Goal: Task Accomplishment & Management: Use online tool/utility

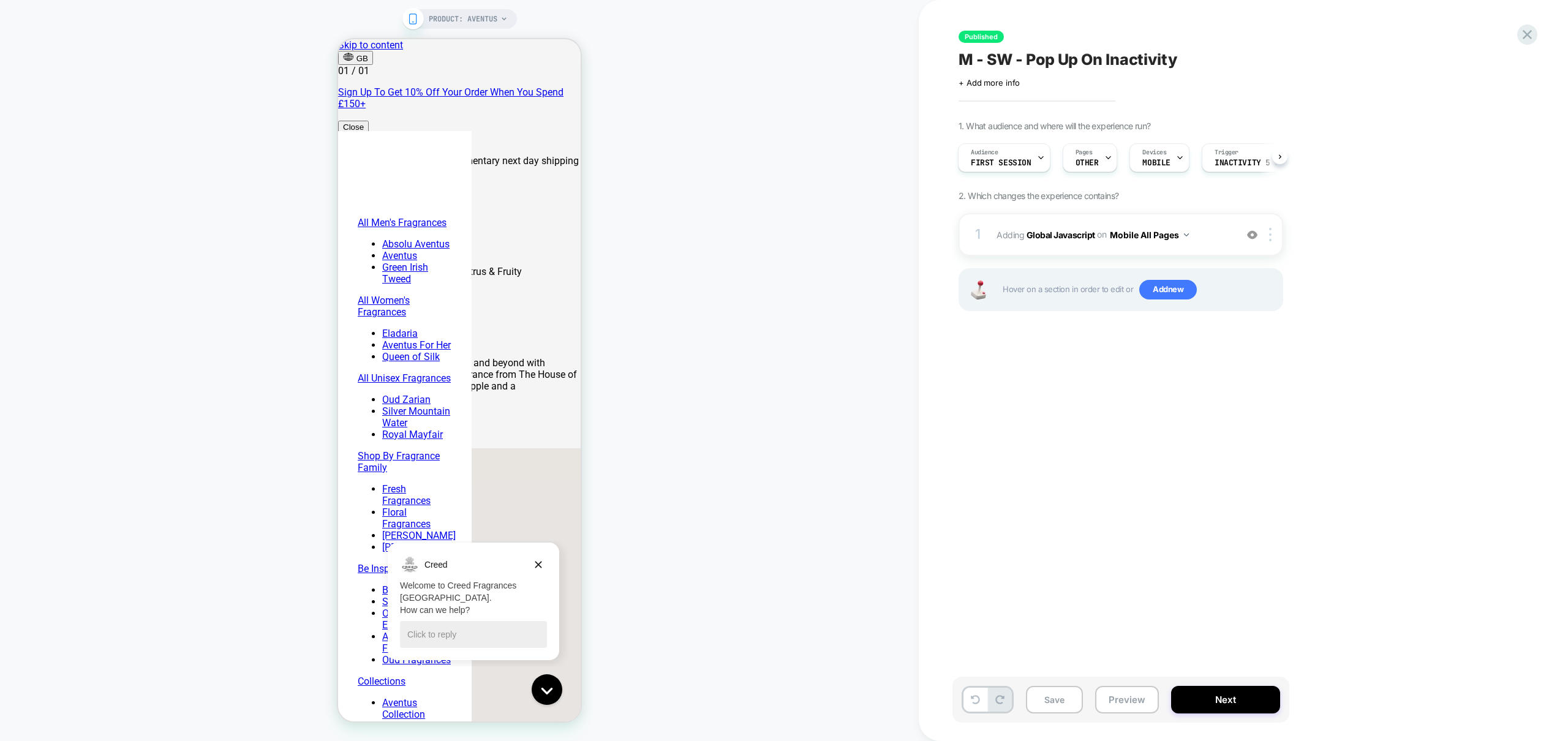
click at [798, 224] on div "PRODUCT: Aventus" at bounding box center [459, 370] width 919 height 717
click at [1522, 32] on icon at bounding box center [1527, 34] width 16 height 16
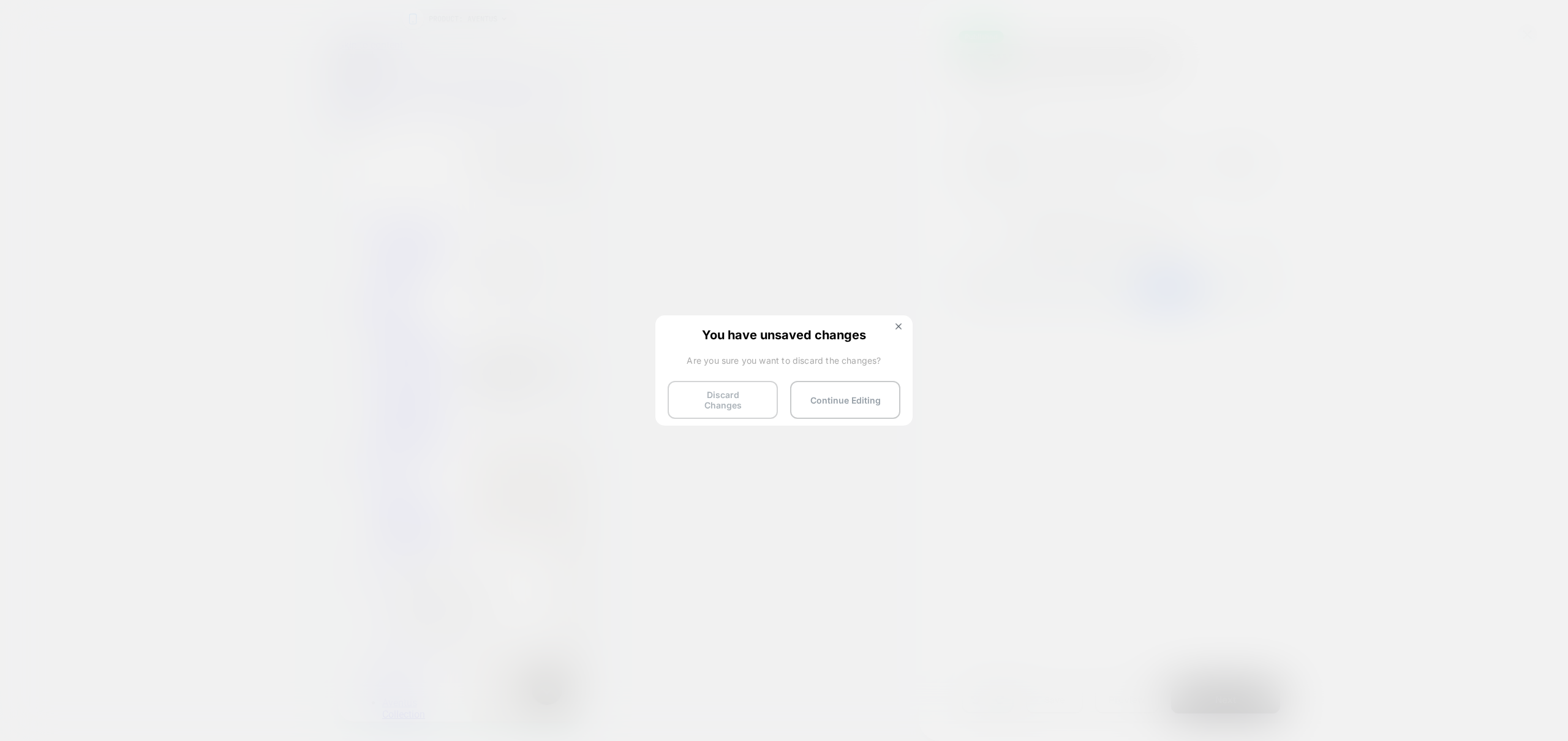
click at [694, 401] on button "Discard Changes" at bounding box center [722, 400] width 110 height 38
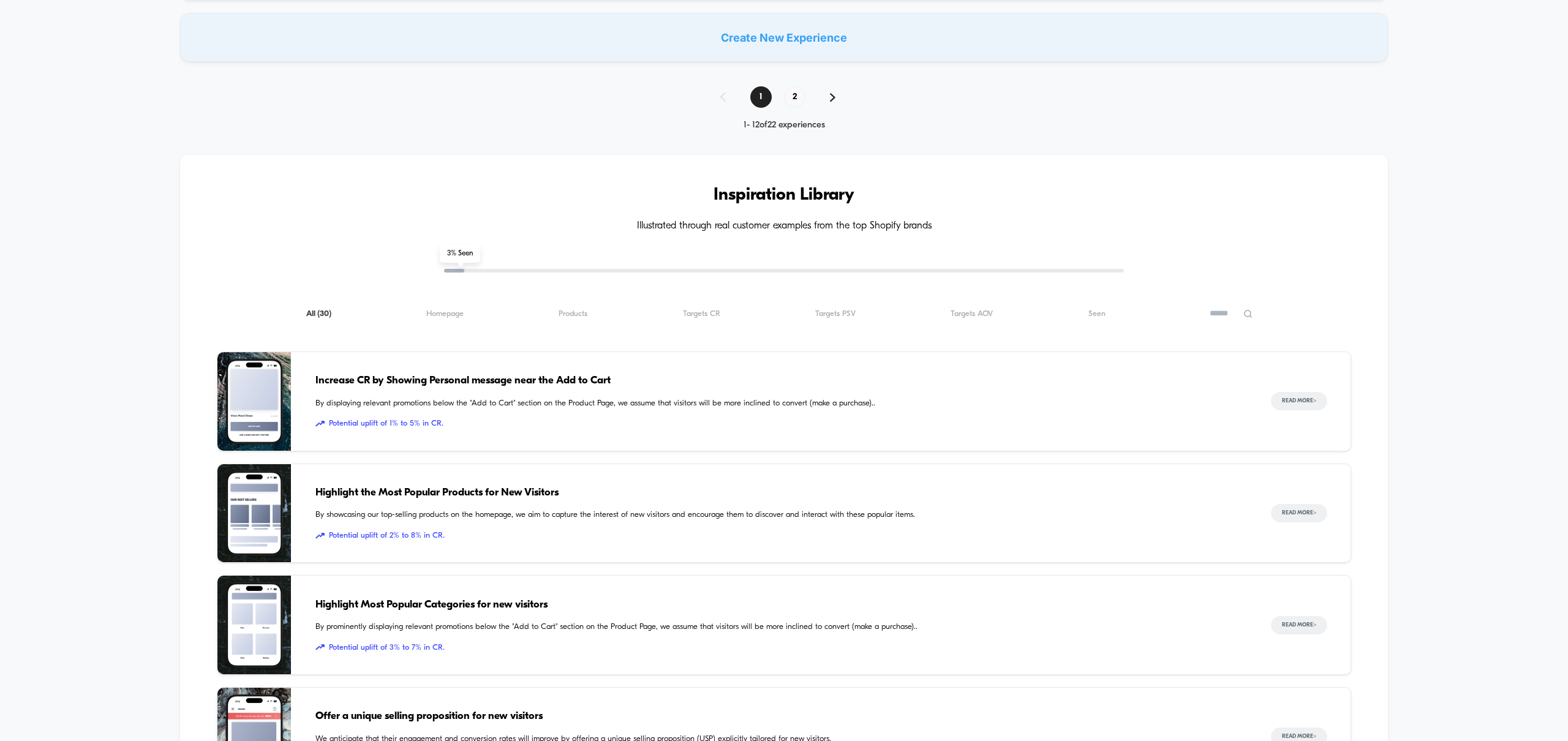
scroll to position [915, 0]
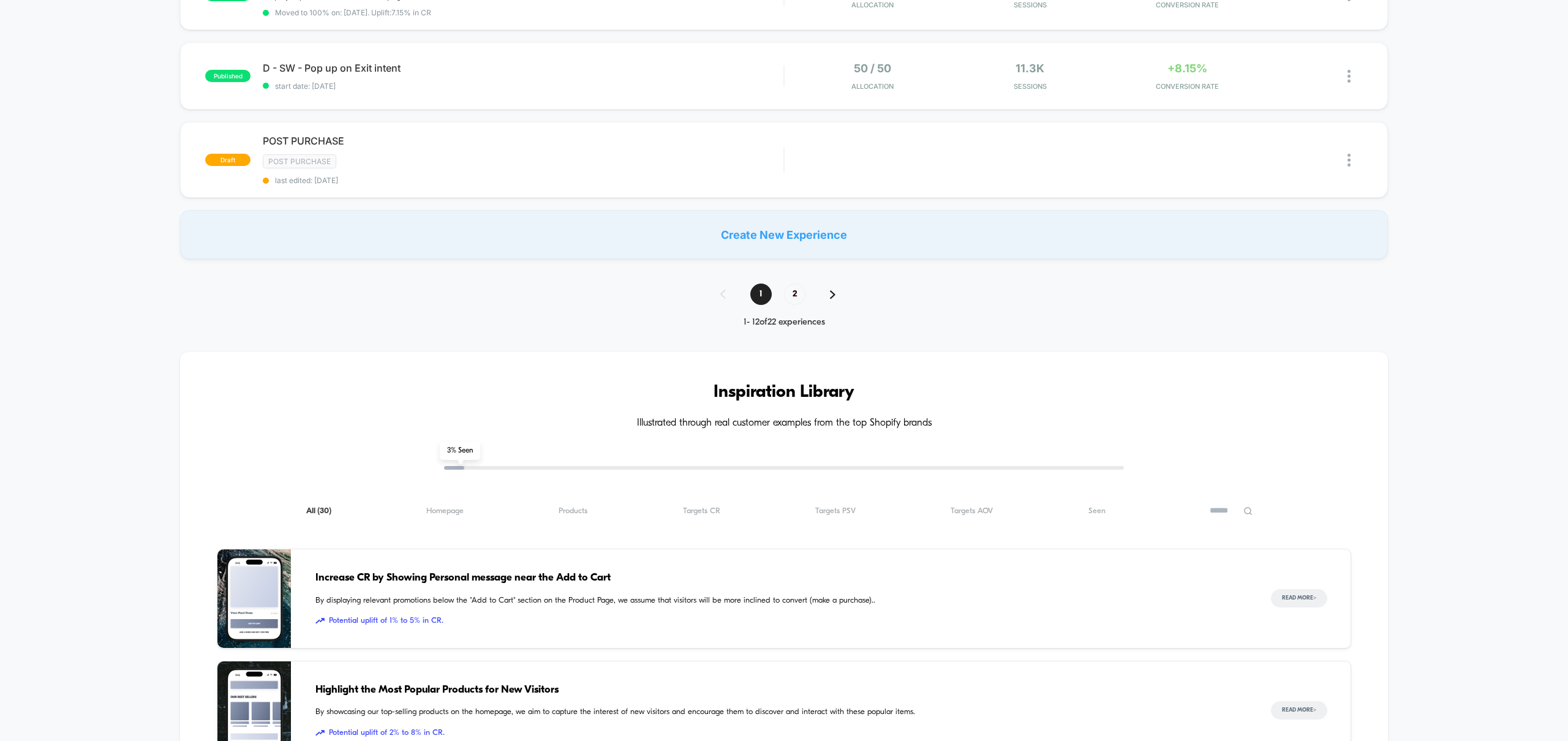
click at [821, 242] on div "Create New Experience" at bounding box center [783, 235] width 1207 height 49
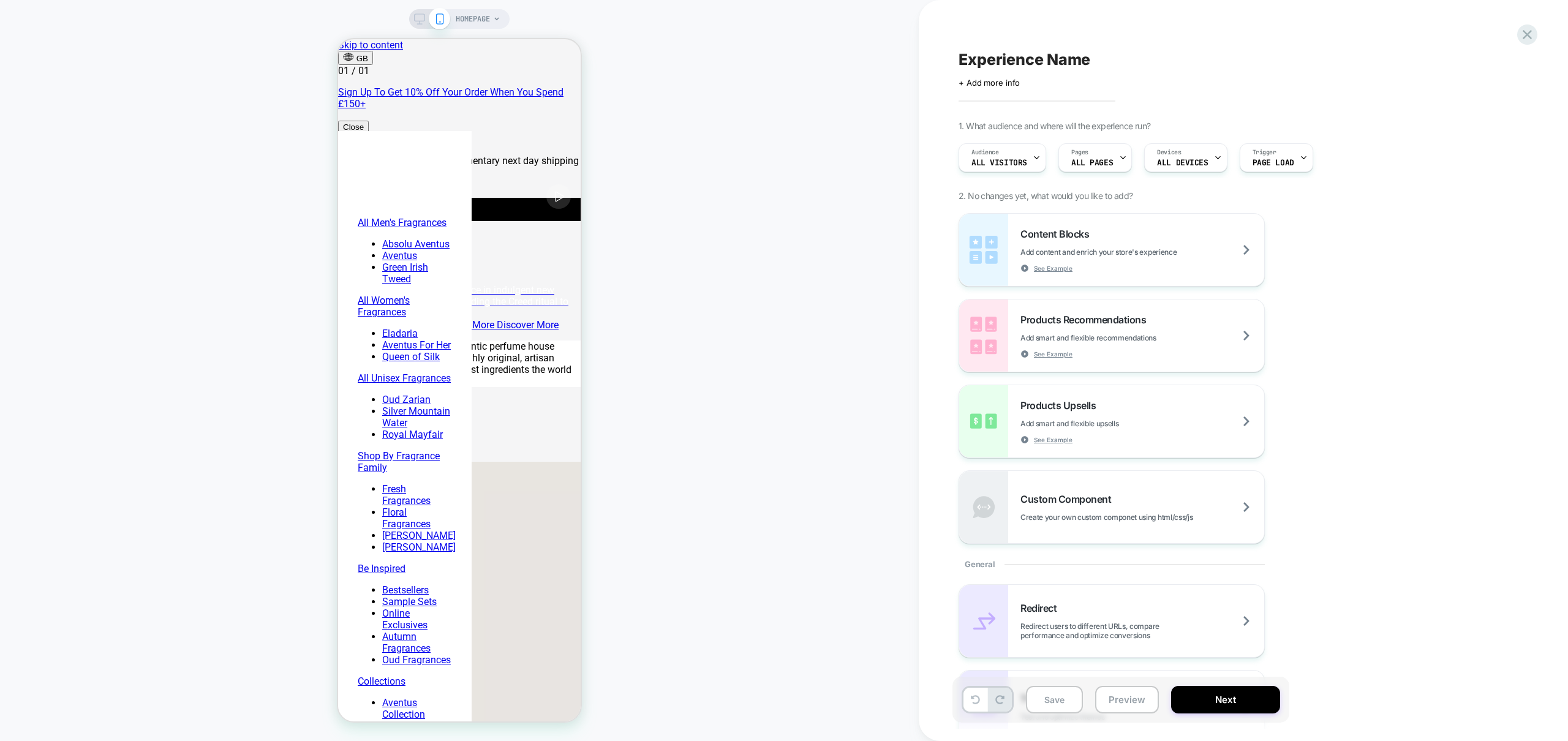
click at [420, 19] on icon at bounding box center [420, 20] width 11 height 11
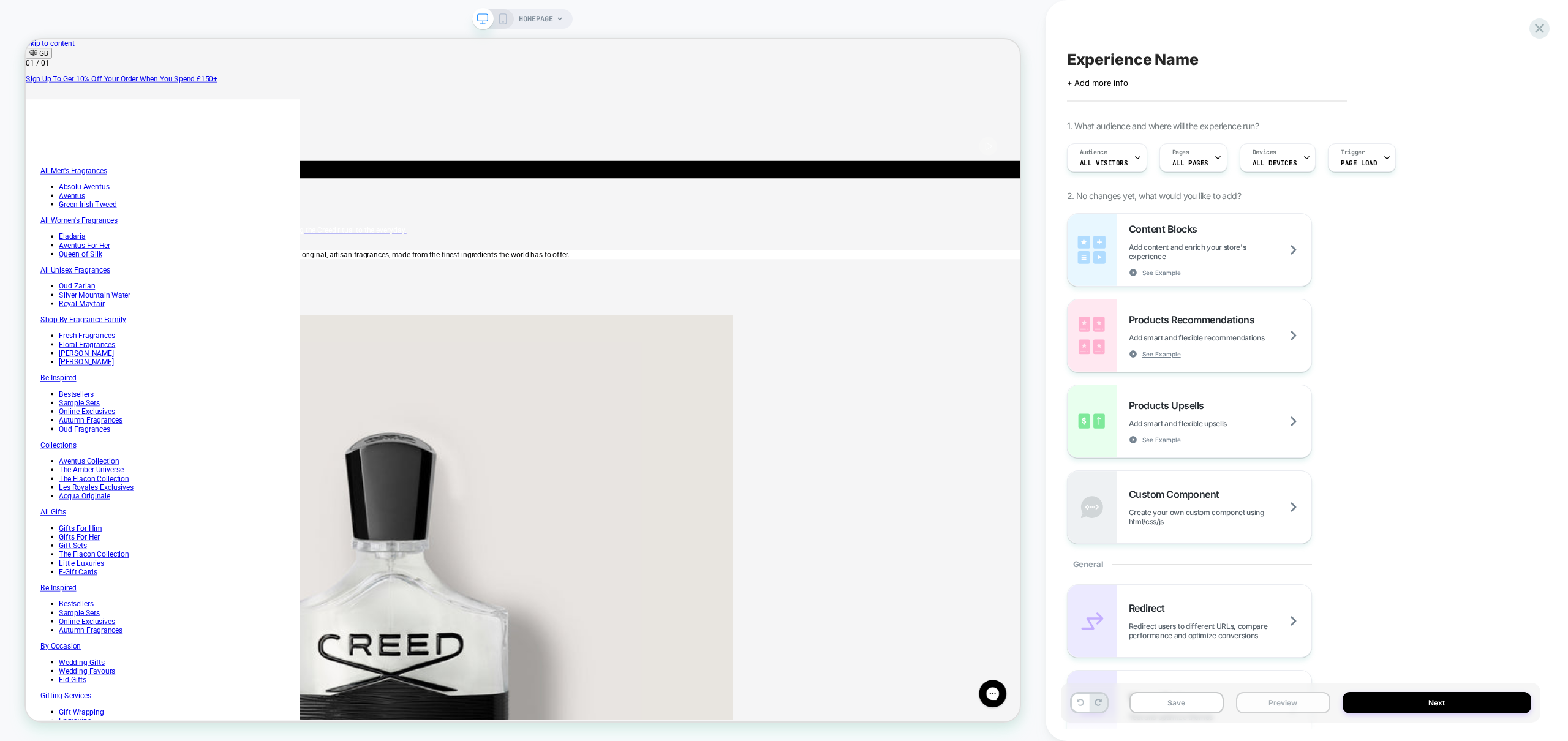
click at [1281, 703] on button "Preview" at bounding box center [1283, 703] width 94 height 21
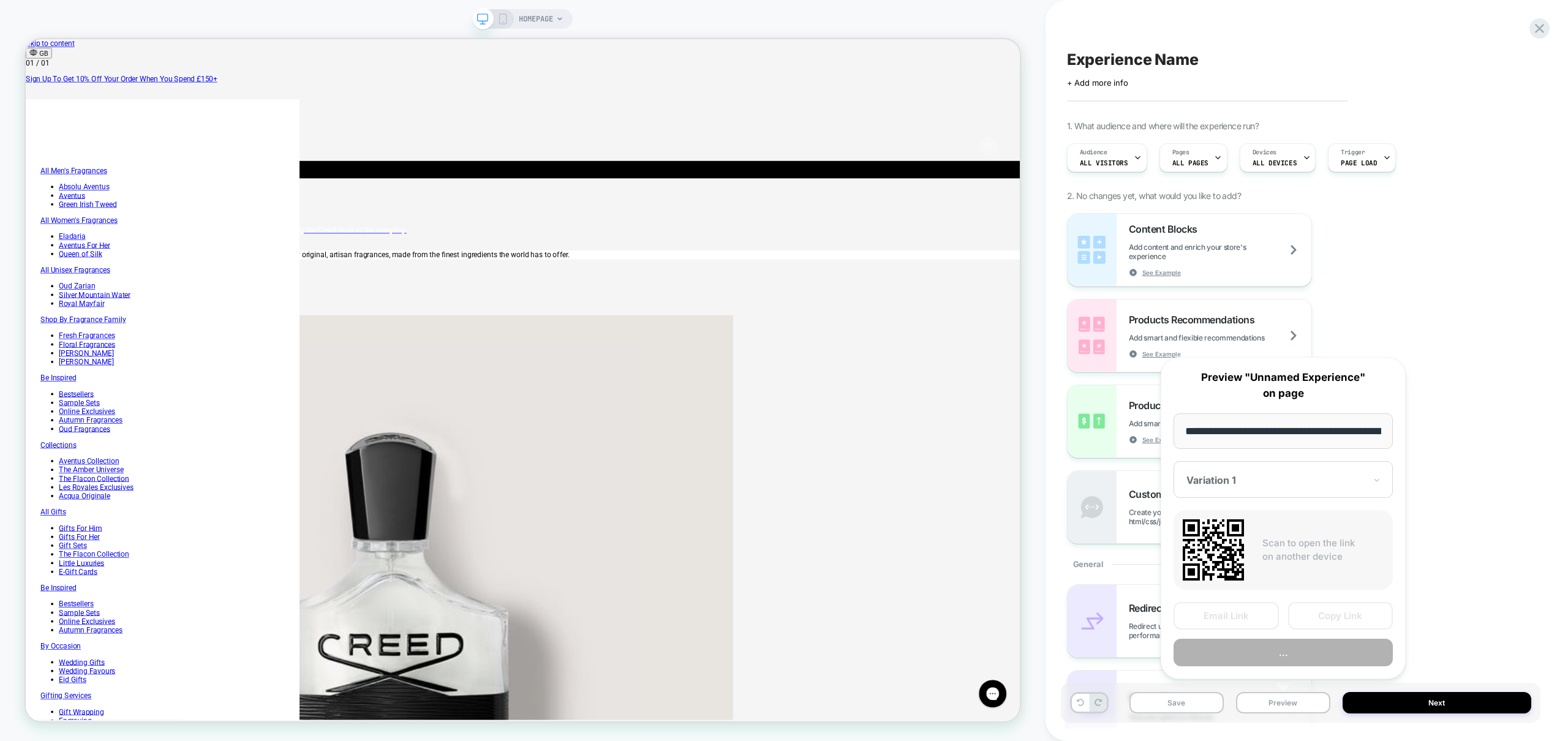
scroll to position [0, 78]
click at [1296, 656] on button "Preview" at bounding box center [1283, 653] width 219 height 28
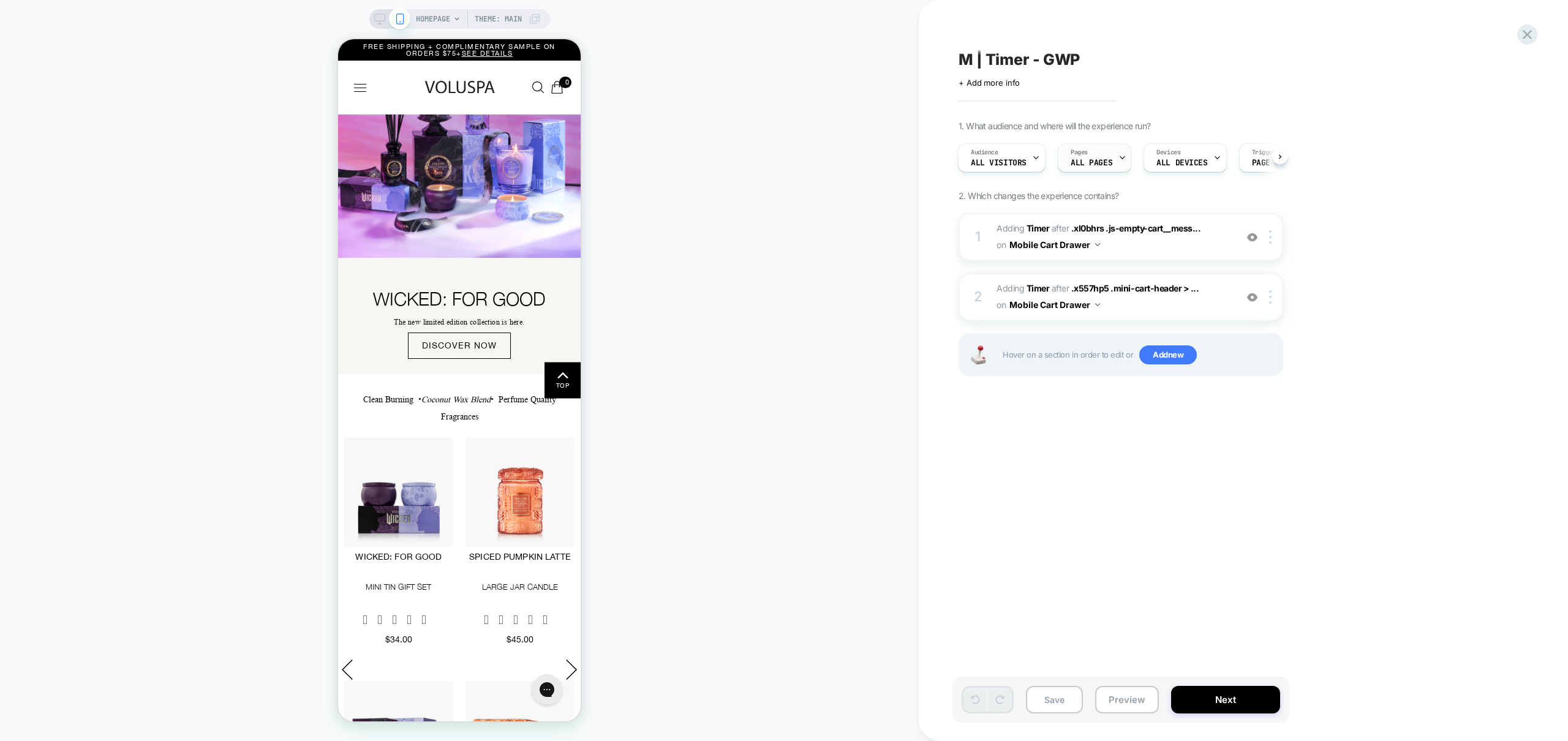
click at [1109, 160] on span "ALL PAGES" at bounding box center [1091, 163] width 42 height 9
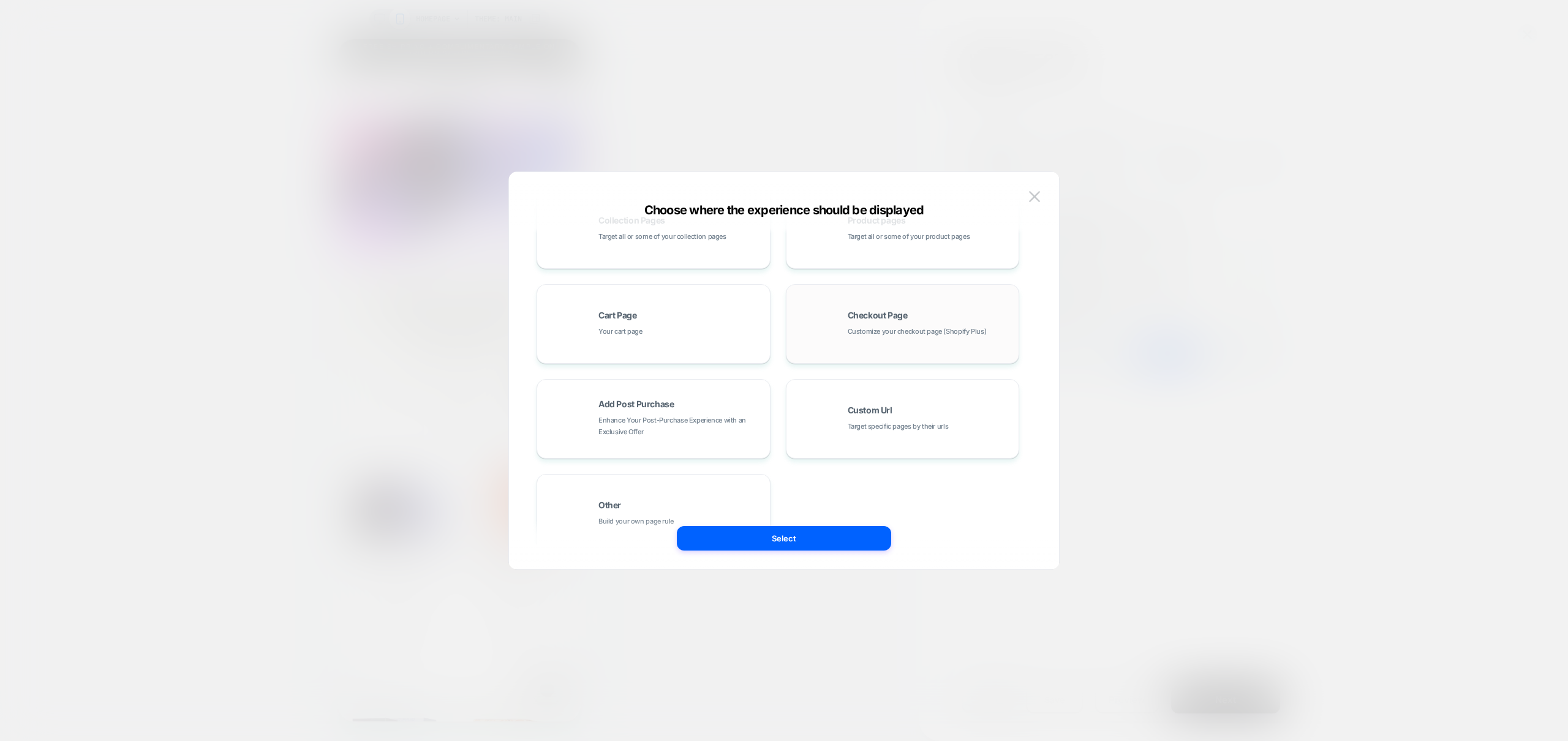
scroll to position [185, 0]
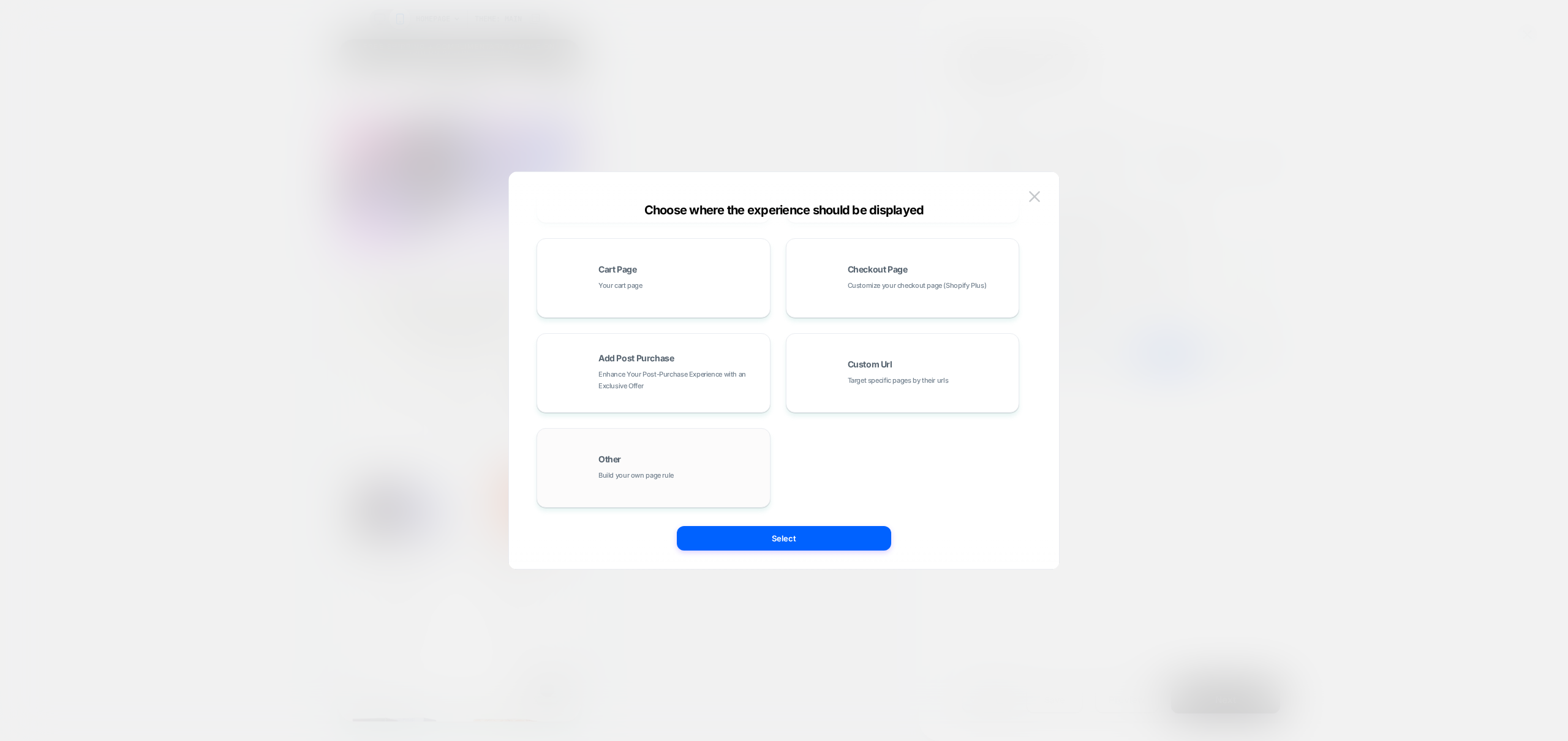
click at [632, 456] on div "Other Build your own page rule" at bounding box center [681, 468] width 165 height 26
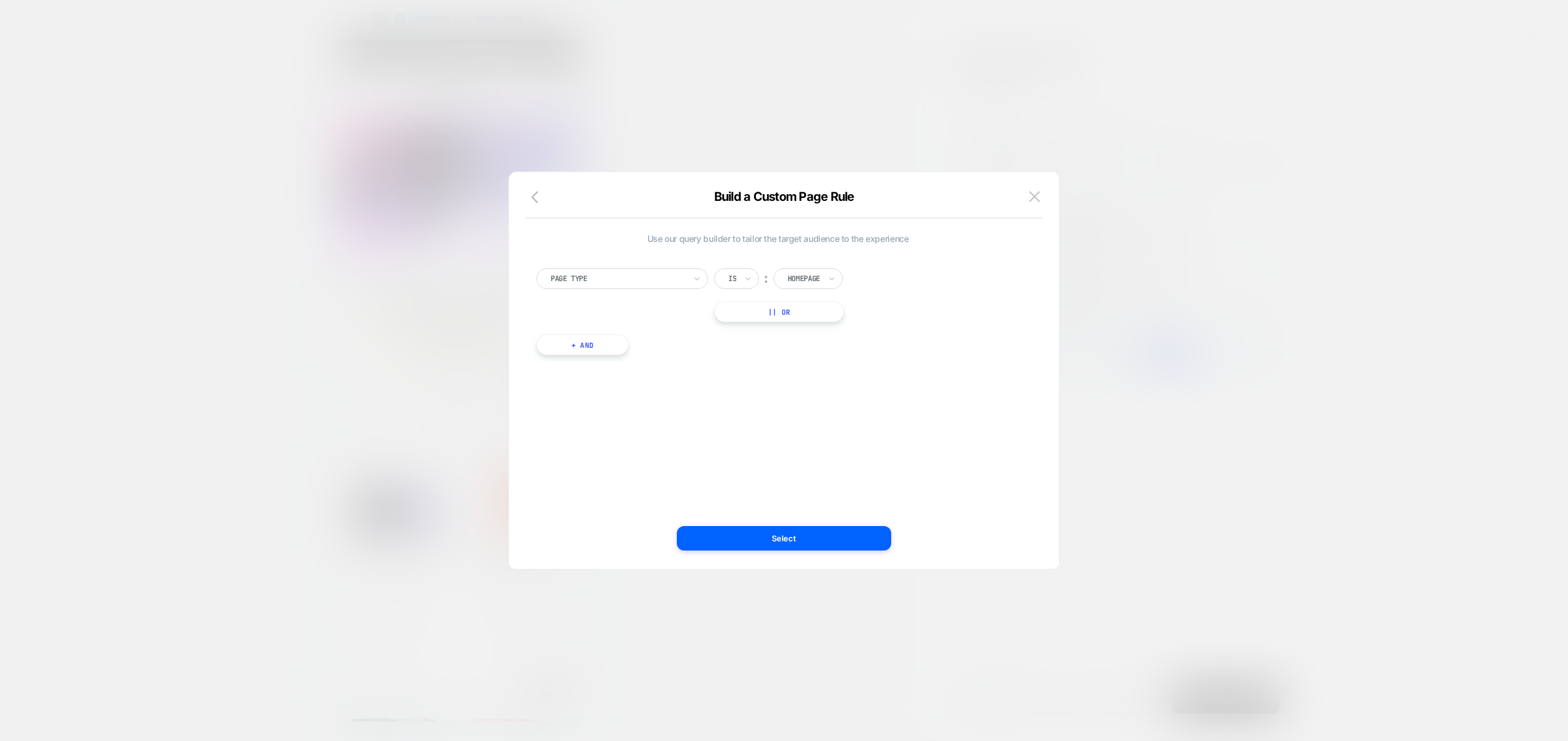
scroll to position [0, 0]
click at [815, 278] on div at bounding box center [804, 279] width 33 height 11
click at [798, 331] on div "Cart" at bounding box center [826, 332] width 80 height 20
click at [796, 542] on button "Select" at bounding box center [783, 538] width 214 height 24
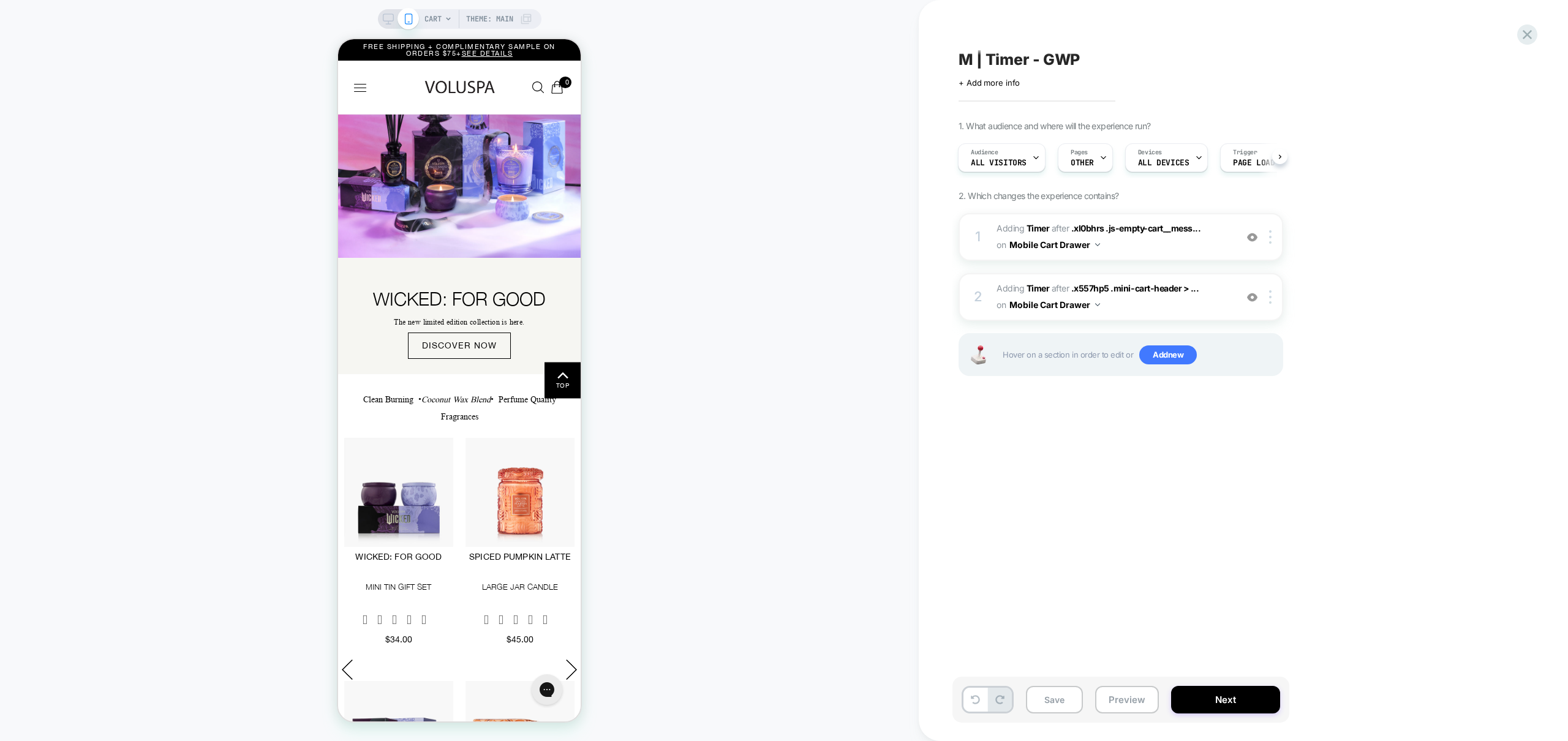
scroll to position [0, 2]
click at [1092, 162] on div "Pages OTHER" at bounding box center [1081, 158] width 48 height 28
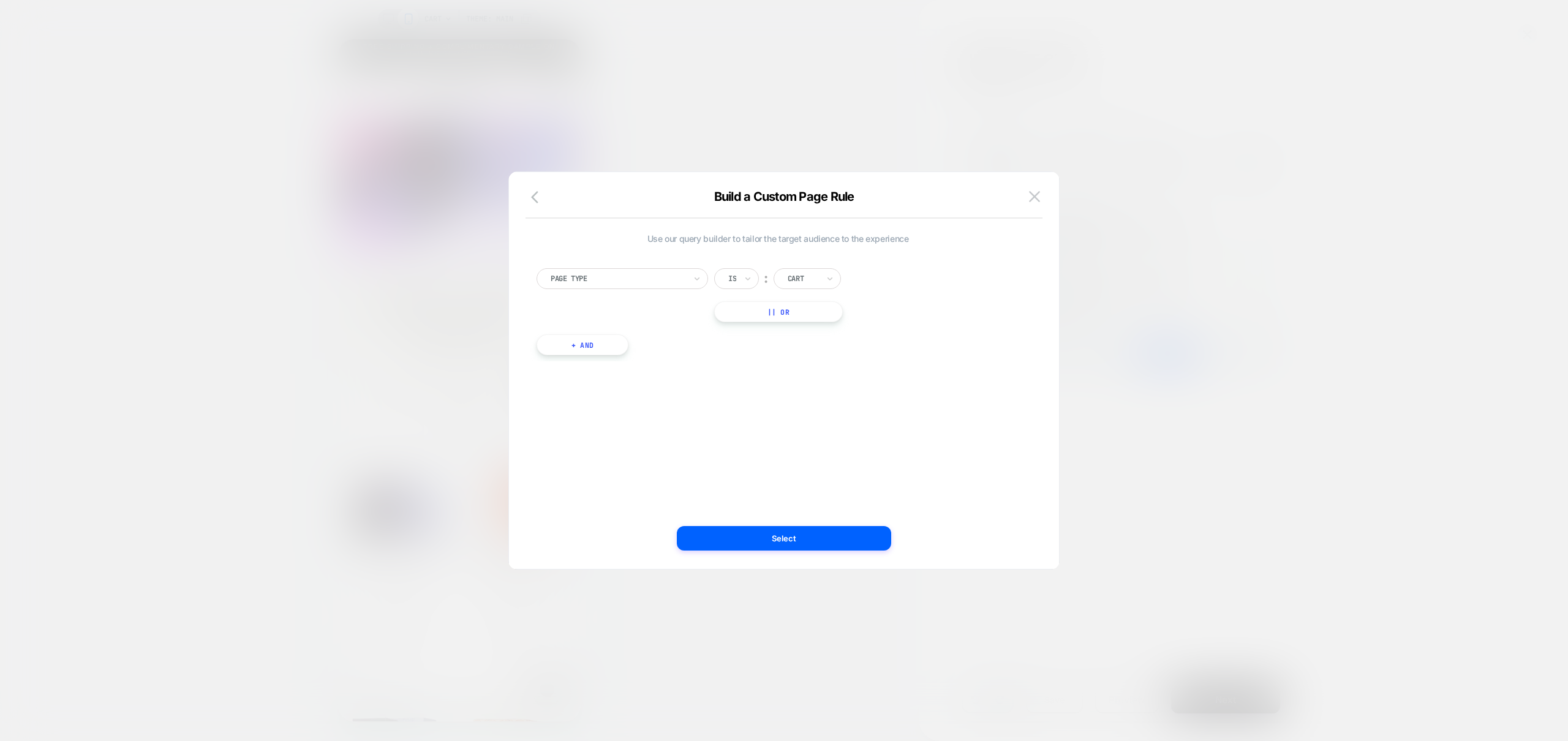
click at [816, 278] on div at bounding box center [804, 279] width 31 height 11
click at [531, 191] on button "button" at bounding box center [538, 198] width 22 height 18
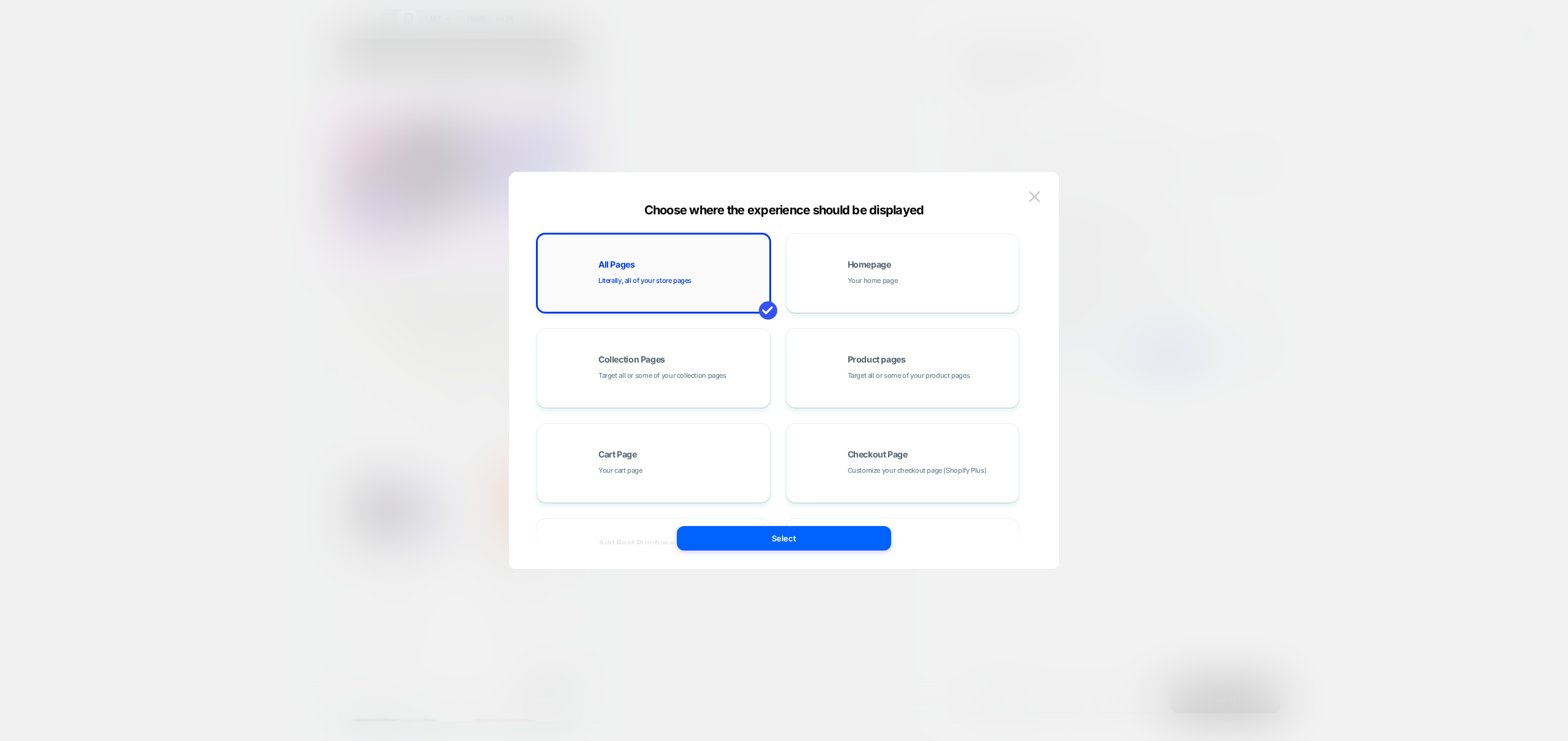
click at [666, 269] on div "All Pages Literally, all of your store pages" at bounding box center [681, 274] width 165 height 26
click at [808, 542] on button "Select" at bounding box center [783, 538] width 214 height 24
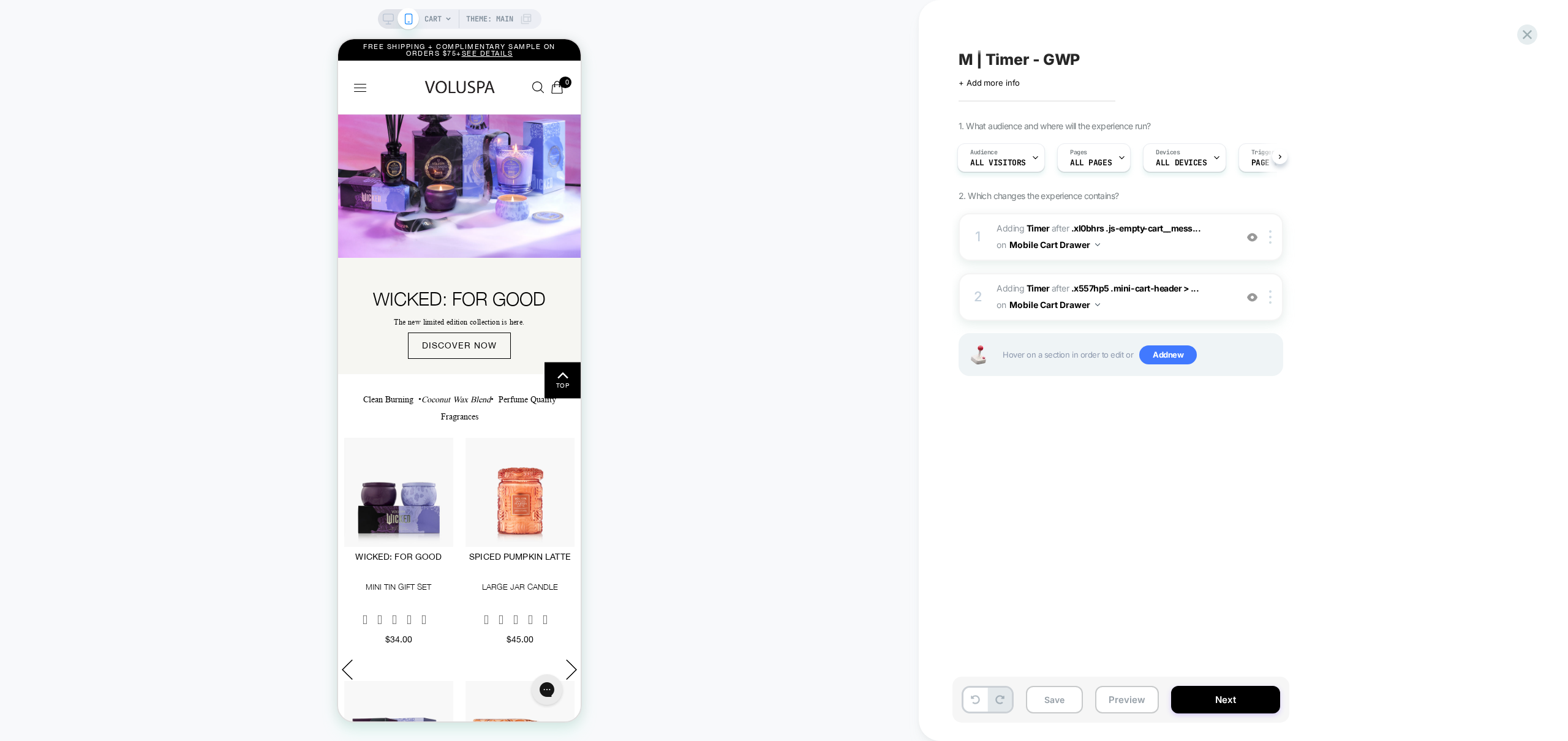
click at [441, 22] on div "CART Theme: MAIN" at bounding box center [478, 19] width 107 height 20
click at [446, 18] on icon at bounding box center [449, 19] width 5 height 3
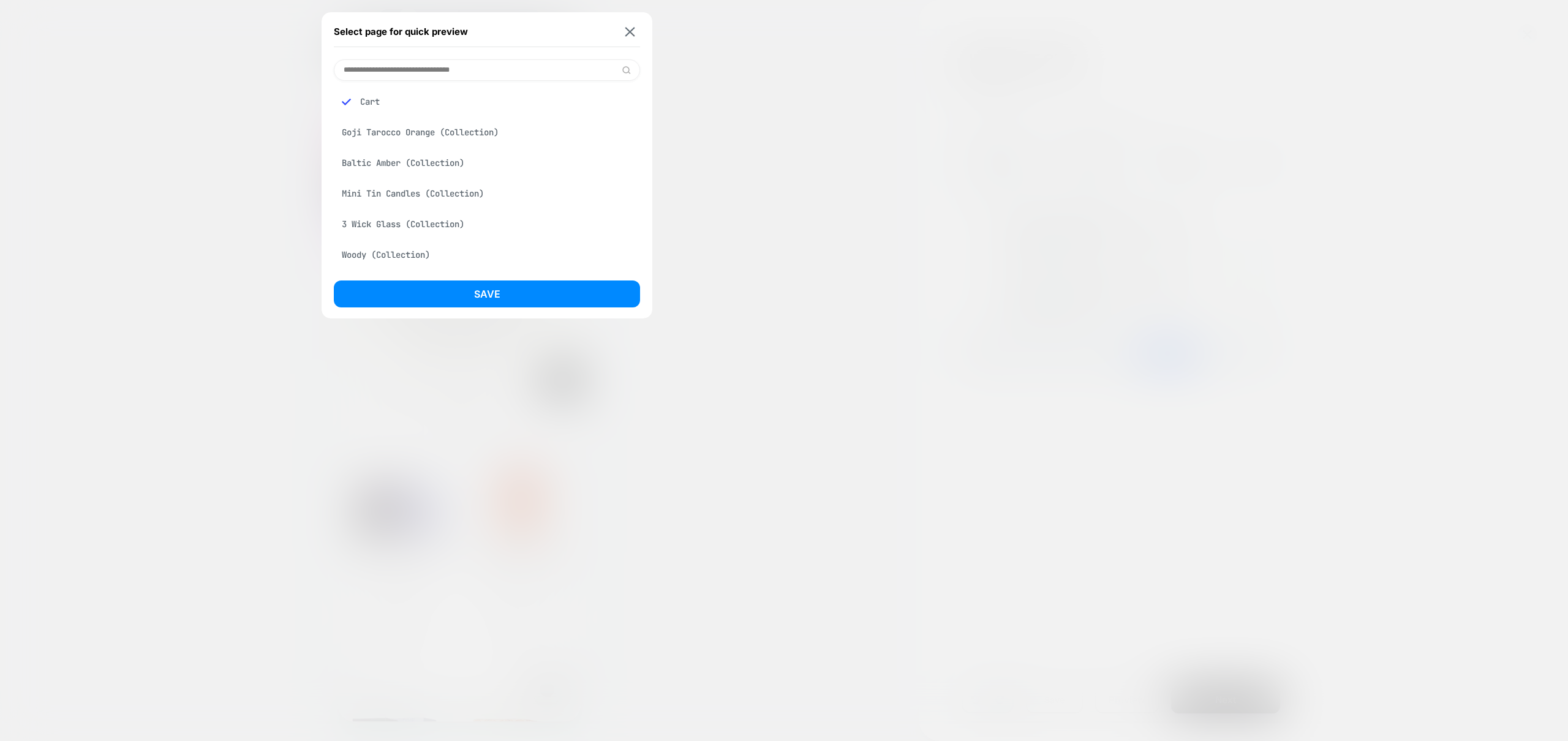
click at [410, 130] on div "Goji Tarocco Orange (Collection)" at bounding box center [487, 132] width 306 height 24
click at [466, 298] on button "Save" at bounding box center [487, 294] width 306 height 27
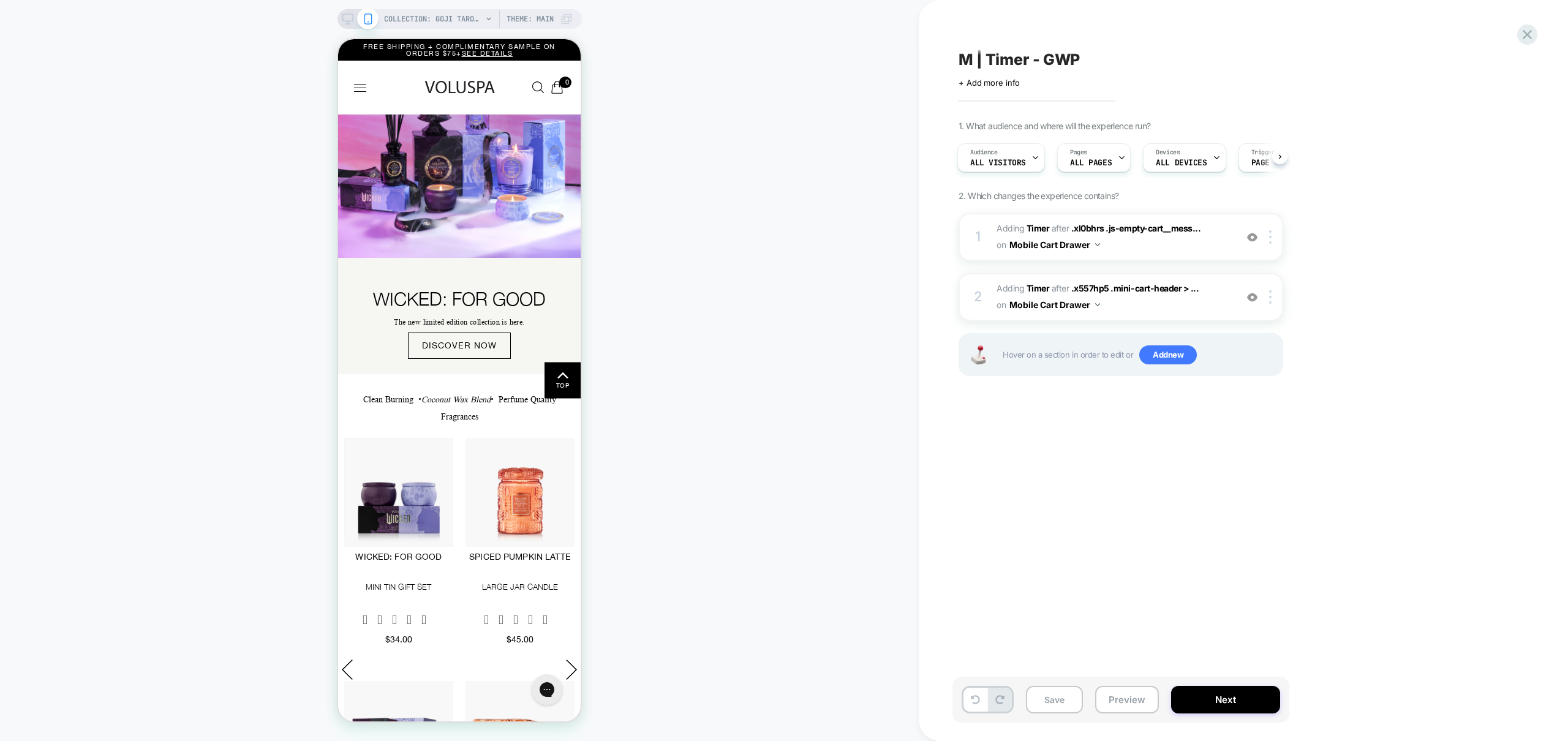
scroll to position [0, 2]
click at [443, 16] on span "COLLECTION: Goji Tarocco Orange (Category)" at bounding box center [433, 19] width 98 height 20
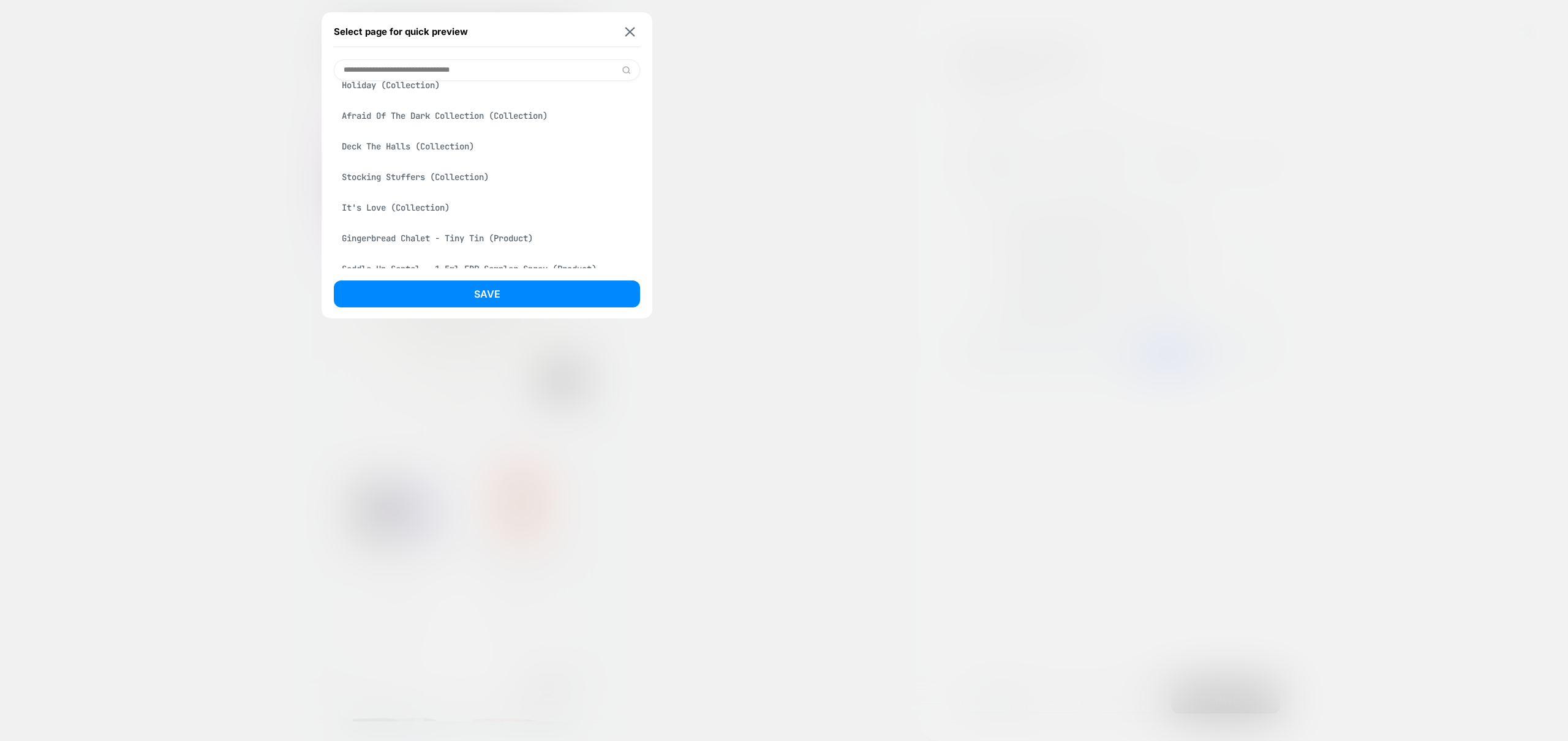
click at [397, 240] on div "Gingerbread Chalet - Tiny Tin (Product)" at bounding box center [487, 238] width 306 height 24
click at [479, 293] on button "Save" at bounding box center [487, 294] width 306 height 27
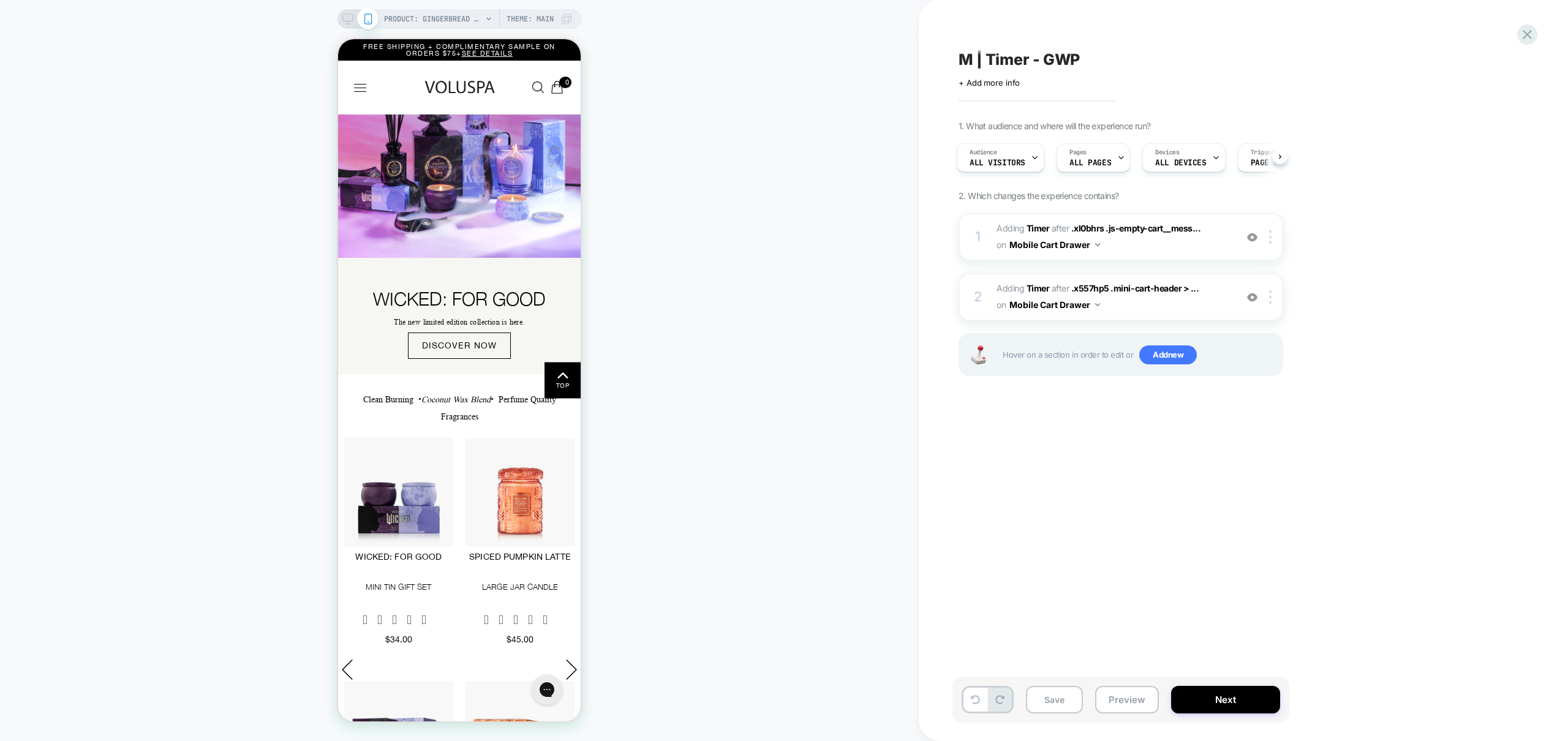
scroll to position [0, 2]
drag, startPoint x: 700, startPoint y: 102, endPoint x: 721, endPoint y: 128, distance: 33.4
click at [701, 103] on div "PRODUCT: Gingerbread Chalet - Tiny Tin PRODUCT: Gingerbread Chalet - Tiny Tin T…" at bounding box center [459, 370] width 919 height 717
click at [1272, 238] on div at bounding box center [1272, 237] width 20 height 14
click at [1272, 236] on div at bounding box center [1272, 237] width 20 height 14
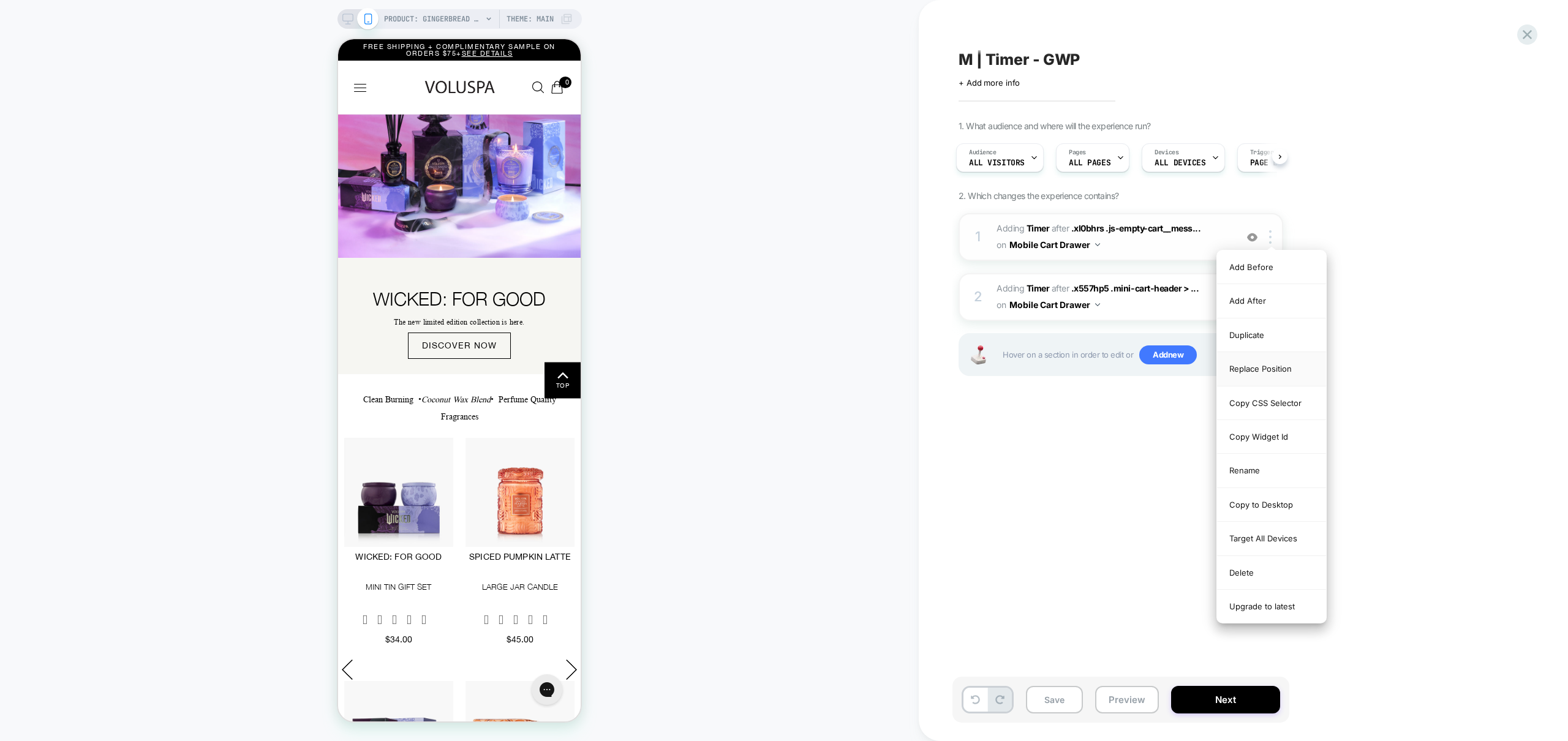
click at [1268, 370] on div "Replace Position" at bounding box center [1272, 369] width 109 height 33
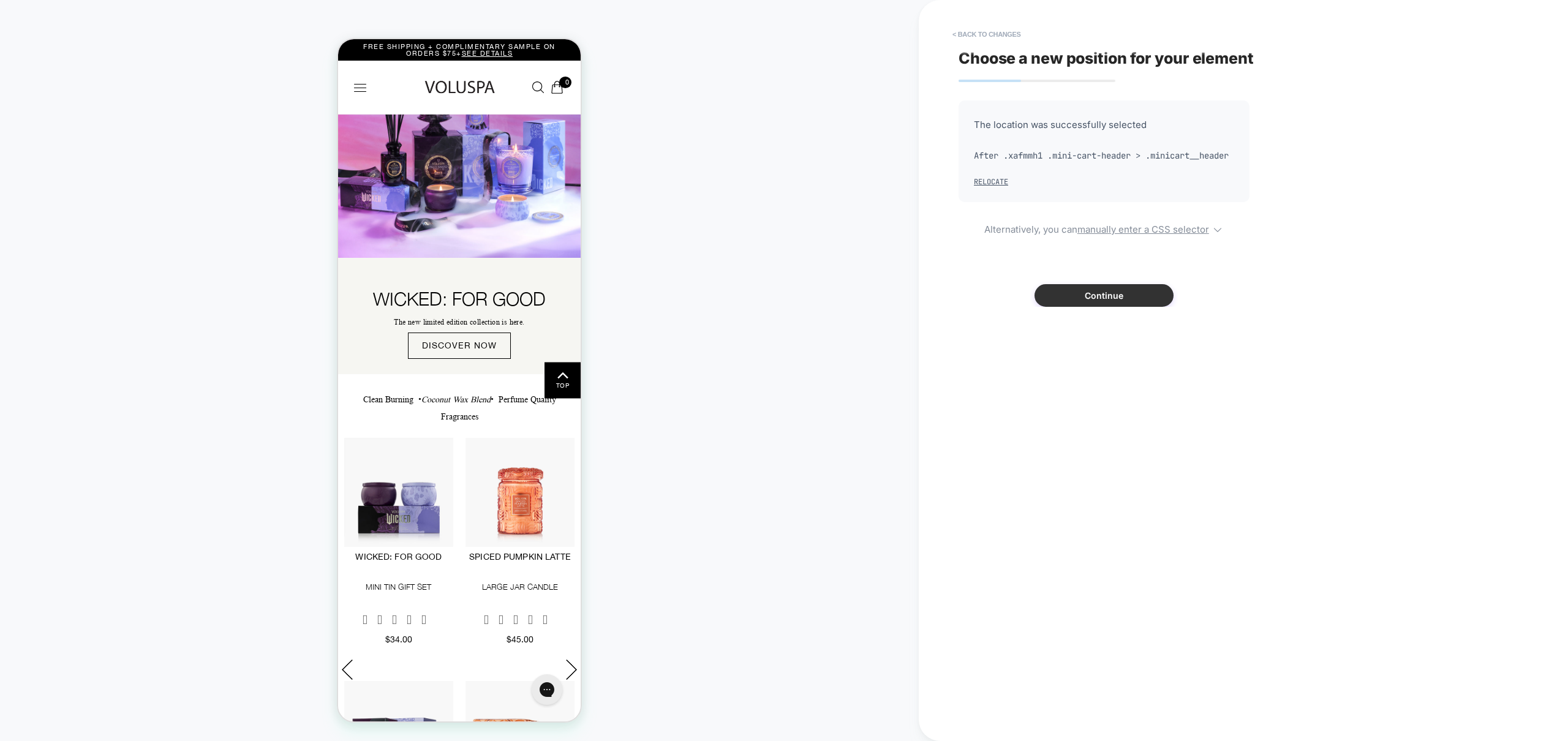
click at [1115, 307] on button "Continue" at bounding box center [1104, 296] width 139 height 23
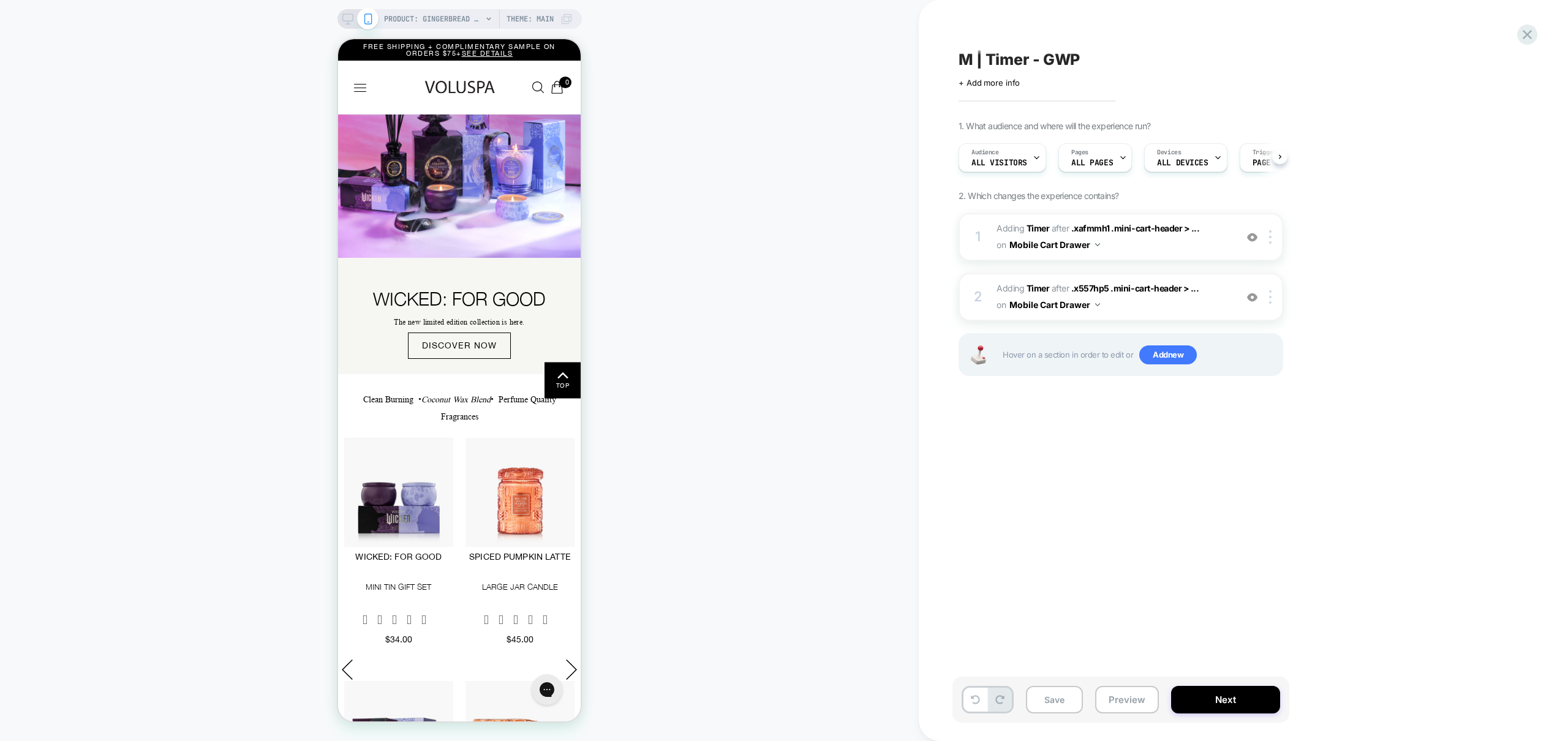
scroll to position [0, 1]
click at [1272, 297] on div at bounding box center [1272, 297] width 20 height 14
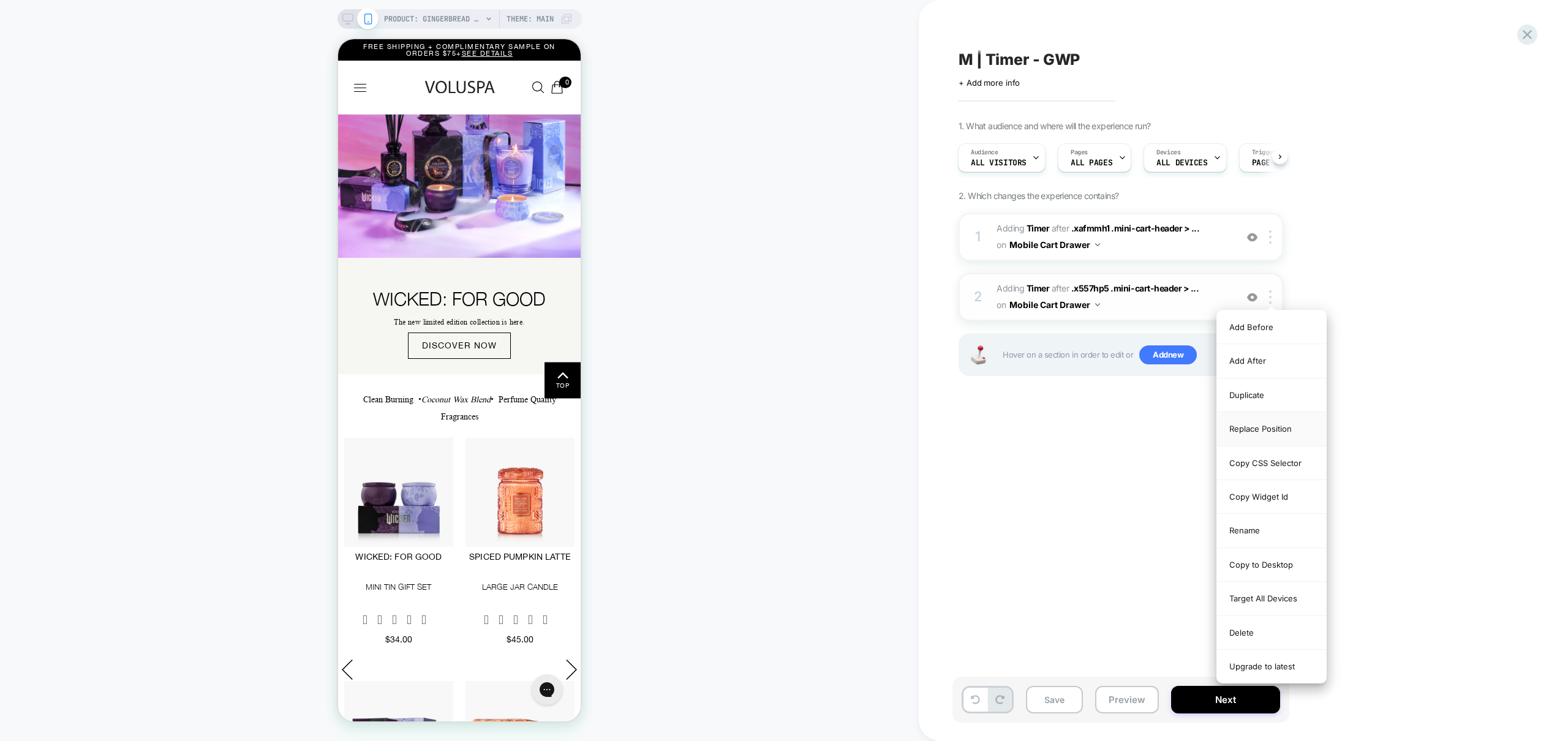
click at [1267, 424] on div "Replace Position" at bounding box center [1272, 428] width 109 height 33
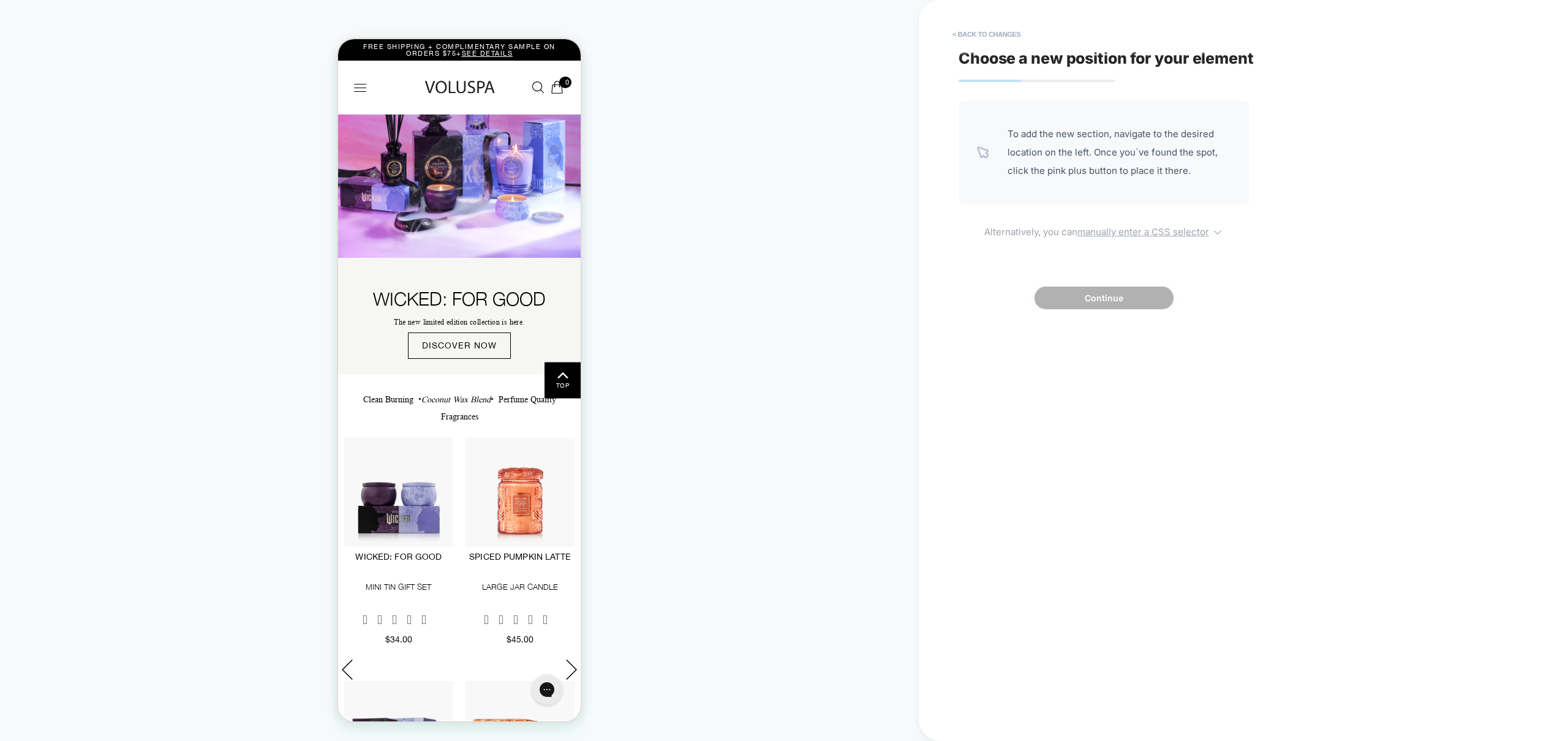
click at [1126, 231] on u "manually enter a CSS selector" at bounding box center [1143, 232] width 132 height 11
select select "*******"
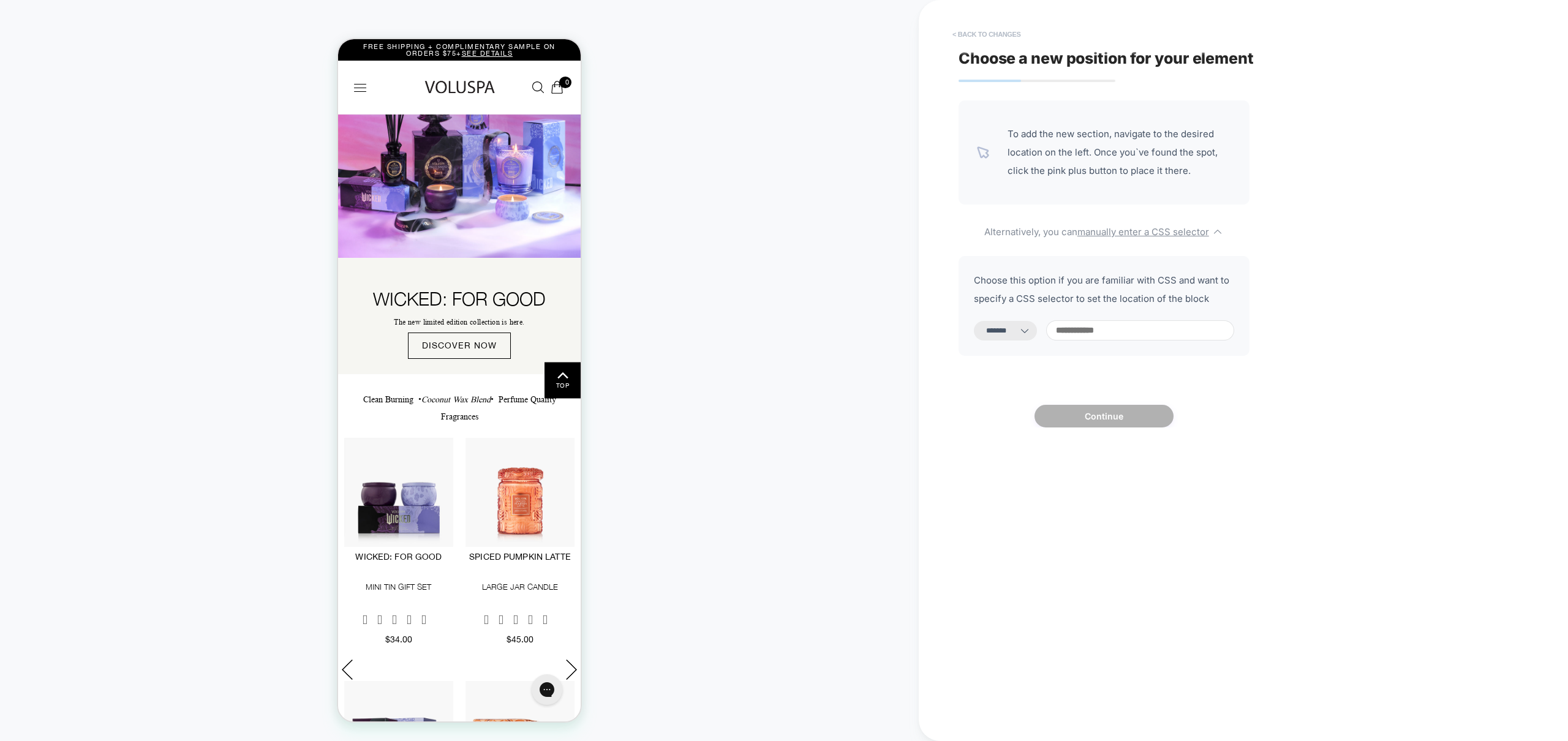
click at [975, 34] on button "< Back to changes" at bounding box center [986, 34] width 81 height 20
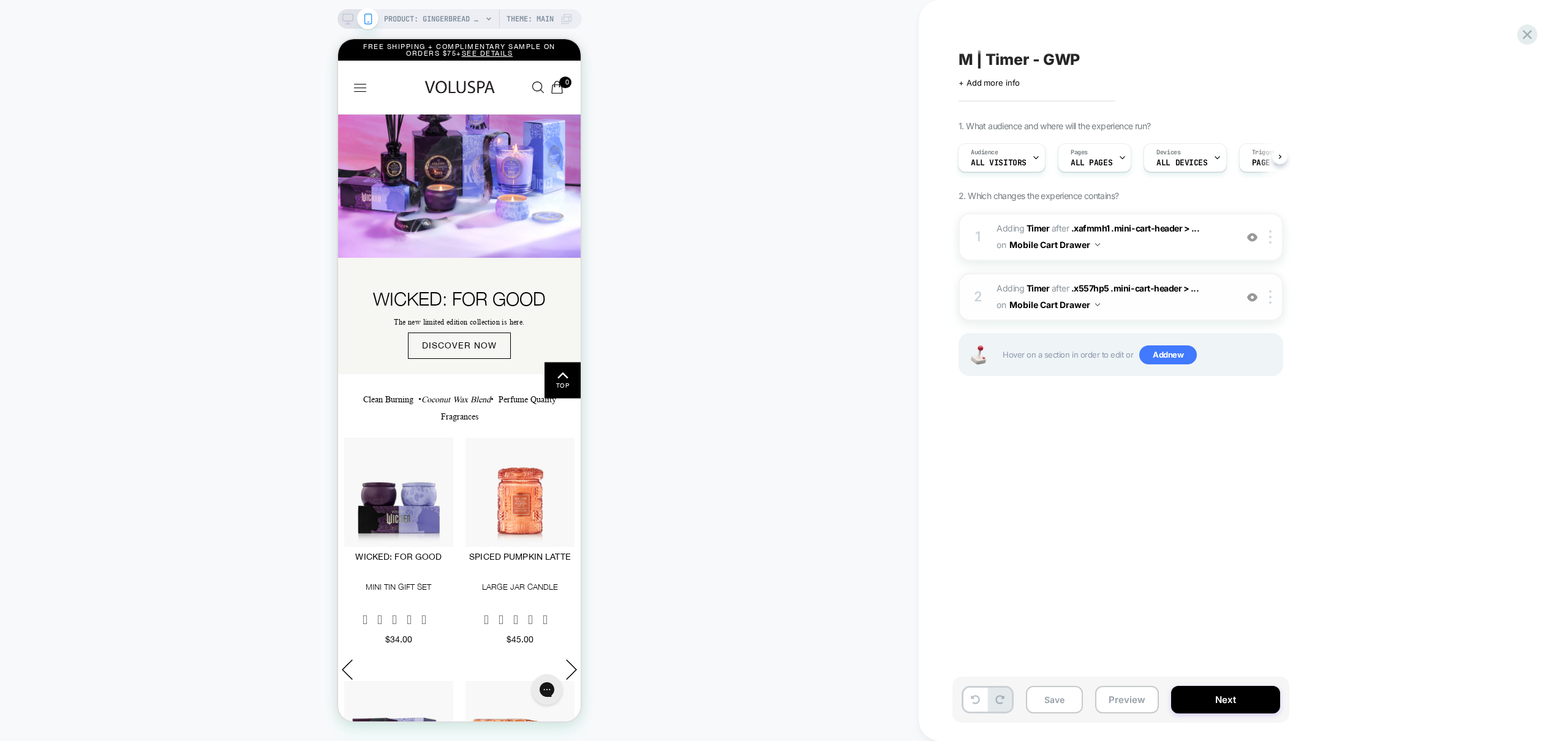
click at [1255, 300] on img at bounding box center [1252, 297] width 11 height 11
click at [1253, 299] on img at bounding box center [1252, 297] width 11 height 11
click at [1275, 300] on div at bounding box center [1272, 297] width 20 height 14
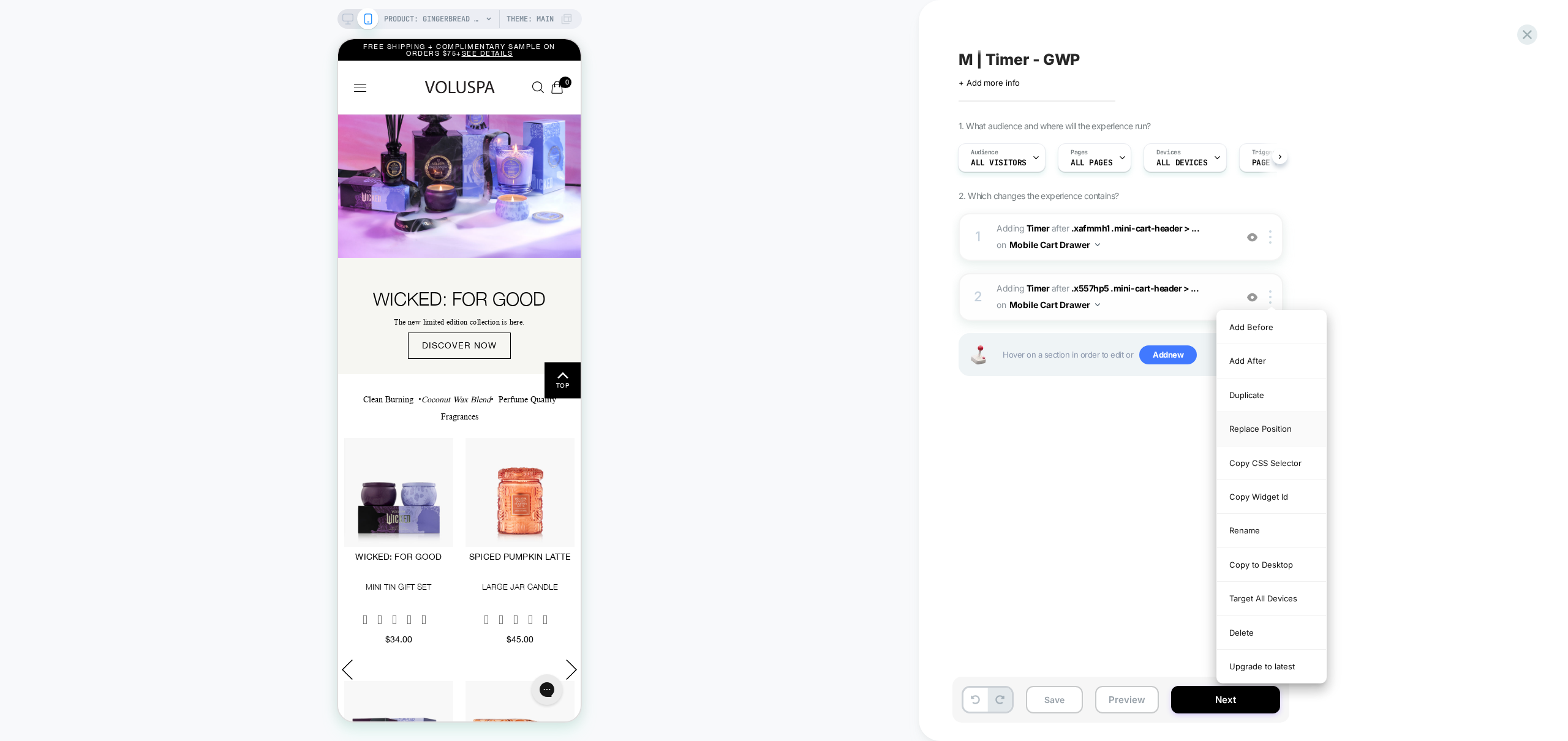
click at [1277, 432] on div "Replace Position" at bounding box center [1272, 428] width 109 height 33
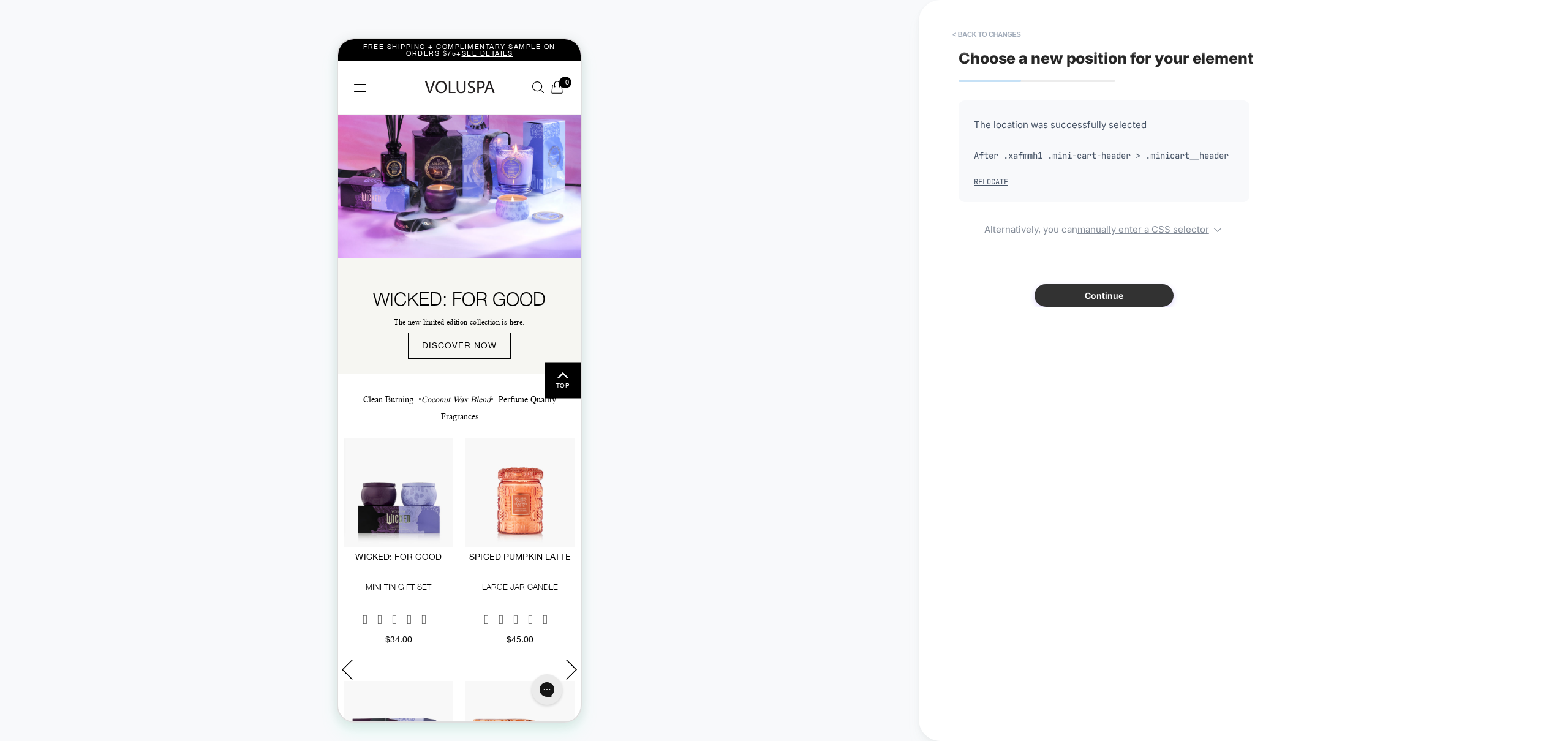
click at [1119, 307] on button "Continue" at bounding box center [1104, 296] width 139 height 23
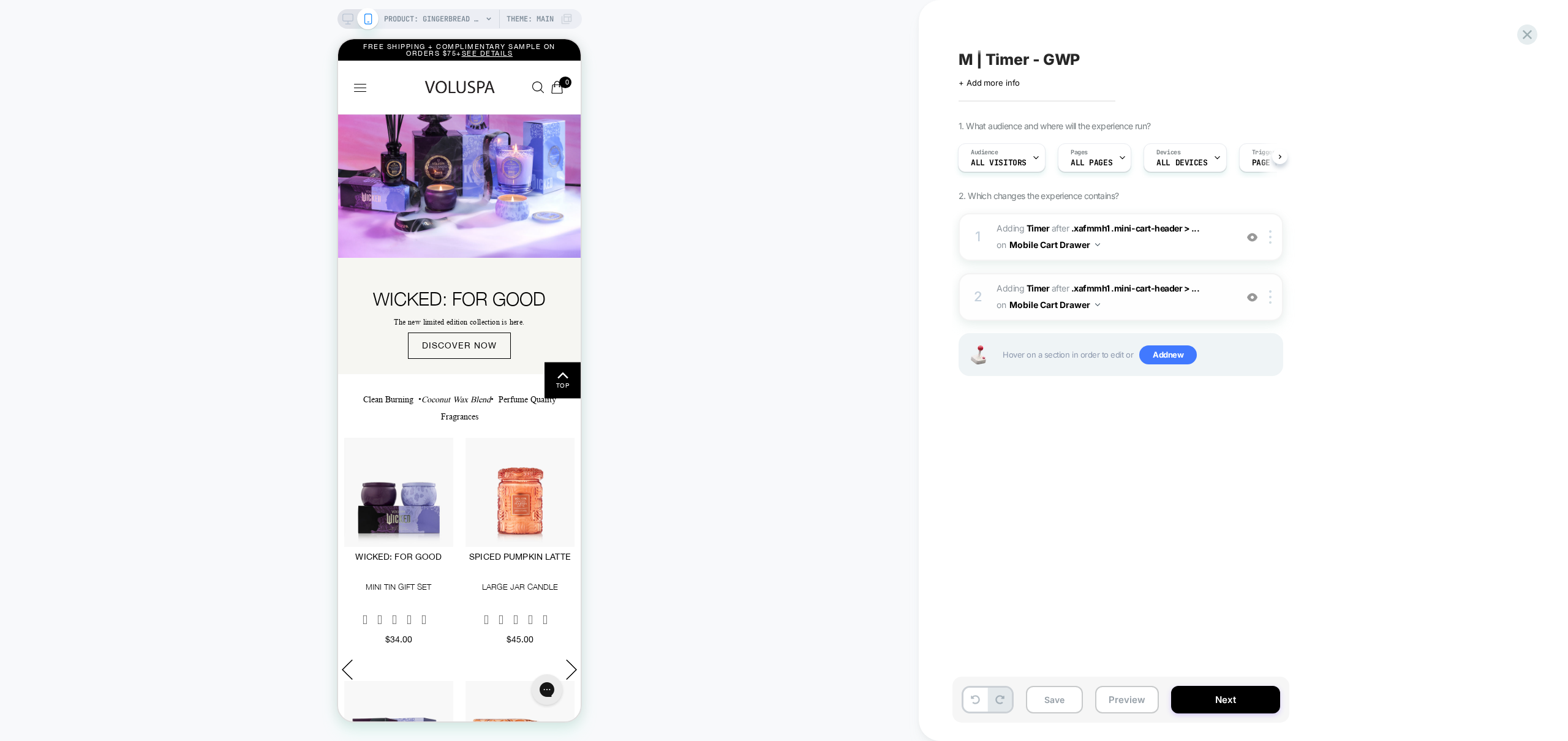
click at [1258, 301] on div at bounding box center [1252, 297] width 20 height 14
click at [786, 235] on div "PRODUCT: Gingerbread Chalet - Tiny Tin PRODUCT: Gingerbread Chalet - Tiny Tin T…" at bounding box center [459, 370] width 919 height 717
drag, startPoint x: 1138, startPoint y: 695, endPoint x: 1151, endPoint y: 708, distance: 18.4
click at [1137, 695] on button "Preview" at bounding box center [1127, 700] width 64 height 28
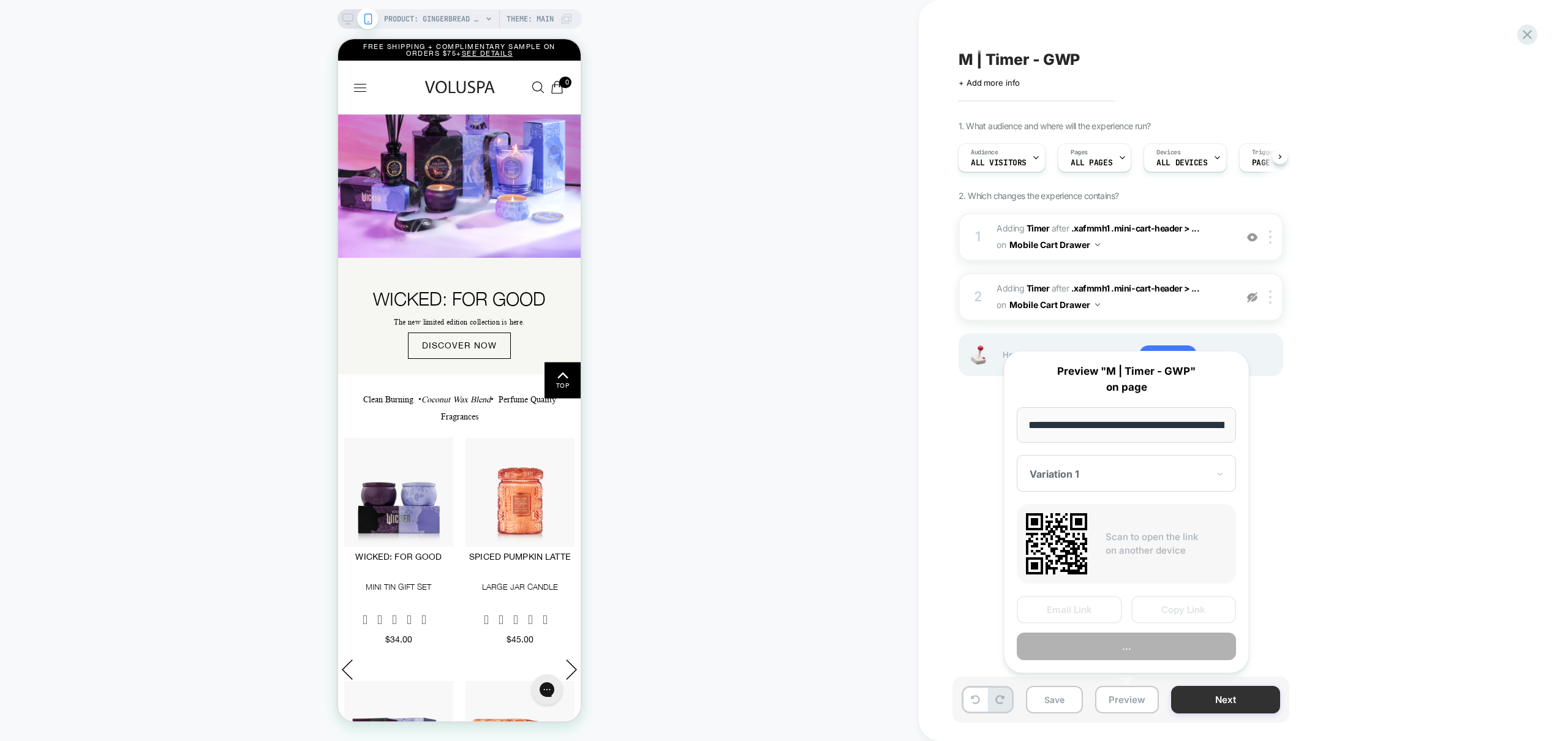
scroll to position [0, 177]
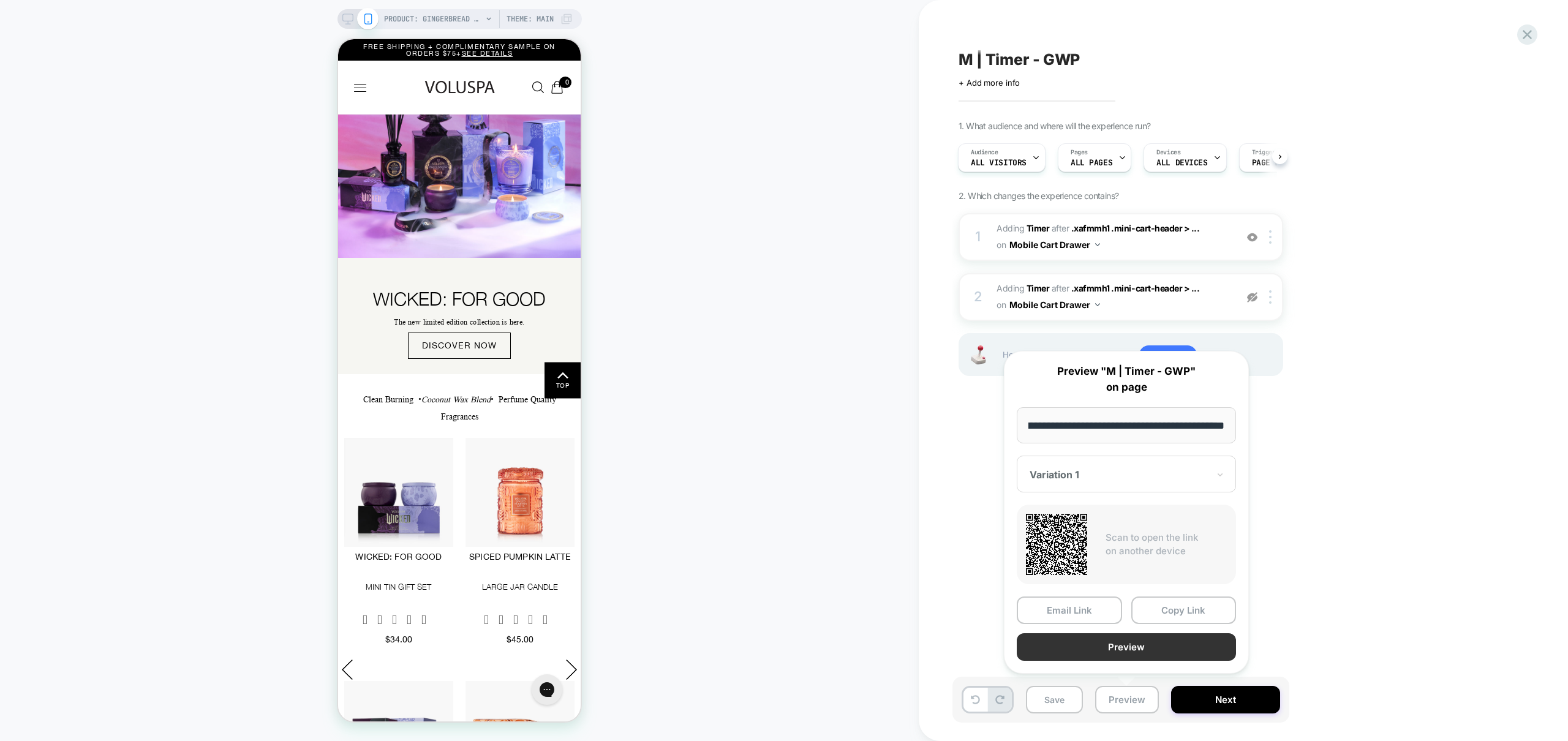
click at [1170, 651] on button "Preview" at bounding box center [1126, 647] width 219 height 28
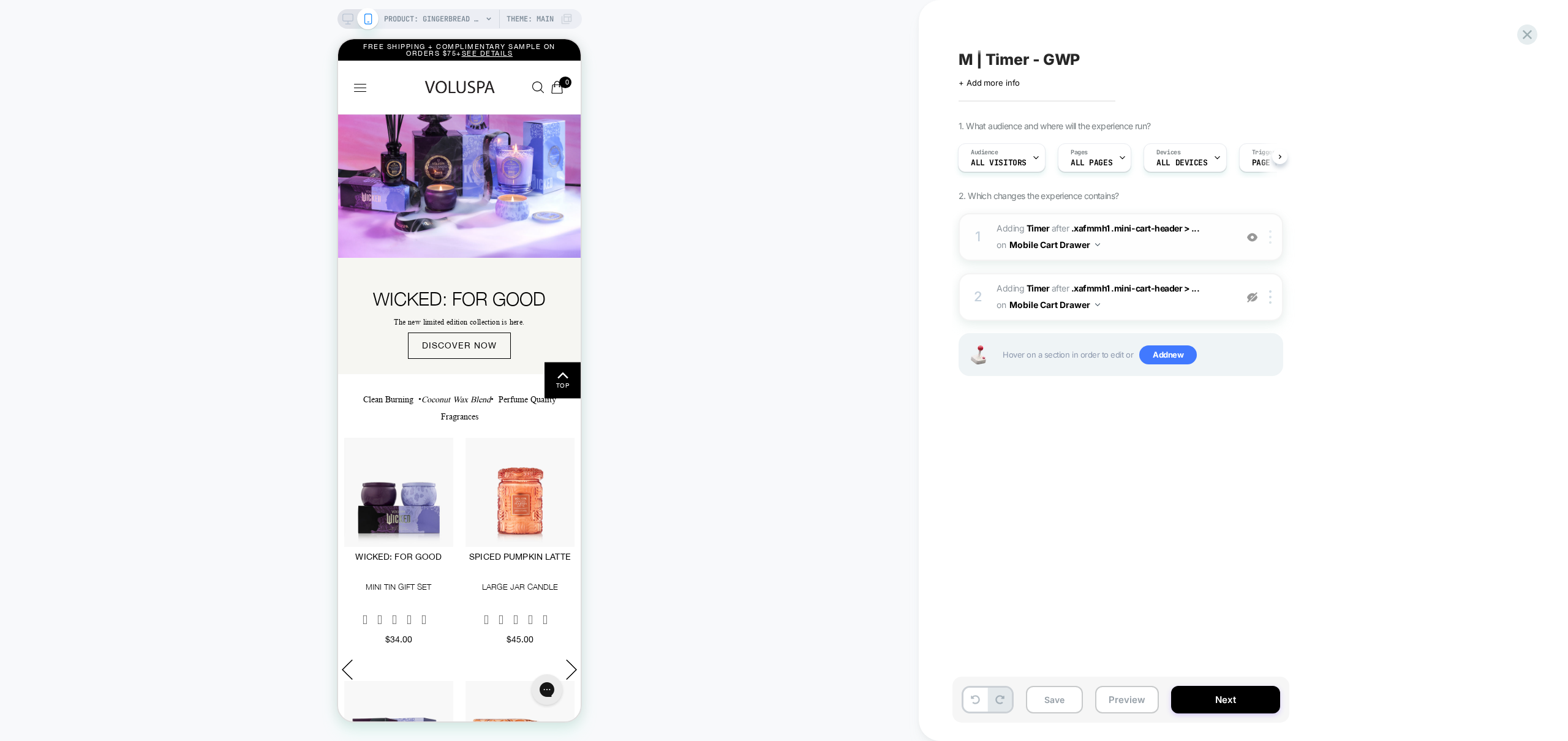
click at [1269, 239] on img at bounding box center [1270, 237] width 2 height 14
click at [1269, 238] on img at bounding box center [1270, 237] width 2 height 14
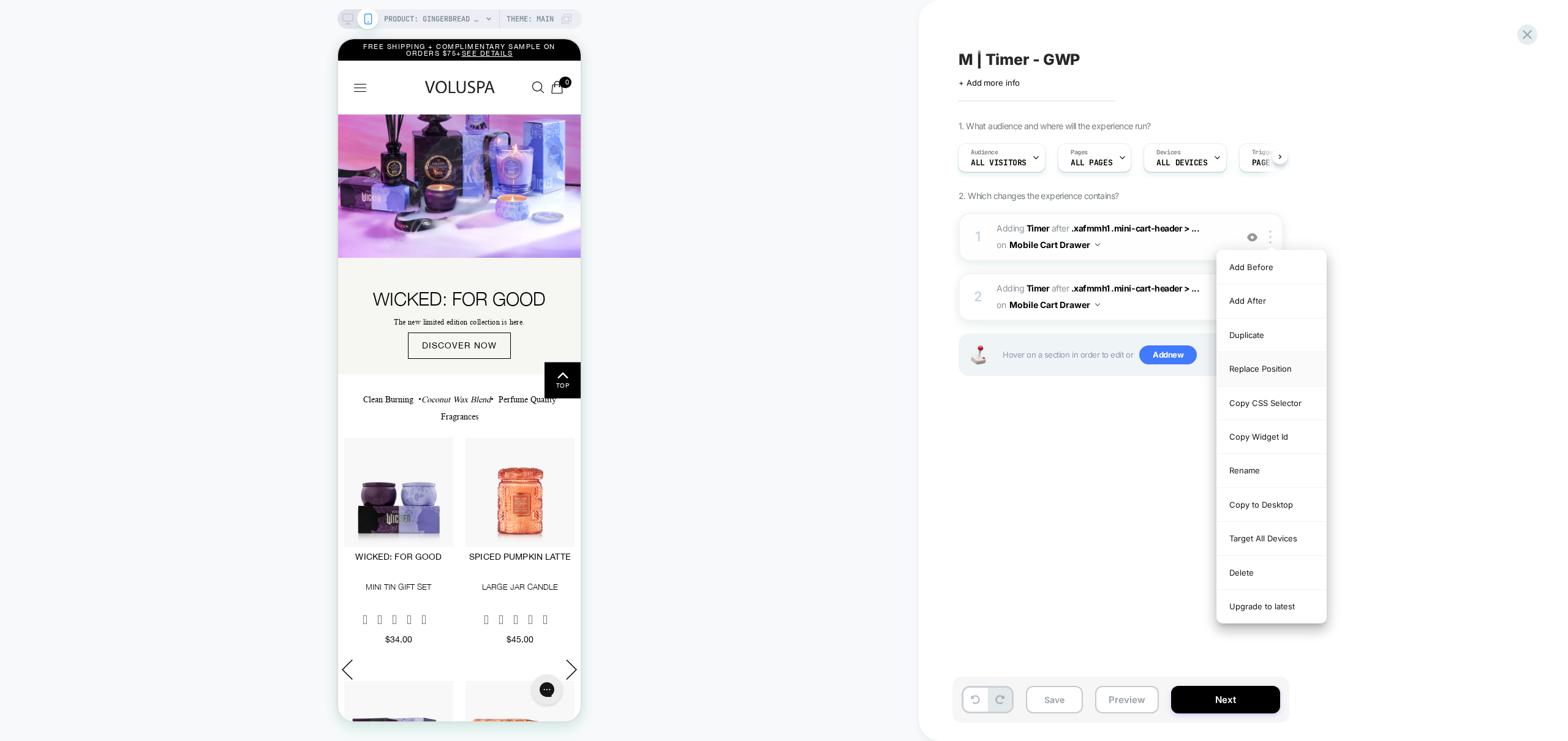
click at [1285, 370] on div "Replace Position" at bounding box center [1272, 369] width 109 height 33
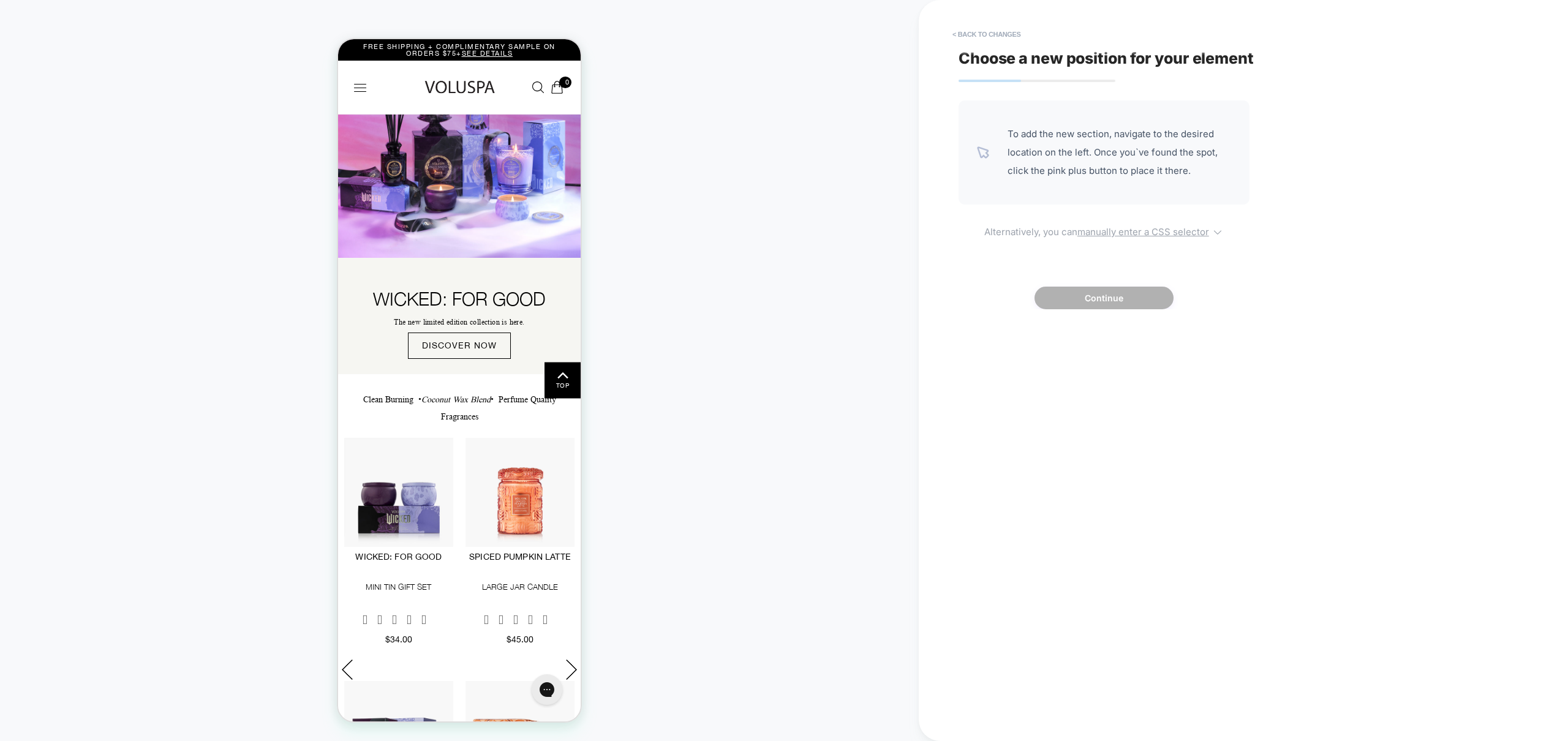
click at [1186, 226] on u "manually enter a CSS selector" at bounding box center [1143, 232] width 132 height 11
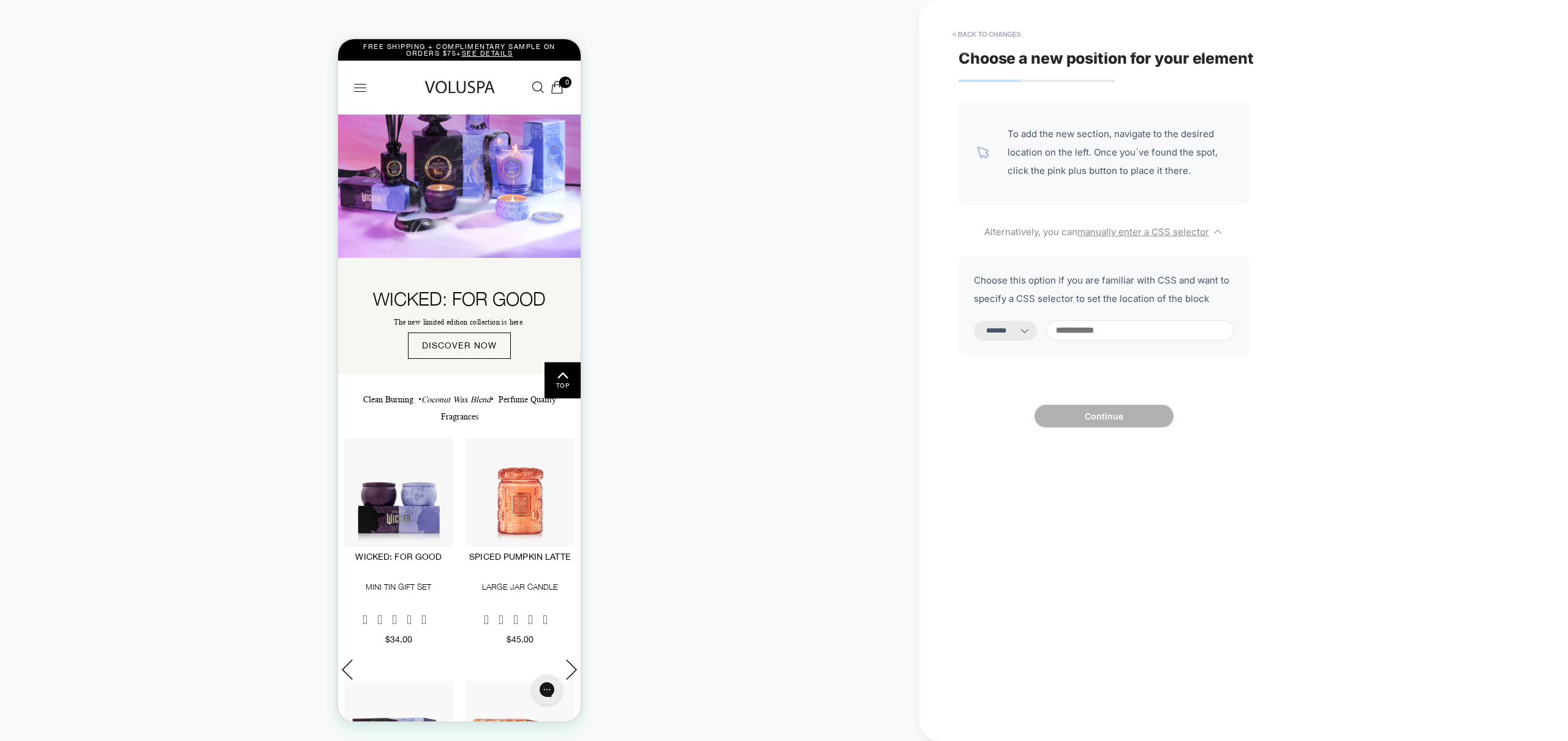
click at [1014, 333] on select "**********" at bounding box center [1005, 331] width 63 height 20
select select "*********"
click at [974, 321] on select "**********" at bounding box center [1005, 331] width 63 height 20
click at [1123, 328] on input at bounding box center [1140, 330] width 188 height 20
paste input "**********"
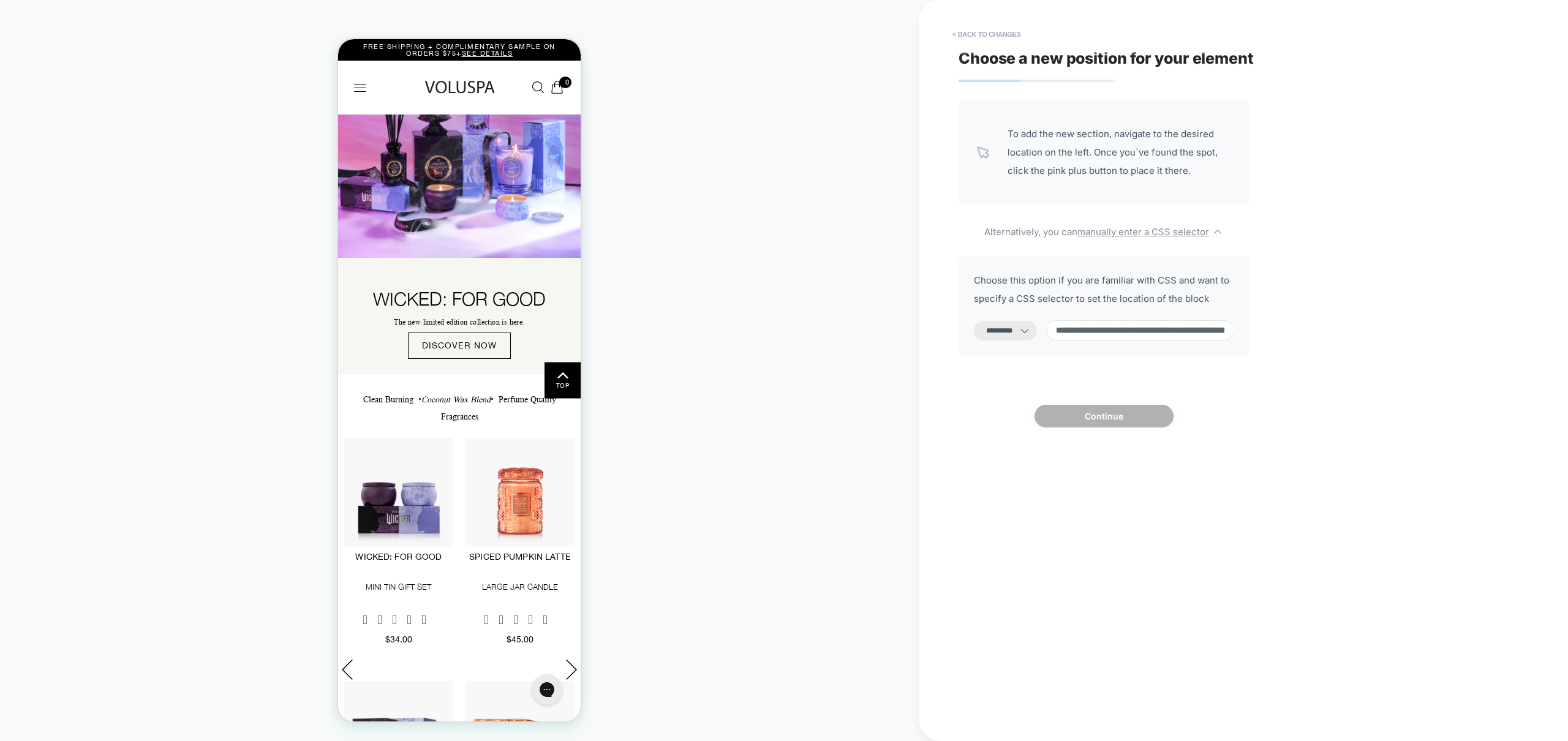
scroll to position [0, 433]
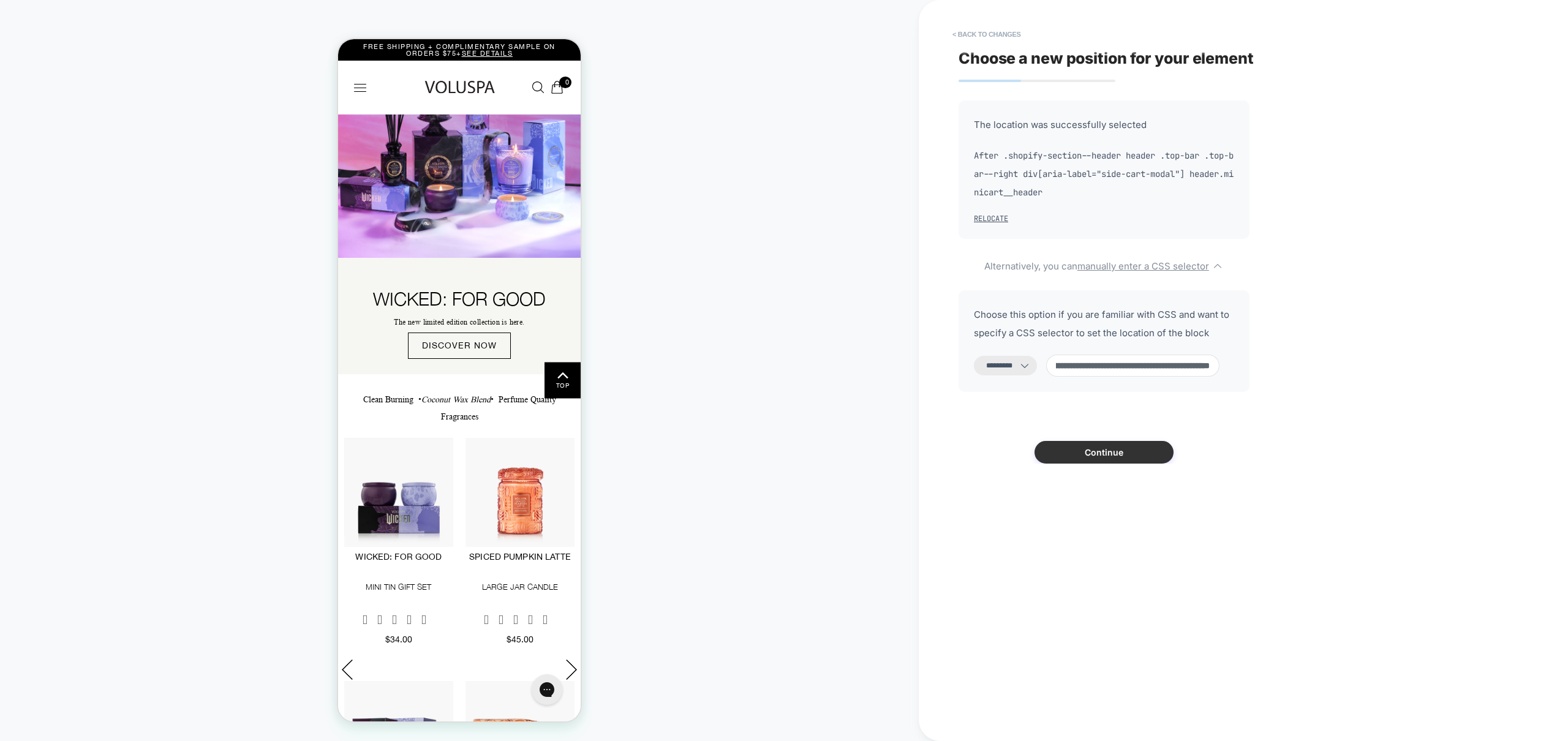
type input "**********"
click at [1107, 452] on button "Continue" at bounding box center [1104, 453] width 139 height 23
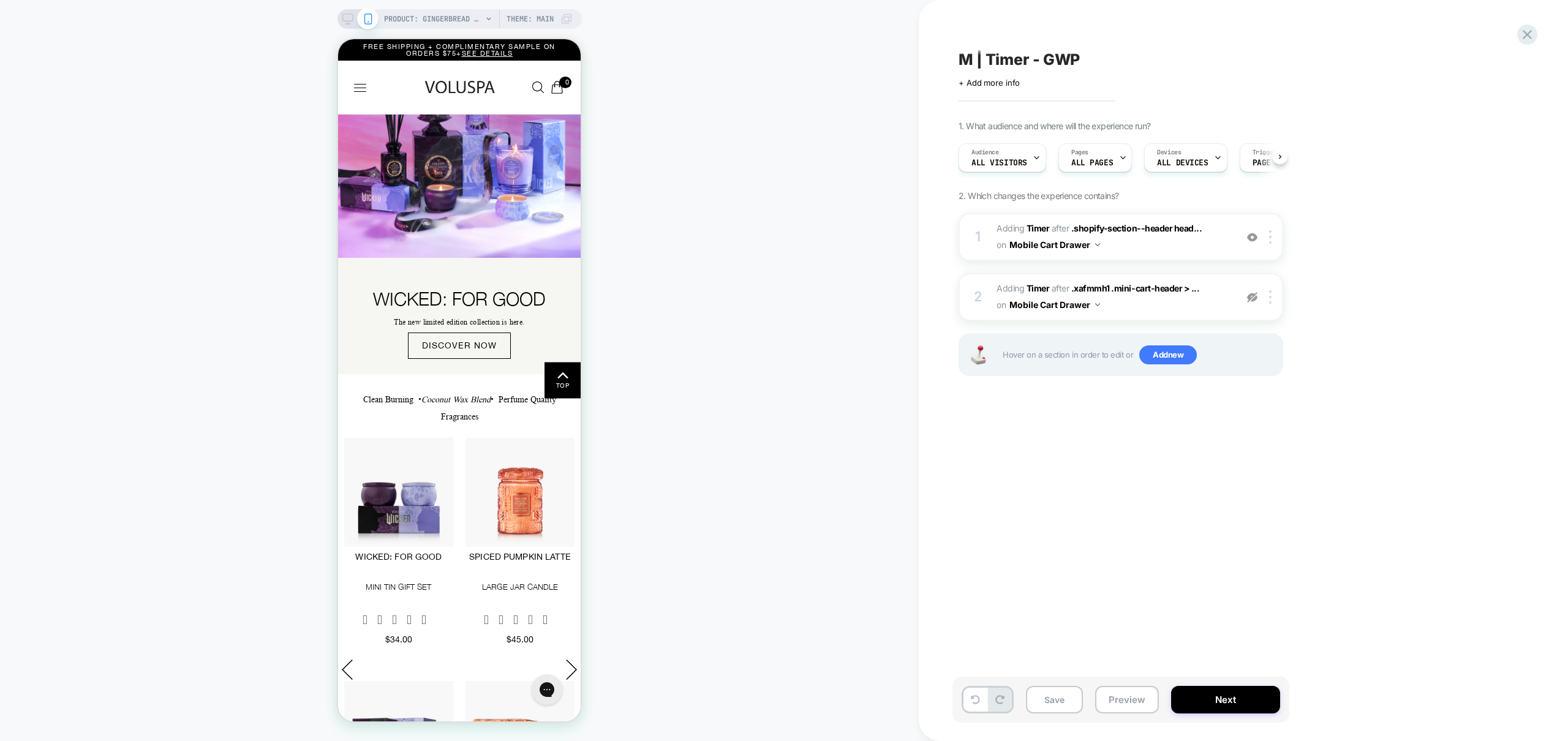
scroll to position [0, 1]
click at [1268, 238] on div at bounding box center [1272, 237] width 20 height 14
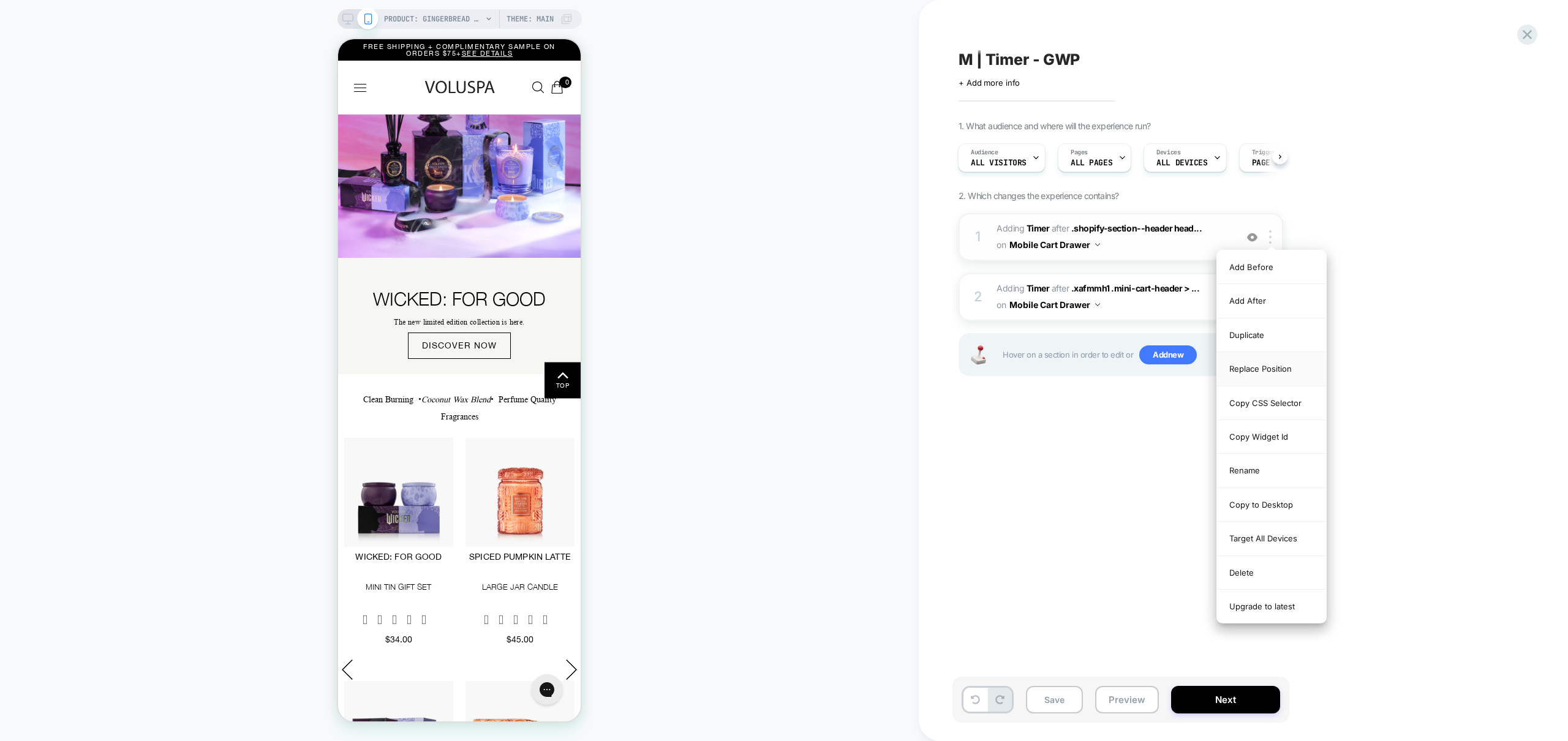
click at [1271, 371] on div "Replace Position" at bounding box center [1272, 369] width 109 height 33
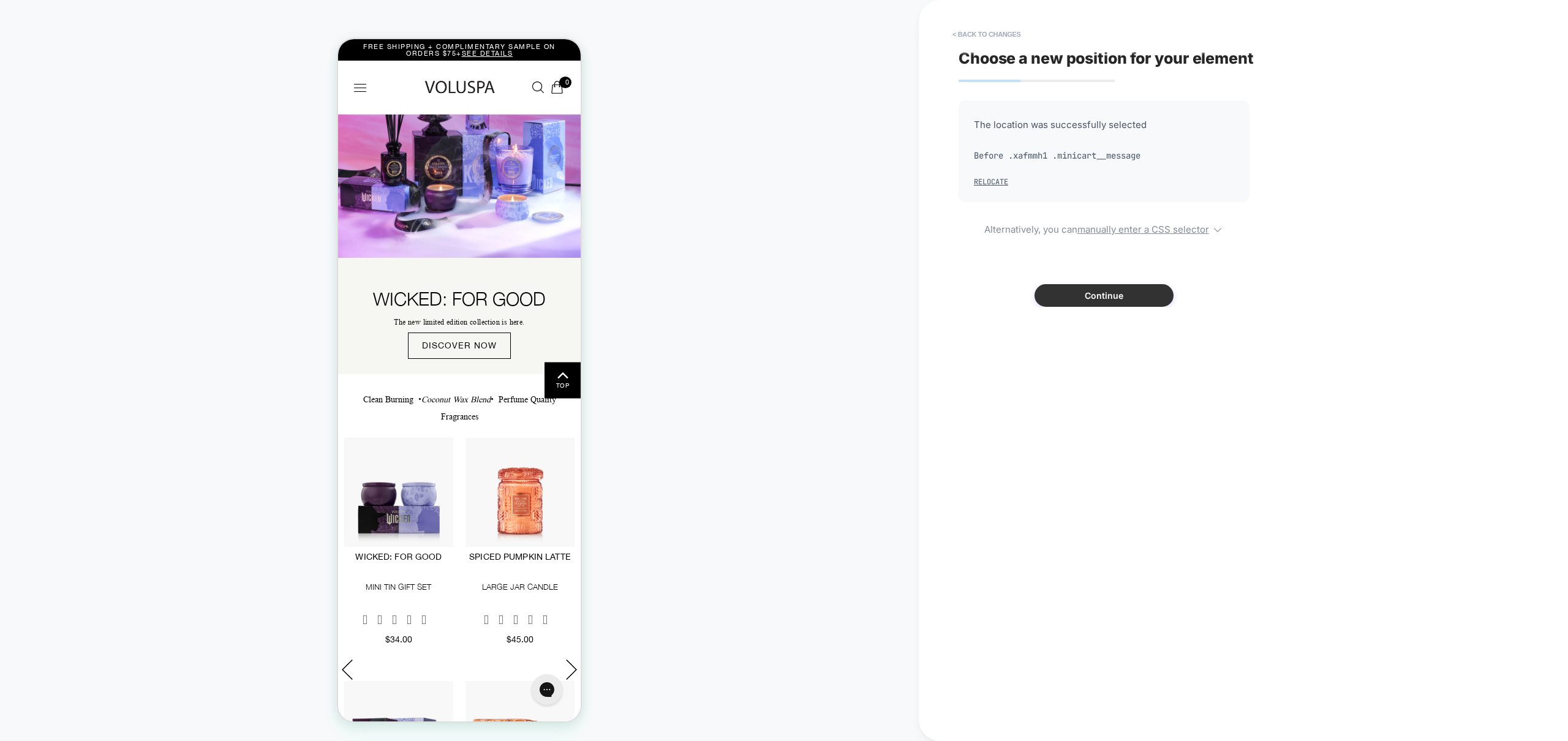
click at [1128, 294] on button "Continue" at bounding box center [1104, 296] width 139 height 23
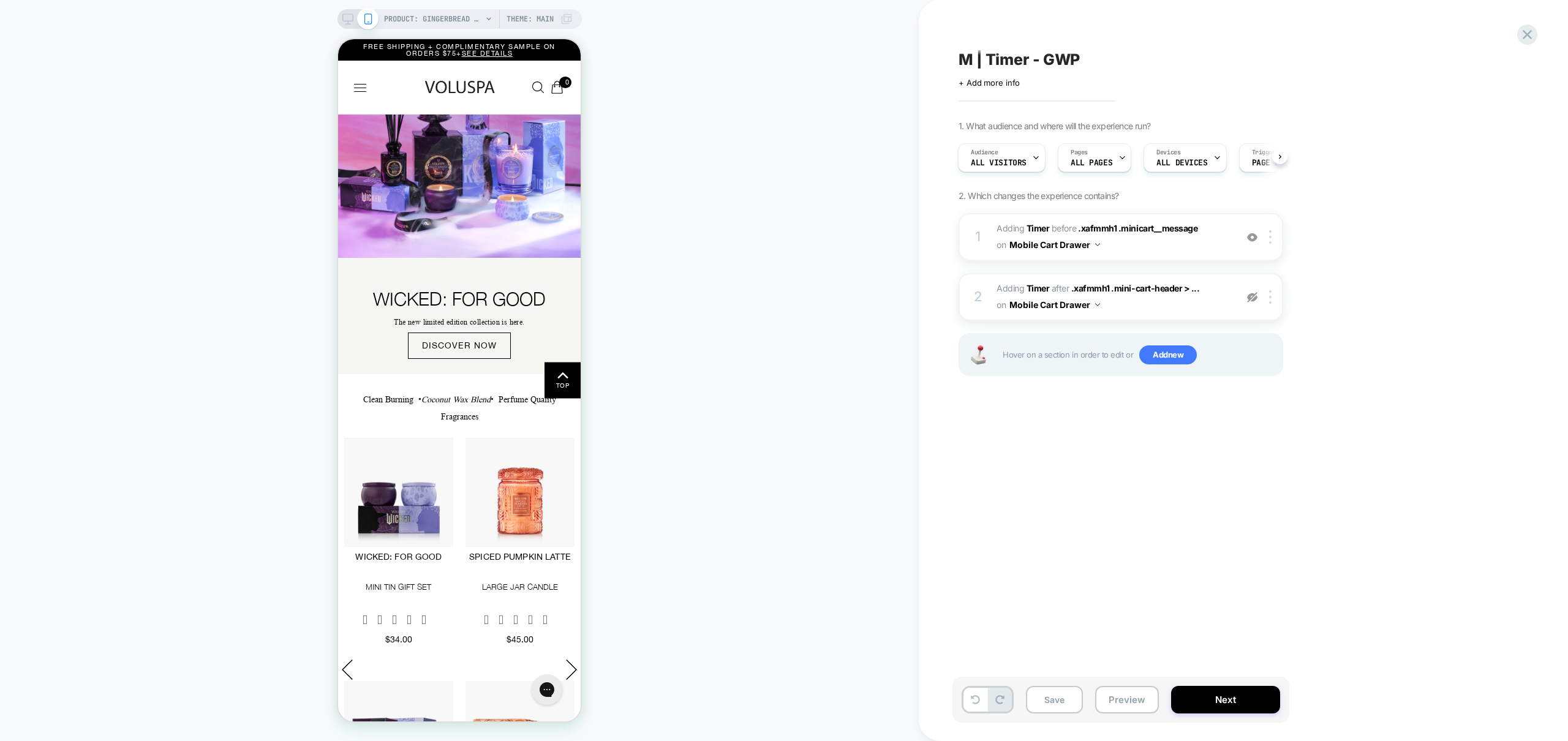
click at [1255, 299] on img at bounding box center [1252, 297] width 11 height 11
click at [1253, 239] on img at bounding box center [1252, 237] width 11 height 11
click at [1132, 706] on button "Preview" at bounding box center [1127, 700] width 64 height 28
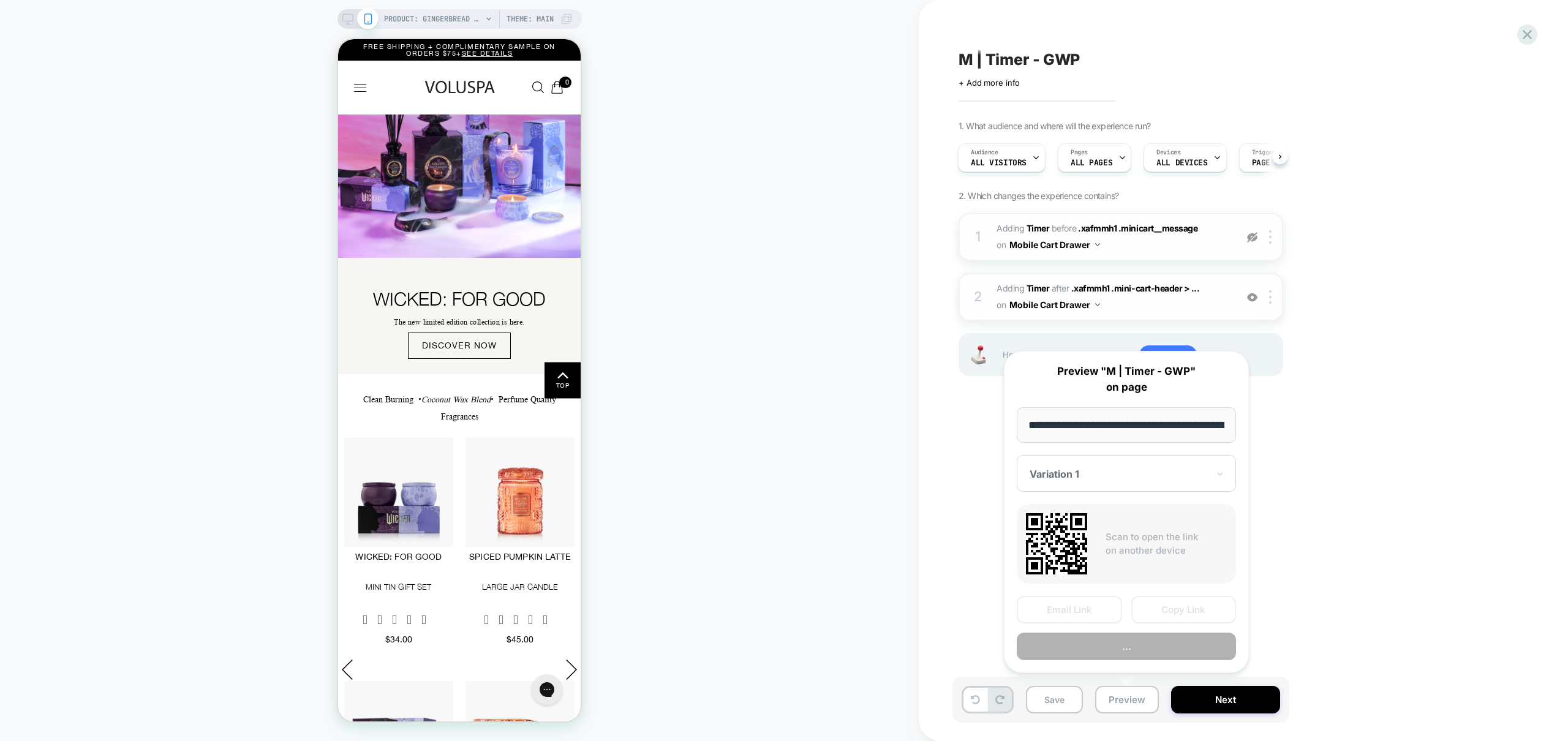
scroll to position [0, 177]
click at [1128, 646] on button "Preview" at bounding box center [1126, 647] width 219 height 28
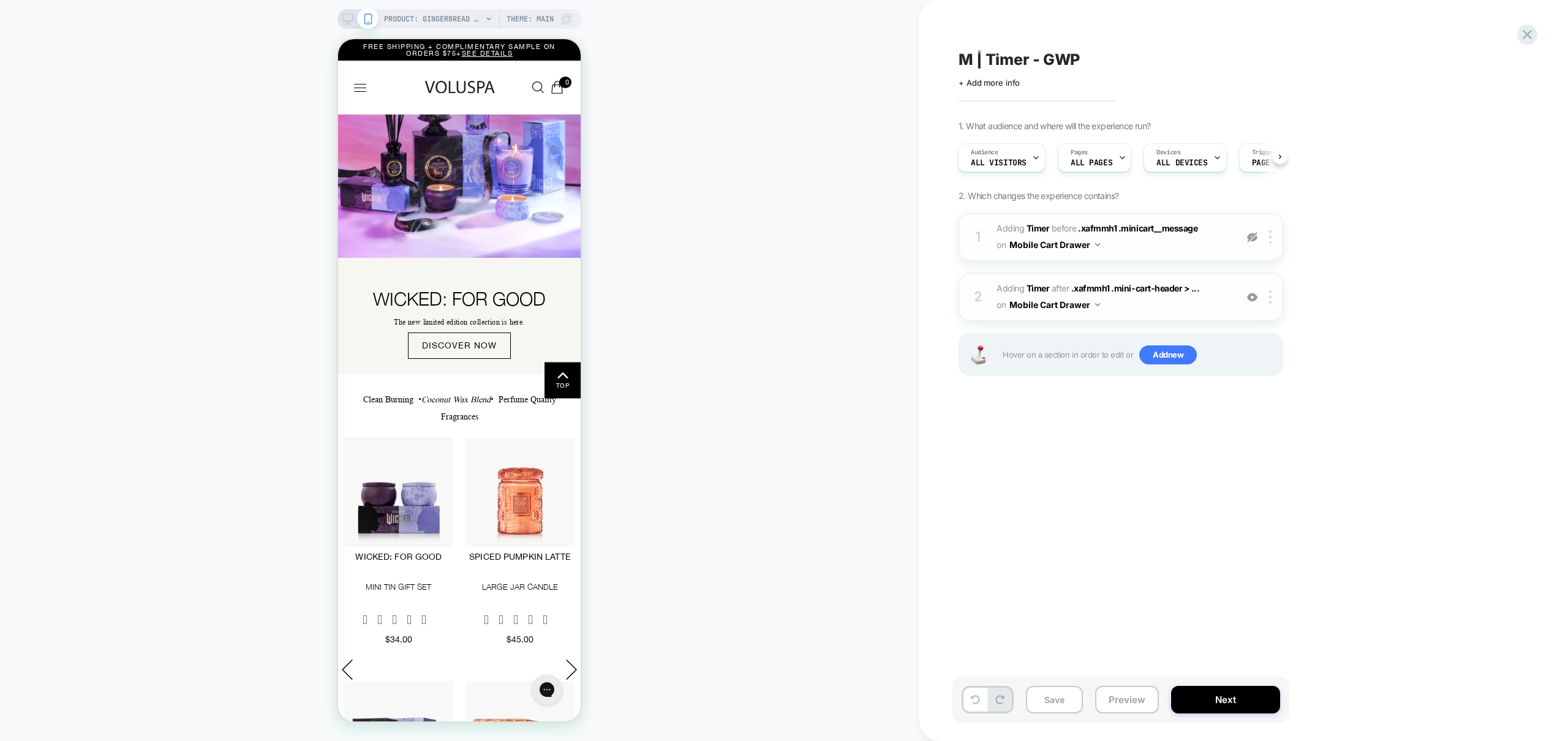
click at [1249, 236] on img at bounding box center [1252, 237] width 11 height 11
click at [1126, 707] on button "Preview" at bounding box center [1127, 700] width 64 height 28
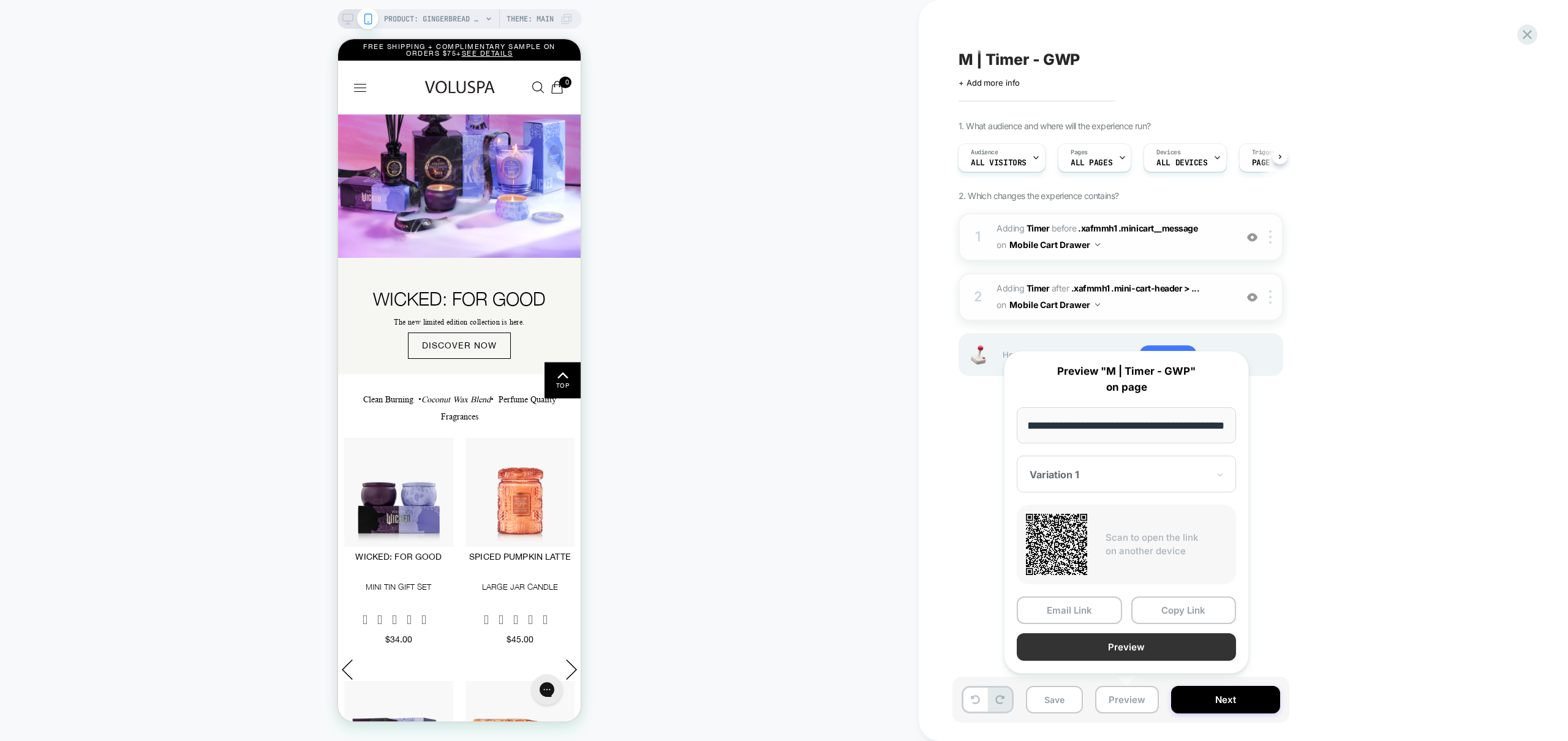
click at [1137, 645] on button "Preview" at bounding box center [1126, 647] width 219 height 28
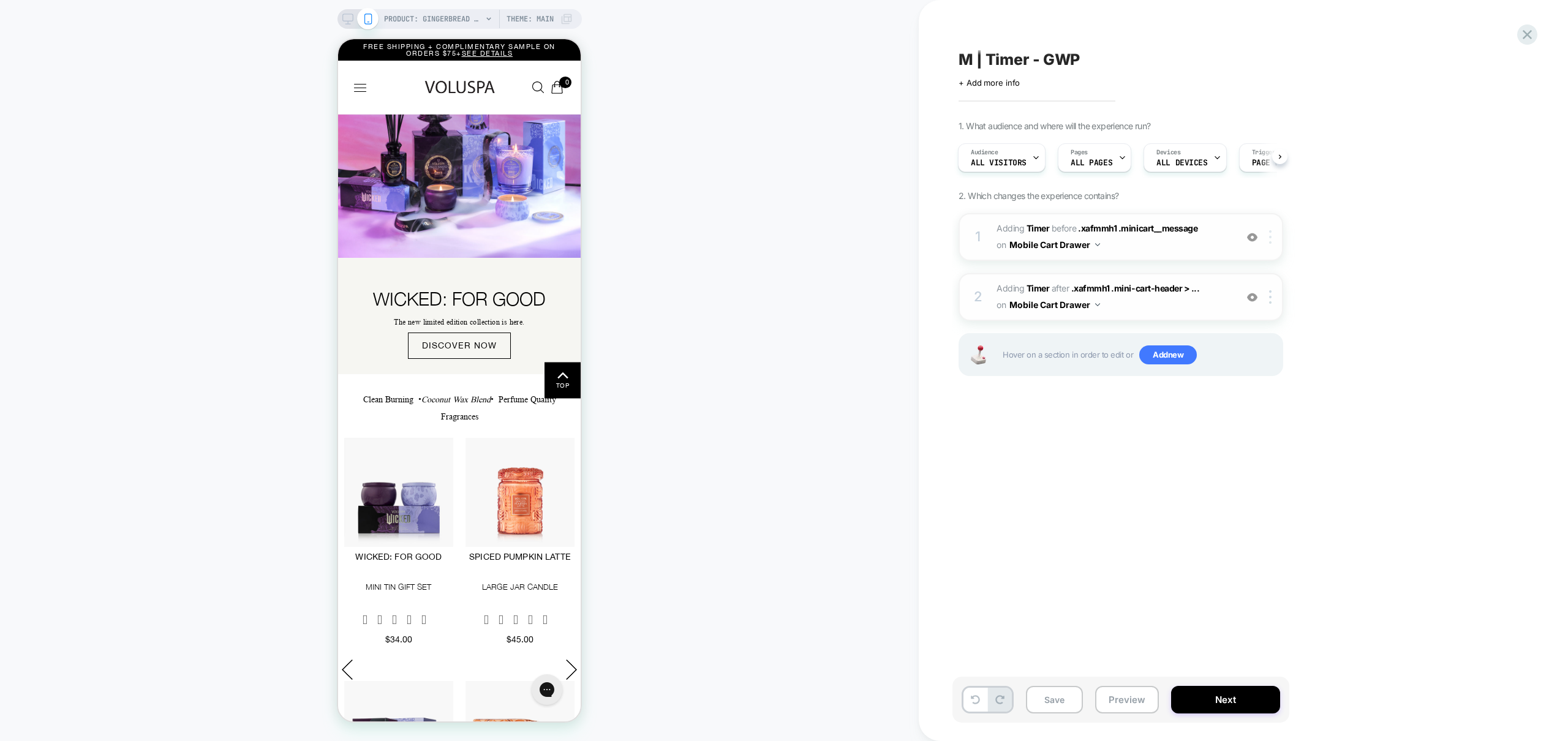
click at [1269, 236] on img at bounding box center [1270, 237] width 2 height 14
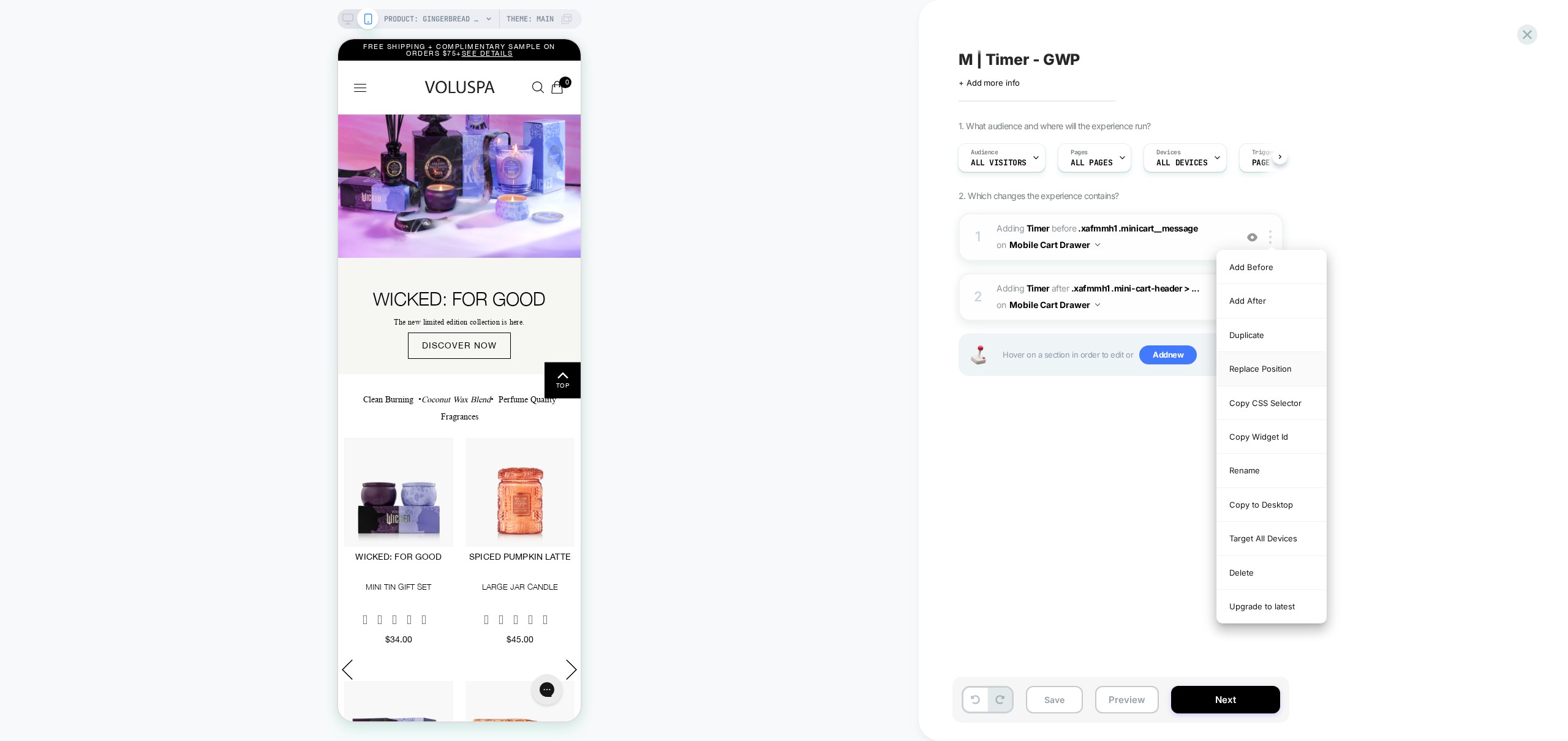
click at [1280, 367] on div "Replace Position" at bounding box center [1272, 369] width 109 height 33
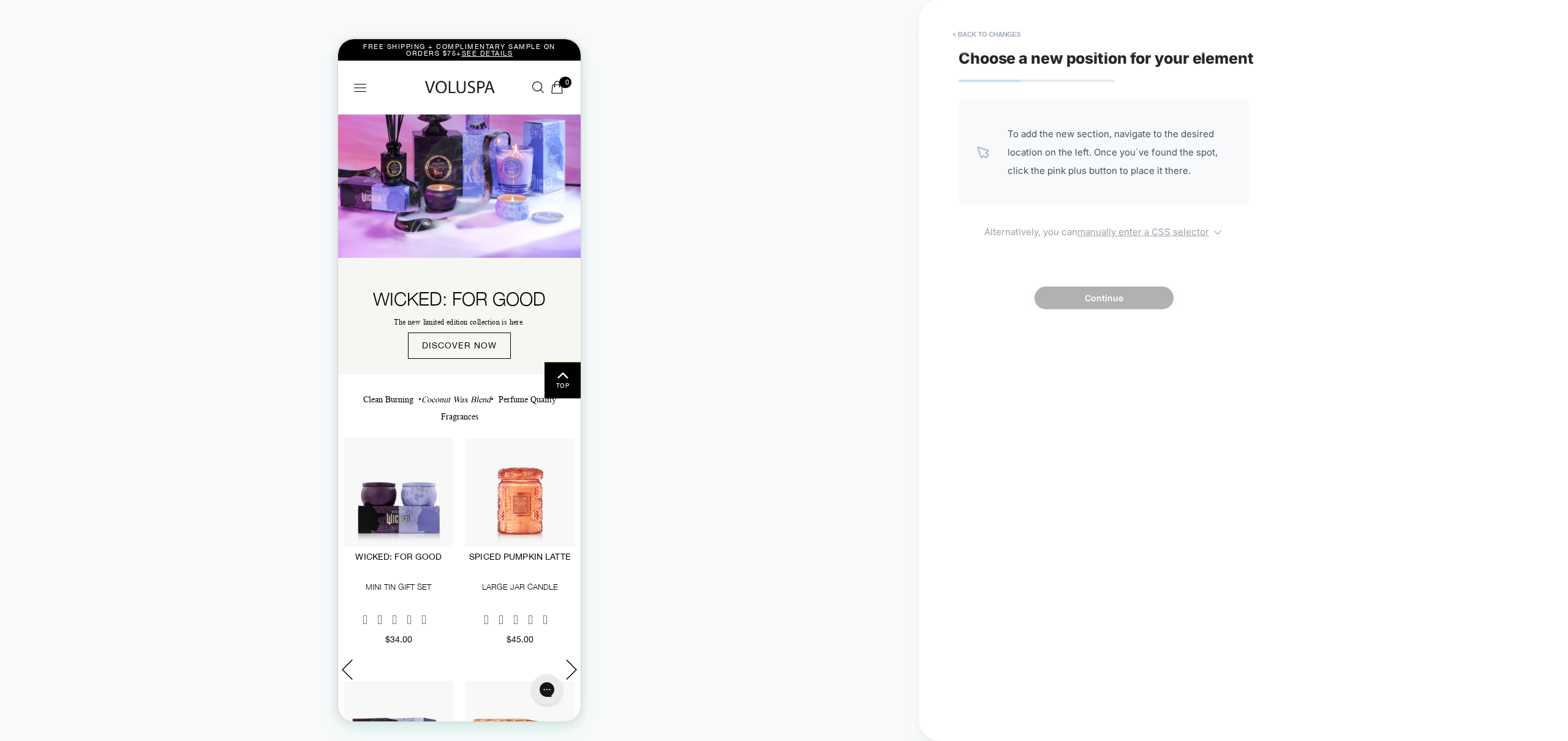
click at [1149, 227] on u "manually enter a CSS selector" at bounding box center [1143, 232] width 132 height 11
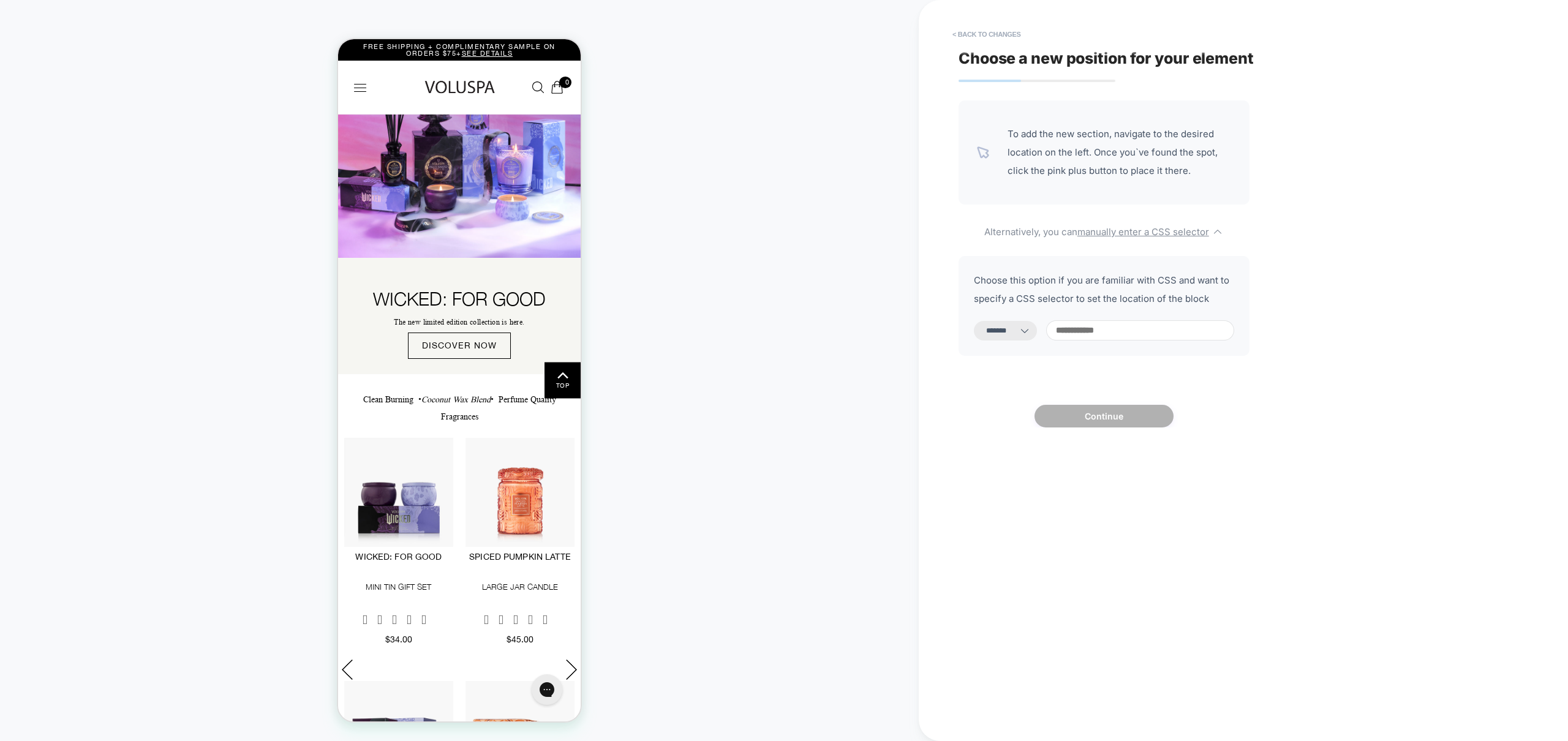
click at [1030, 328] on select "**********" at bounding box center [1005, 331] width 63 height 20
select select "*********"
click at [974, 321] on select "**********" at bounding box center [1005, 331] width 63 height 20
click at [1095, 332] on input at bounding box center [1140, 330] width 188 height 20
paste input "**********"
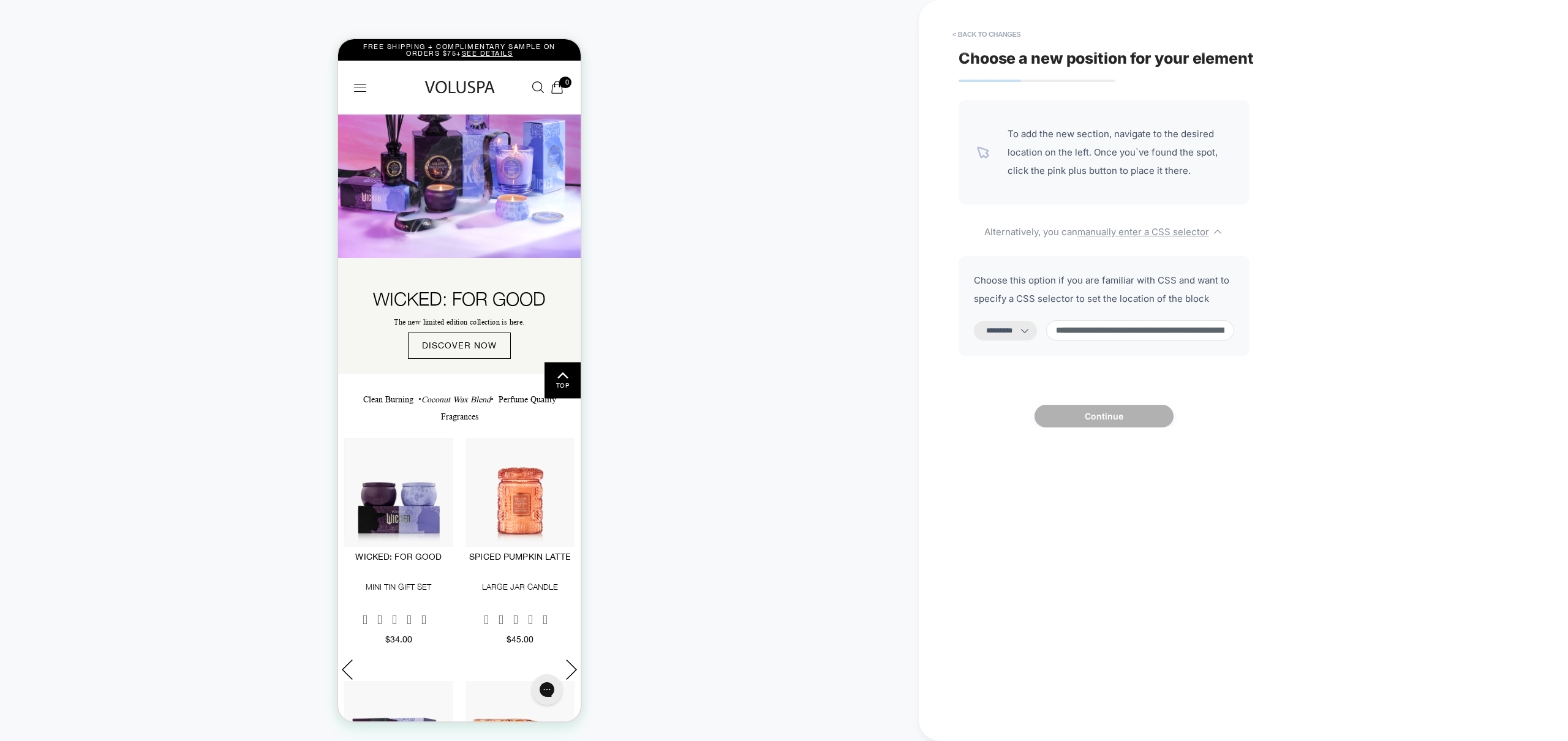
scroll to position [0, 1220]
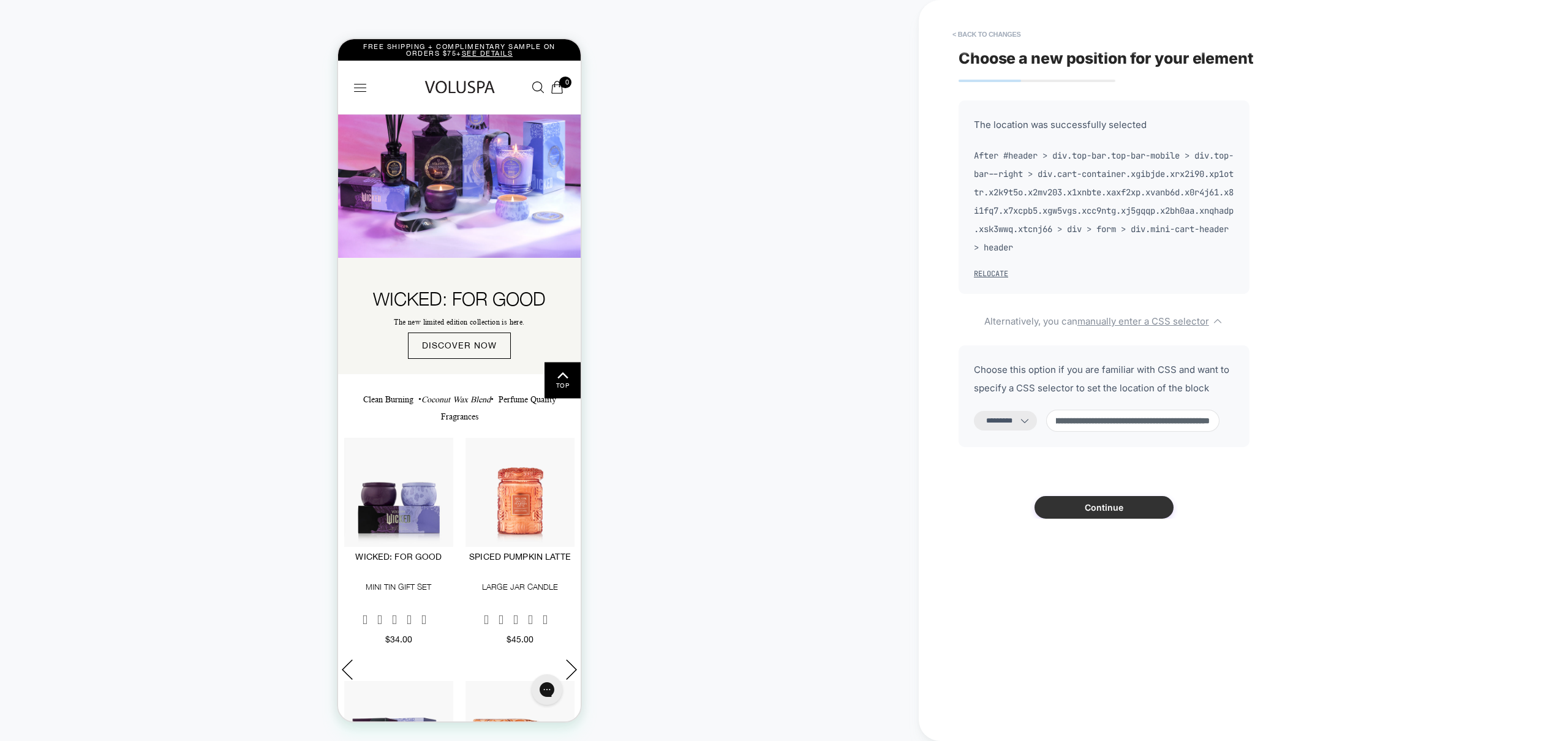
type input "**********"
click at [1113, 509] on button "Continue" at bounding box center [1104, 507] width 139 height 23
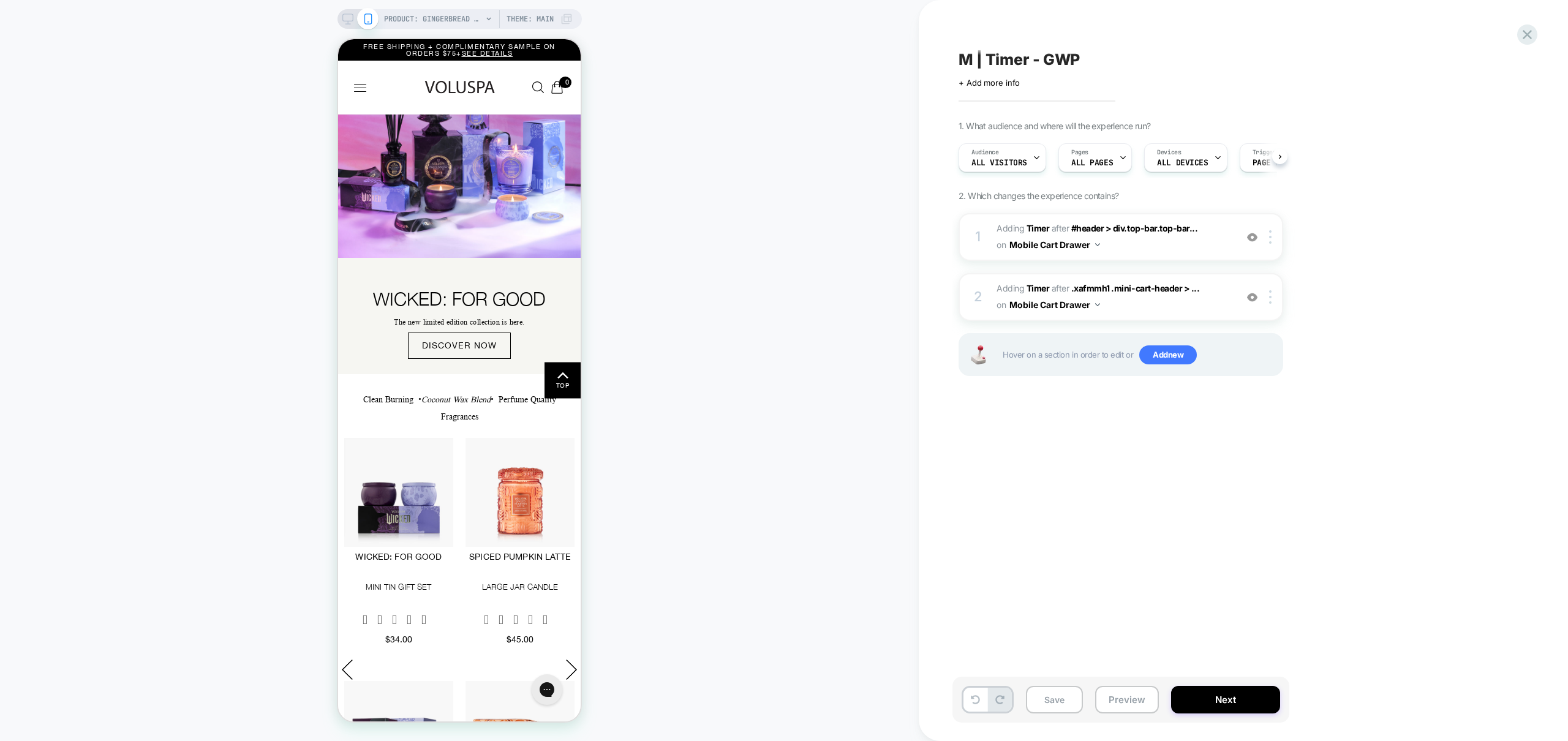
scroll to position [0, 1]
click at [1253, 298] on img at bounding box center [1252, 297] width 11 height 11
click at [1253, 235] on img at bounding box center [1252, 237] width 11 height 11
click at [1253, 235] on img at bounding box center [1252, 237] width 11 height 11
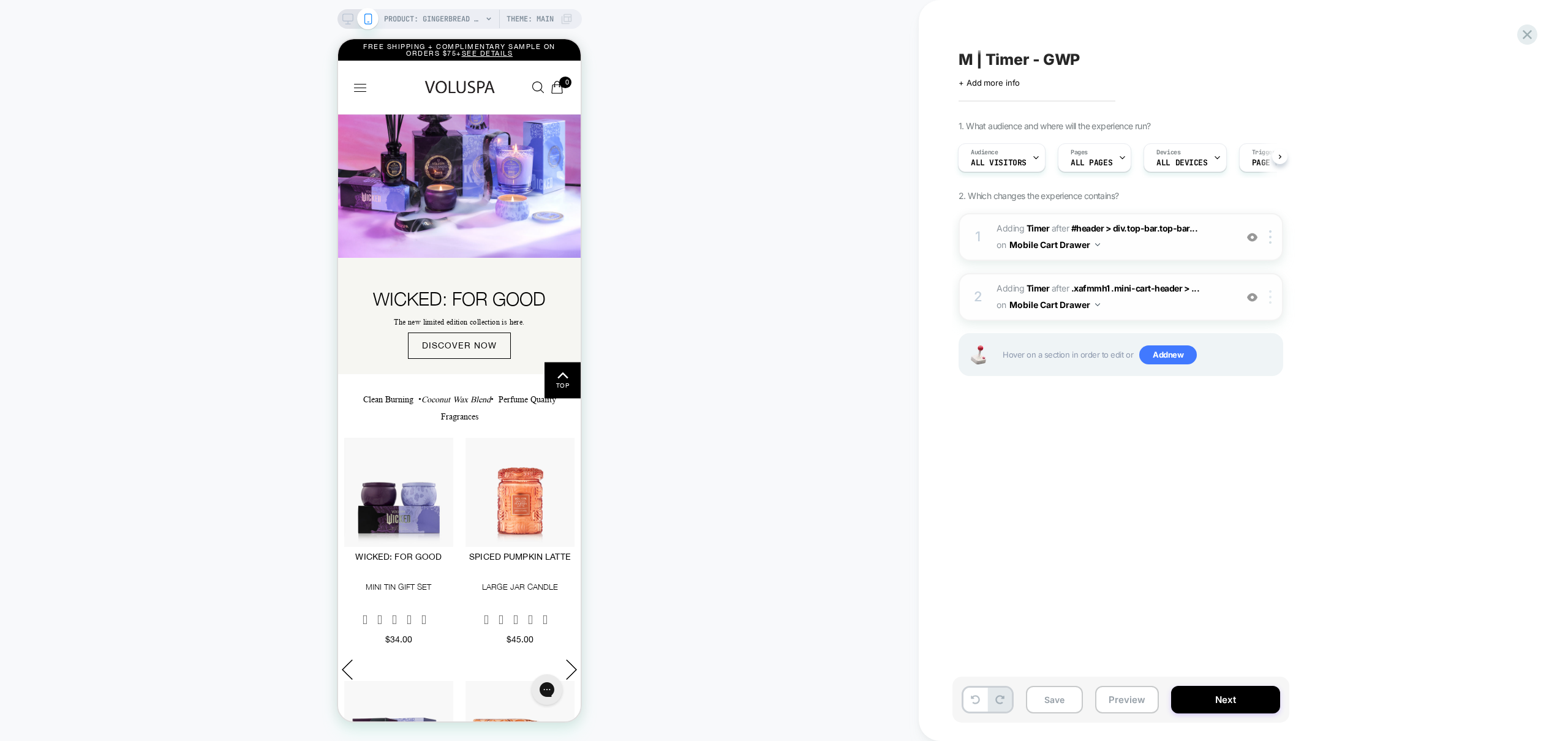
click at [1273, 298] on div at bounding box center [1272, 297] width 20 height 14
click at [1254, 236] on img at bounding box center [1252, 237] width 11 height 11
click at [1270, 296] on img at bounding box center [1270, 297] width 2 height 14
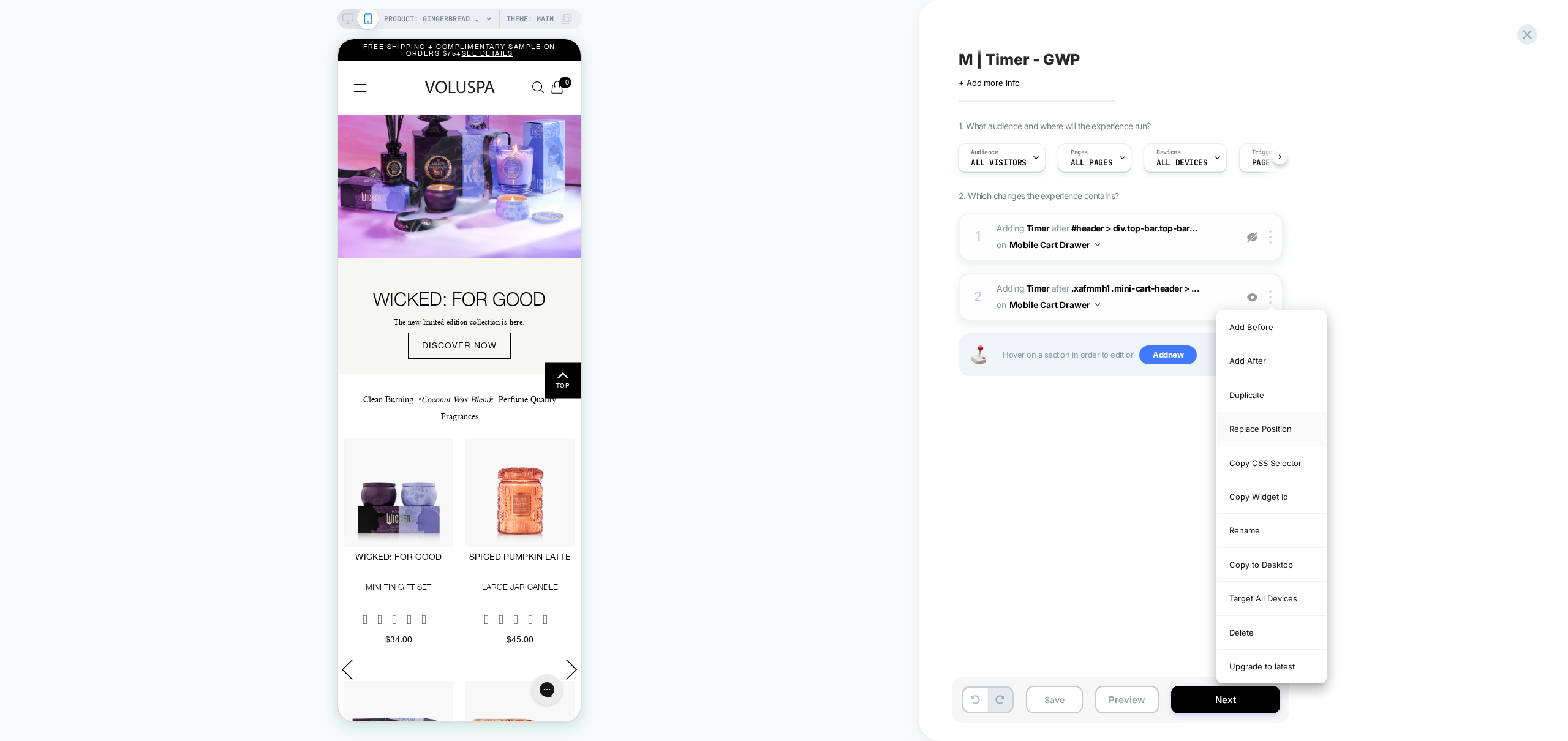
click at [1277, 424] on div "Replace Position" at bounding box center [1272, 428] width 109 height 33
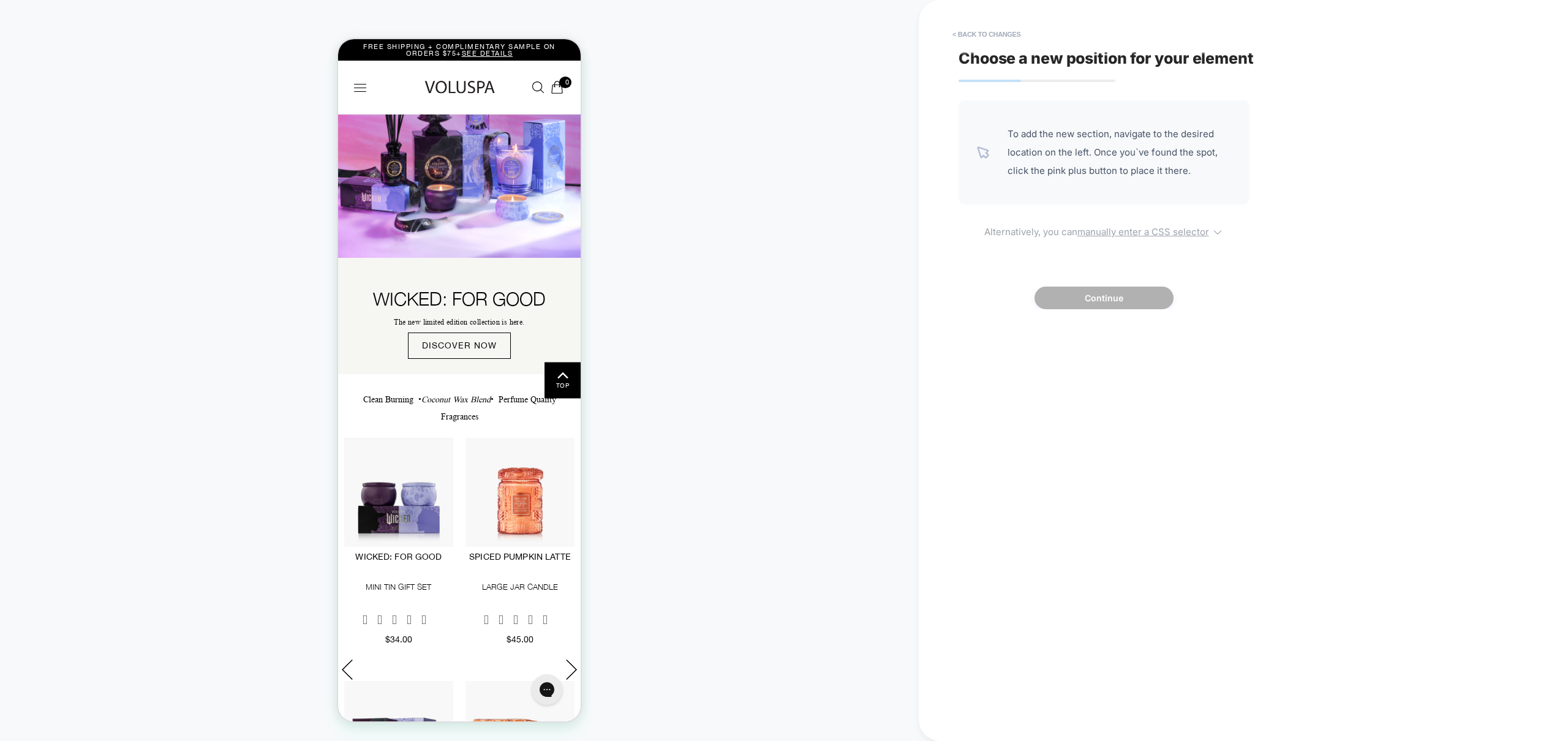
click at [1185, 227] on u "manually enter a CSS selector" at bounding box center [1143, 232] width 132 height 11
select select "*******"
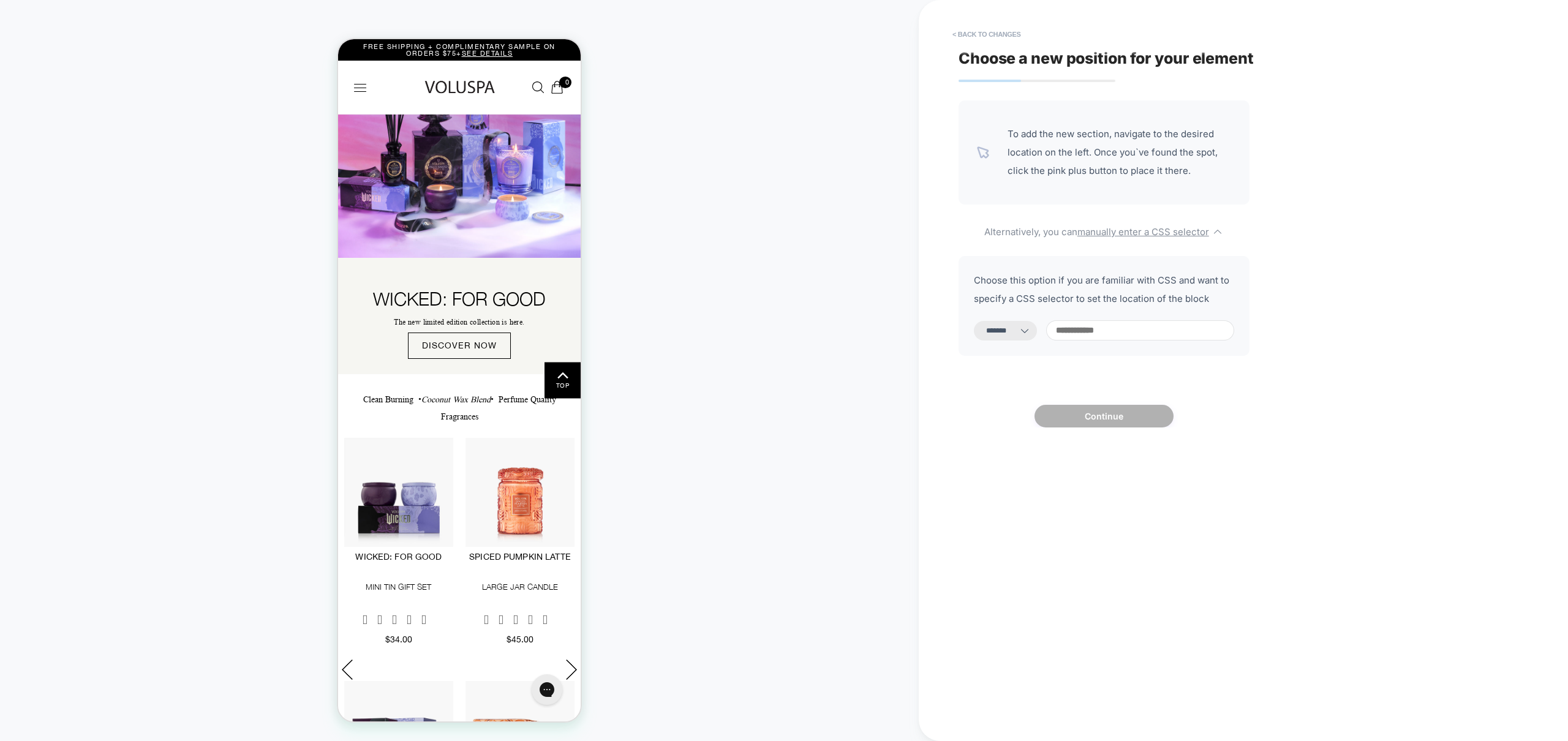
click at [1031, 333] on icon at bounding box center [1024, 331] width 12 height 12
click at [1031, 330] on icon at bounding box center [1024, 331] width 12 height 12
click at [1408, 234] on div "**********" at bounding box center [1182, 370] width 459 height 717
click at [1110, 325] on input at bounding box center [1140, 330] width 188 height 20
click at [1025, 334] on select "**********" at bounding box center [1005, 331] width 63 height 20
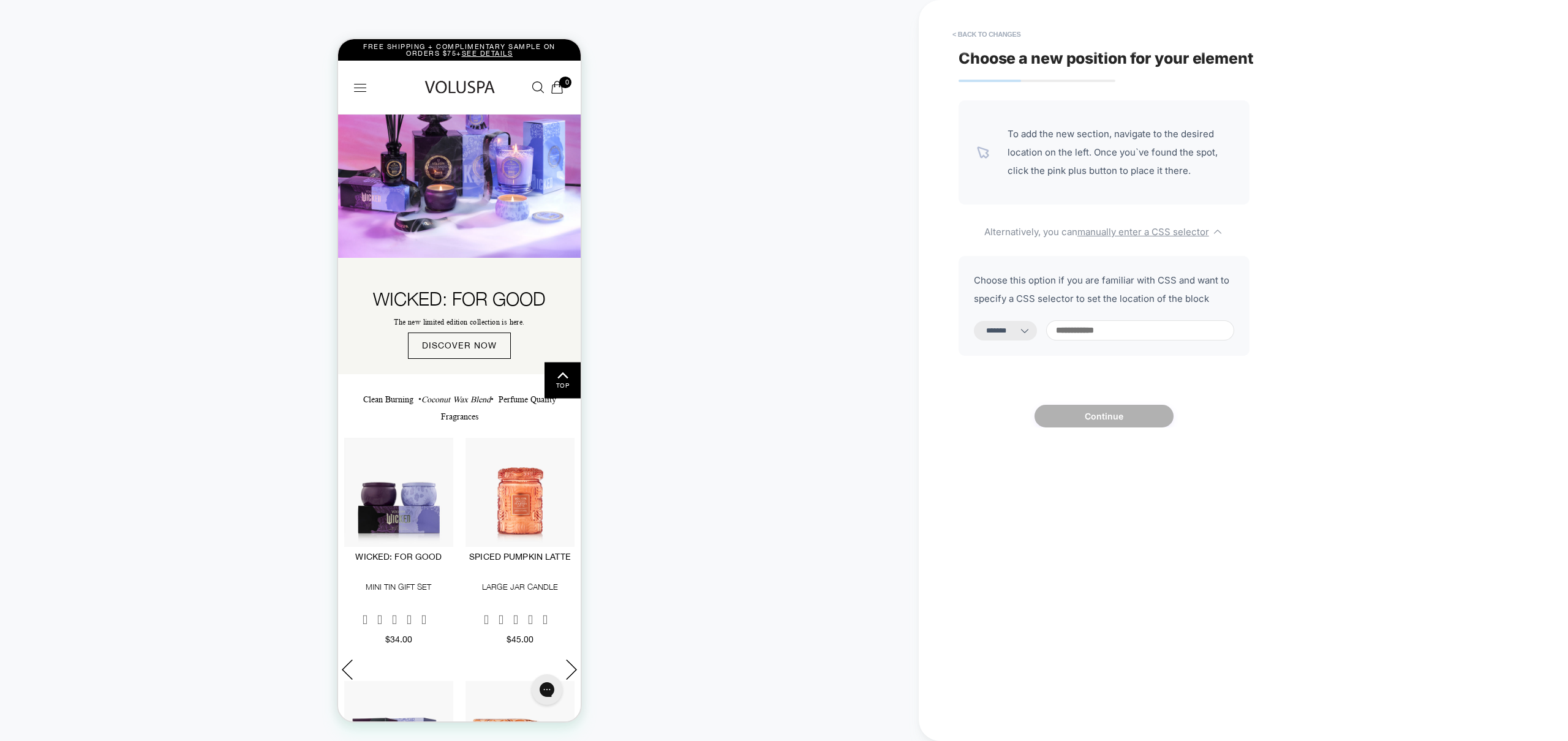
click at [1126, 334] on input at bounding box center [1140, 330] width 188 height 20
paste input "**********"
type input "**********"
select select "*********"
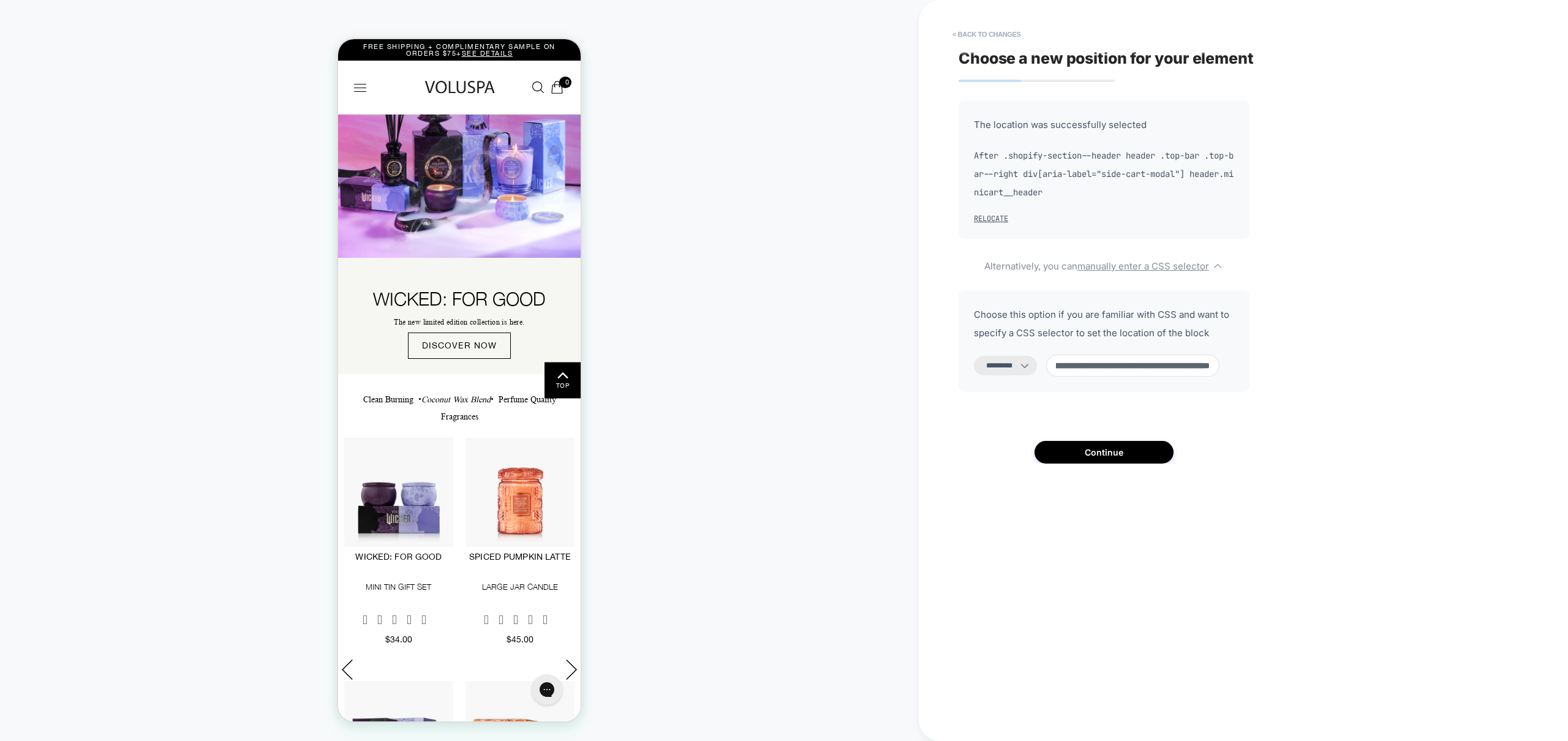
type input "**********"
click at [1031, 369] on icon at bounding box center [1024, 366] width 12 height 12
click at [1031, 362] on select "**********" at bounding box center [1005, 366] width 63 height 20
click at [974, 356] on select "**********" at bounding box center [1005, 366] width 63 height 20
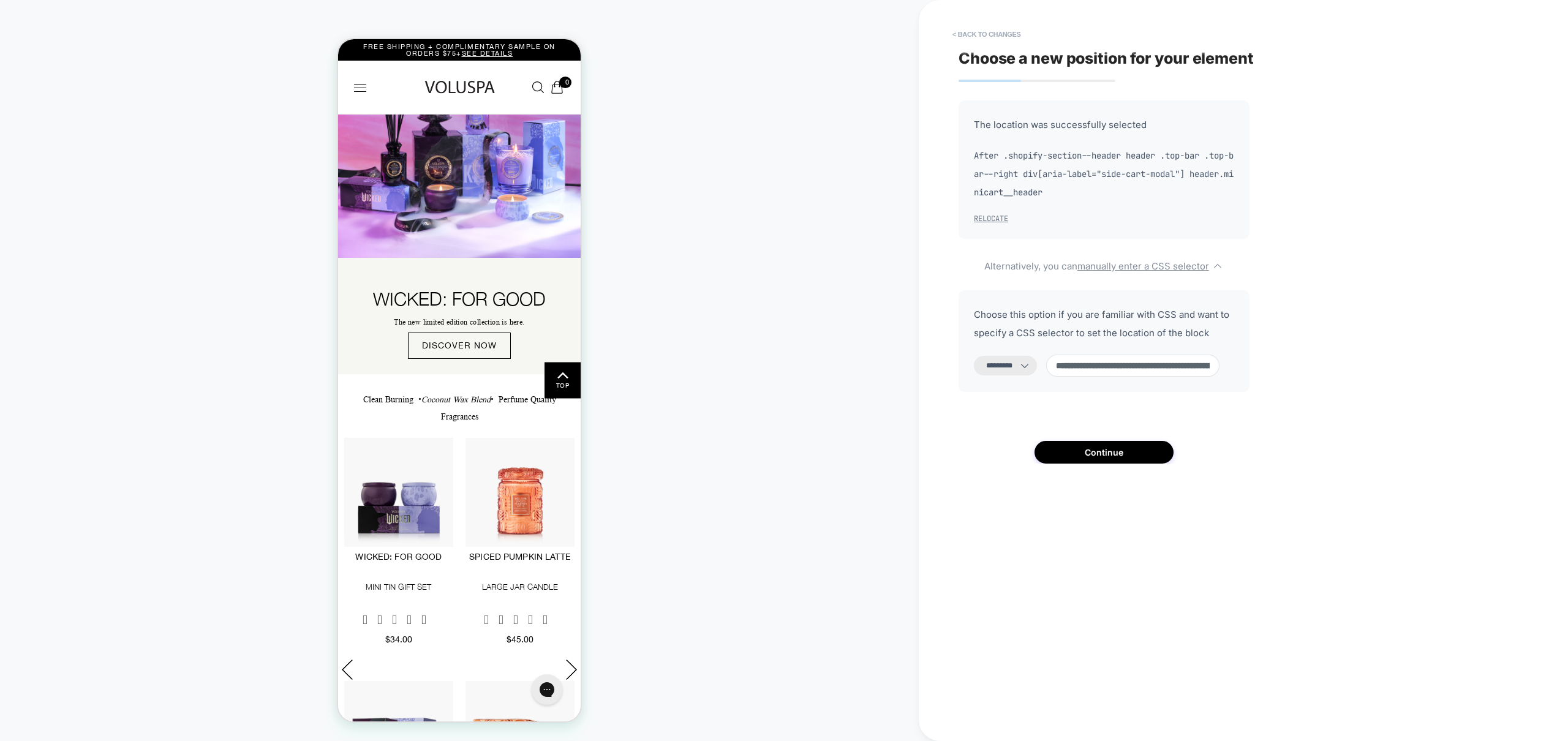
click at [996, 219] on button "Relocate" at bounding box center [991, 219] width 34 height 10
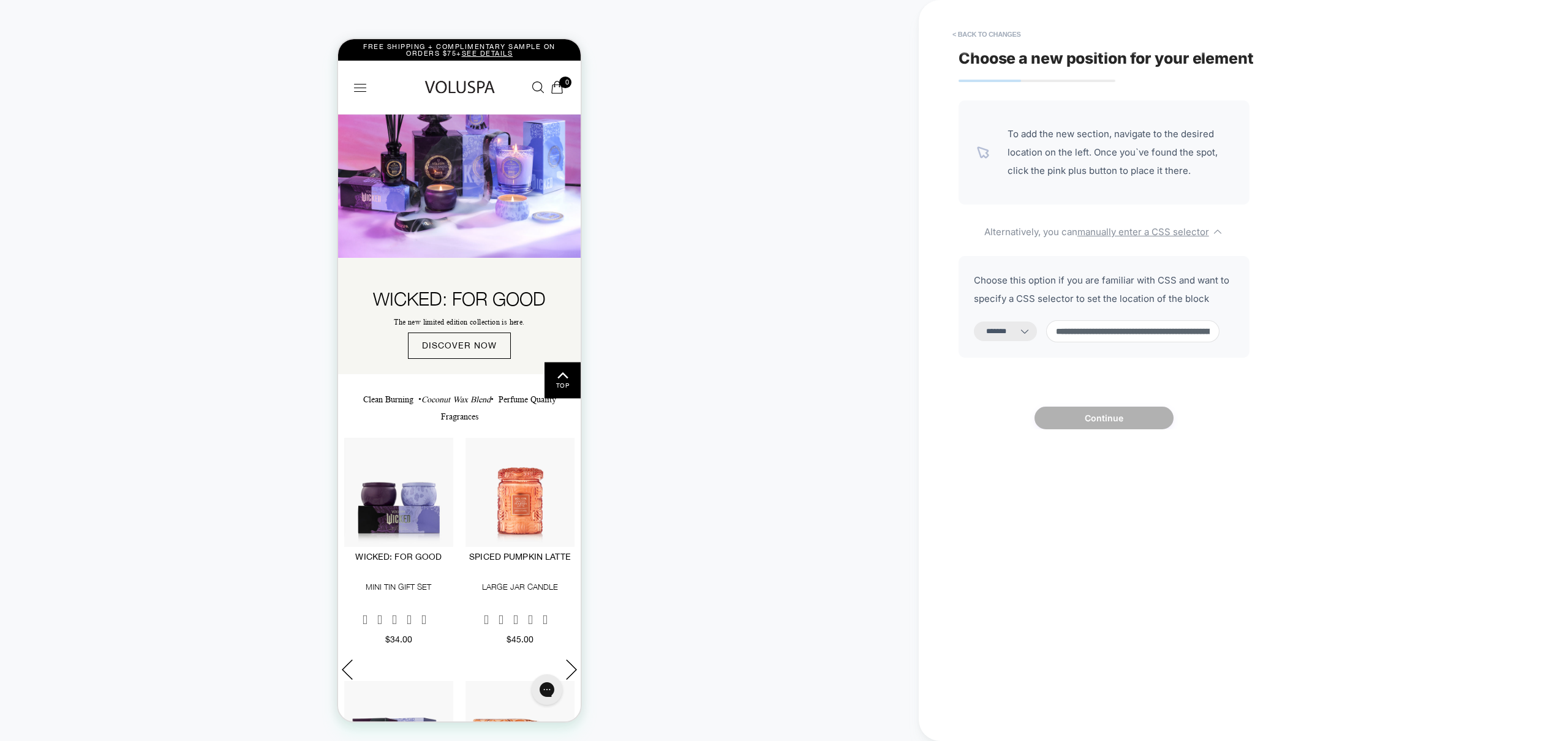
click at [1115, 326] on input "**********" at bounding box center [1132, 331] width 173 height 22
click at [1024, 336] on select "**********" at bounding box center [1005, 331] width 63 height 20
click at [974, 322] on select "**********" at bounding box center [1005, 331] width 63 height 20
click at [1027, 336] on select "**********" at bounding box center [1005, 331] width 63 height 20
select select "**********"
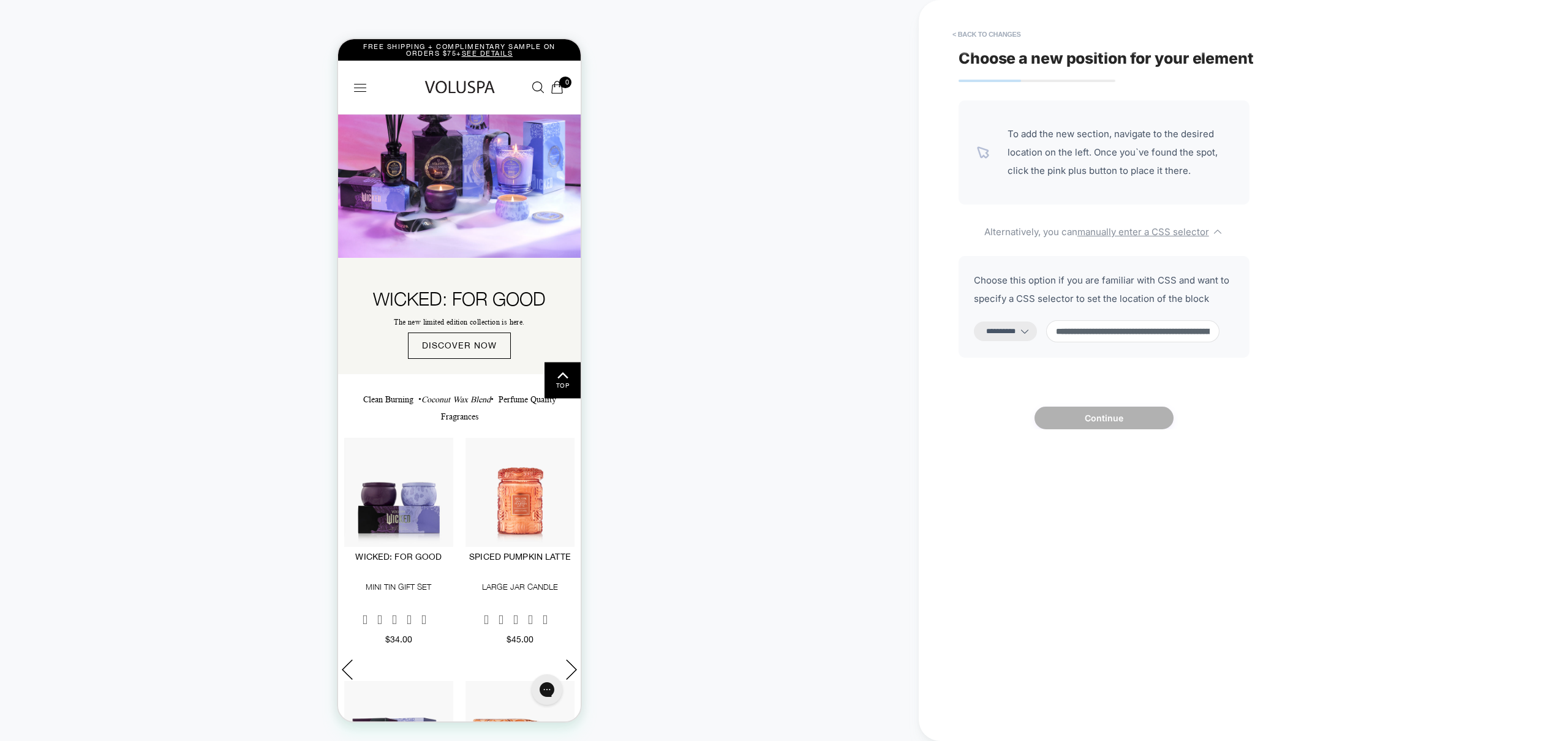
click at [974, 322] on select "**********" at bounding box center [1005, 331] width 63 height 20
click at [1119, 335] on input "**********" at bounding box center [1132, 331] width 173 height 22
click at [1119, 334] on input "**********" at bounding box center [1132, 331] width 173 height 22
paste input "**********"
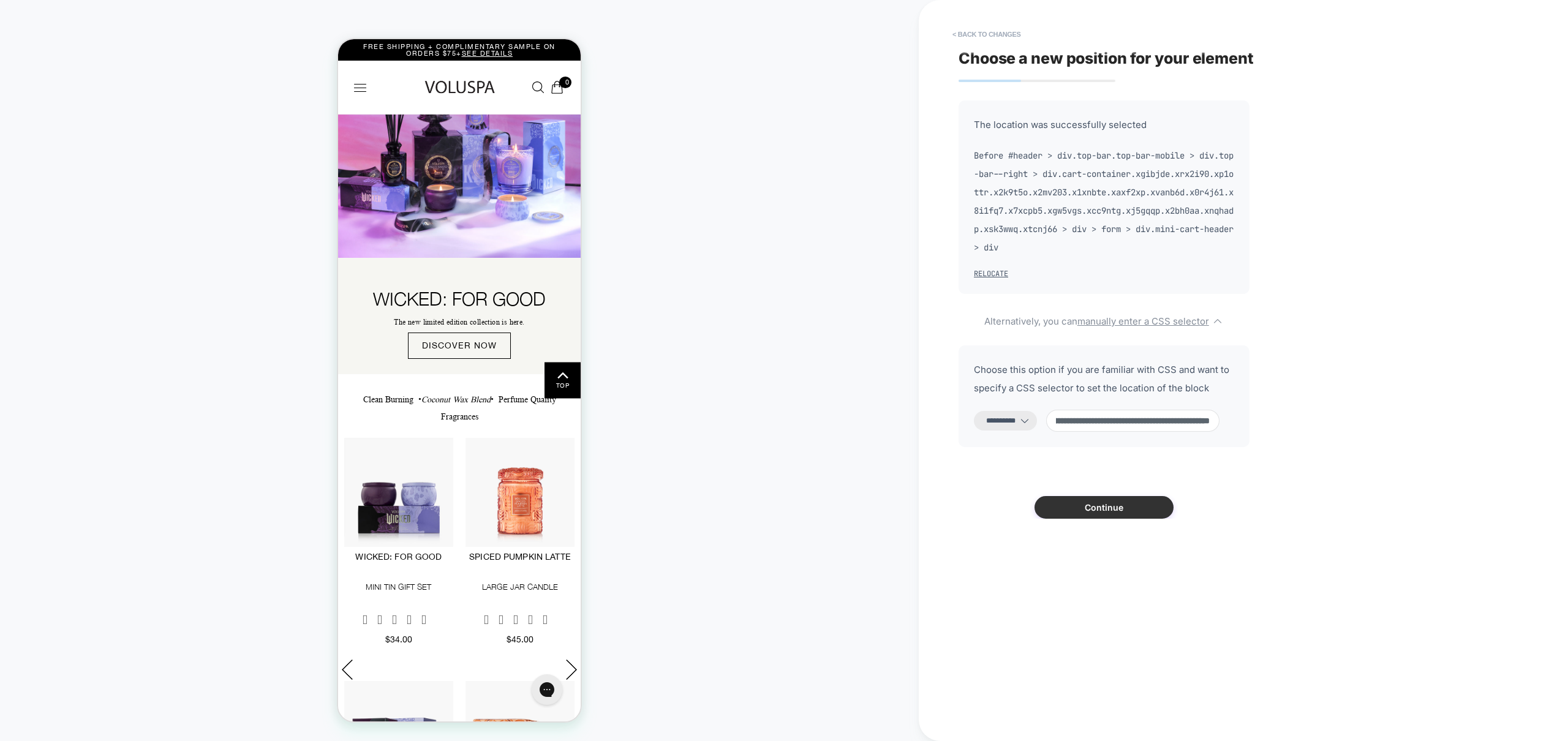
type input "**********"
click at [1110, 506] on button "Continue" at bounding box center [1104, 507] width 139 height 23
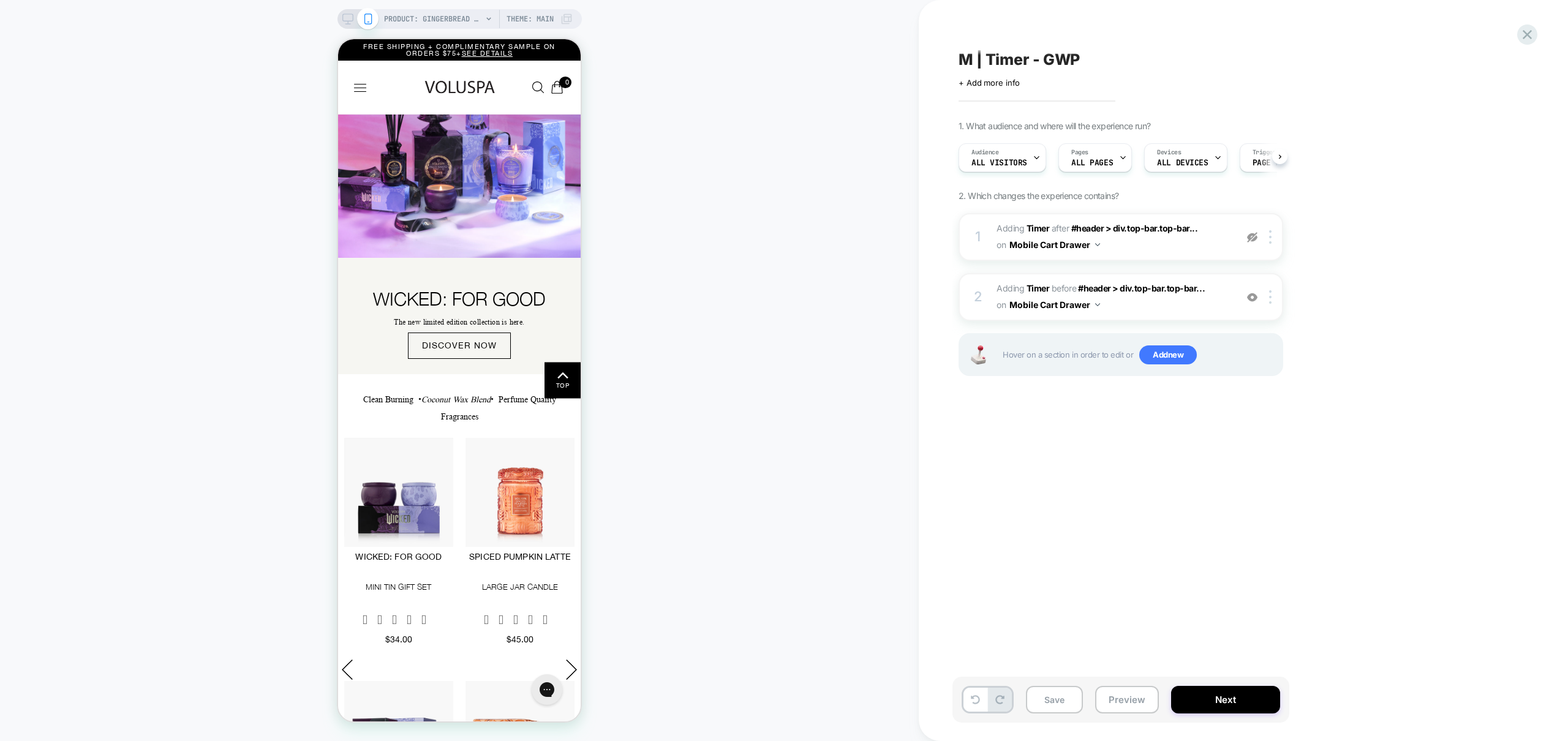
scroll to position [0, 1]
click at [1250, 240] on img at bounding box center [1252, 237] width 11 height 11
click at [1254, 301] on img at bounding box center [1252, 297] width 11 height 11
click at [1272, 240] on div at bounding box center [1272, 237] width 20 height 14
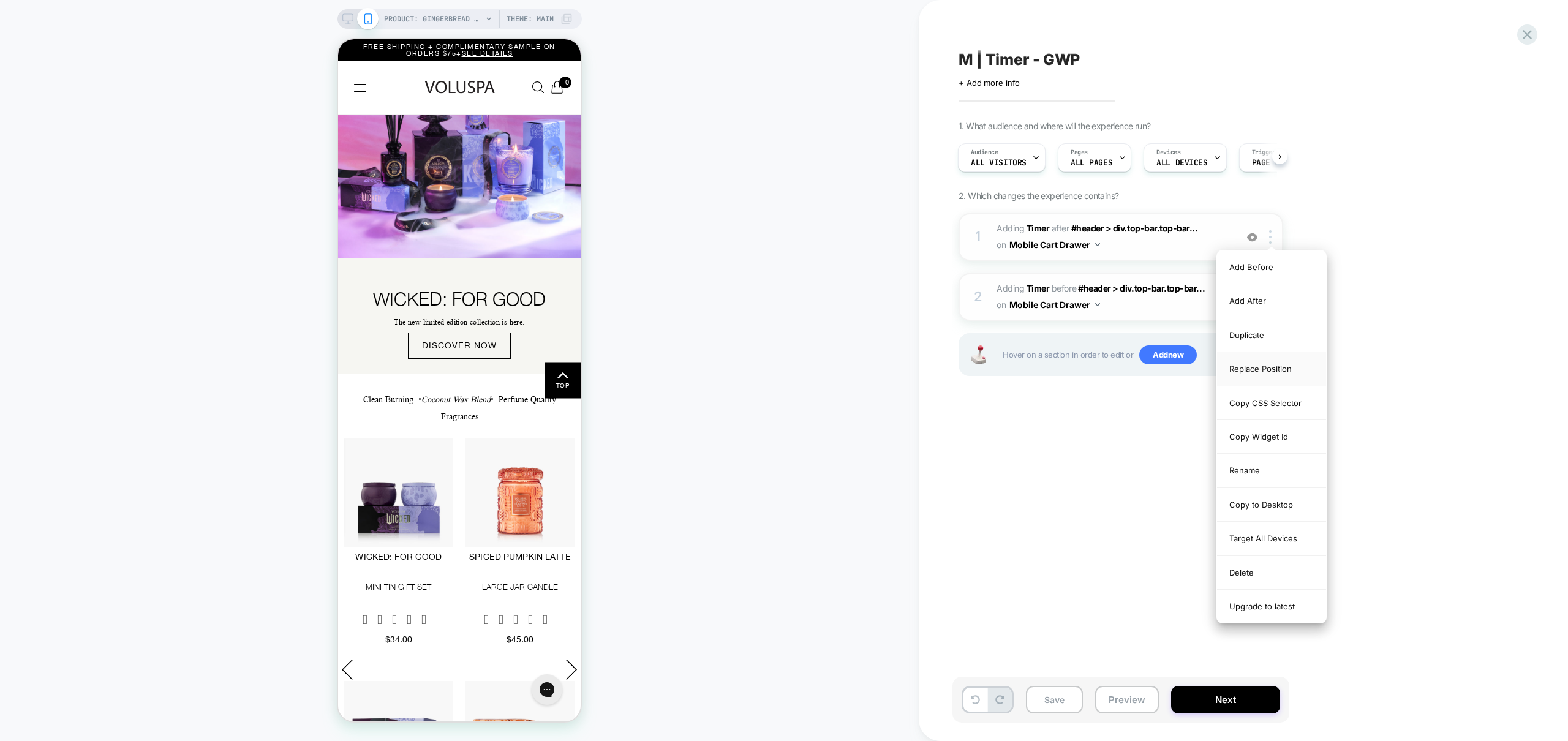
click at [1284, 367] on div "Replace Position" at bounding box center [1272, 369] width 109 height 33
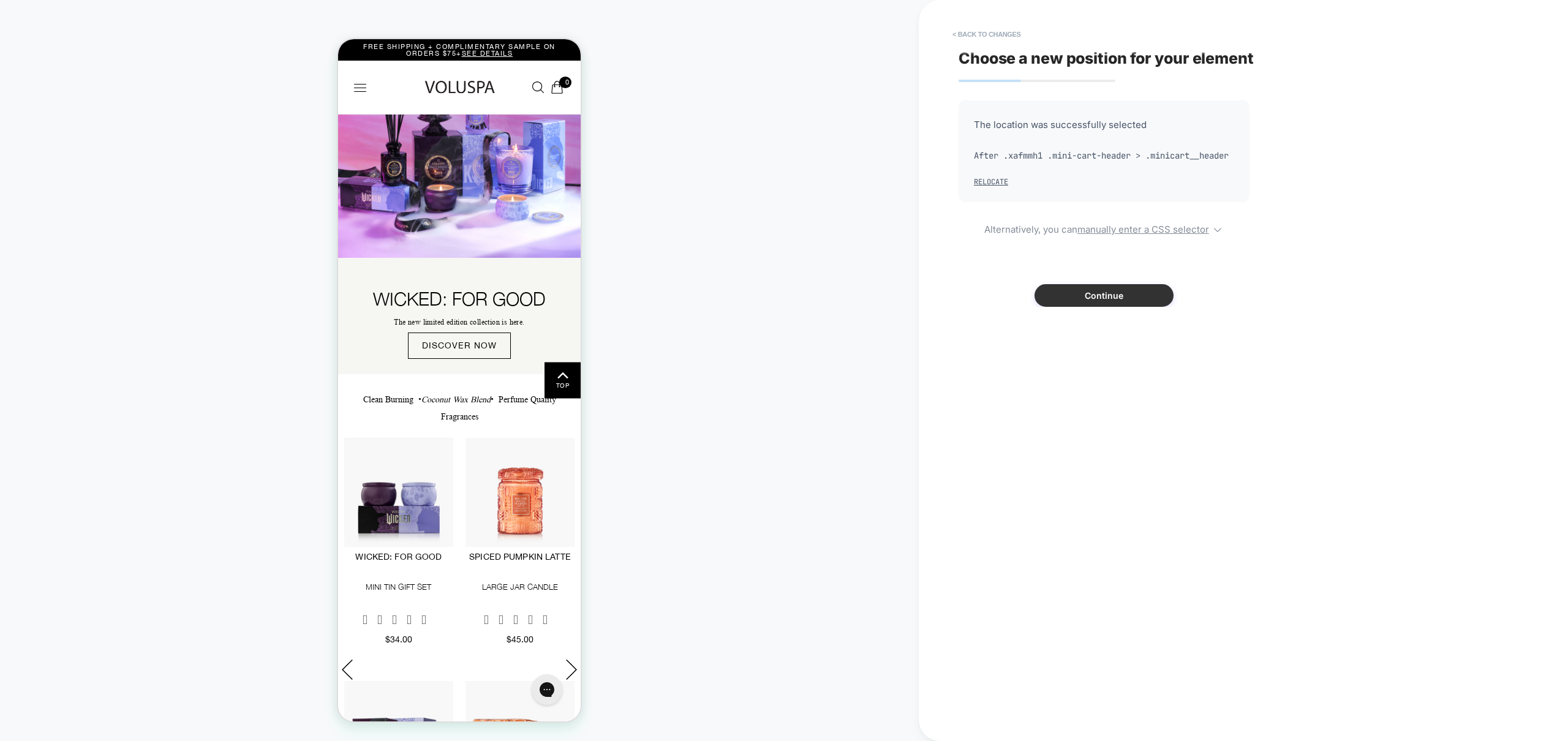
click at [1102, 307] on button "Continue" at bounding box center [1104, 296] width 139 height 23
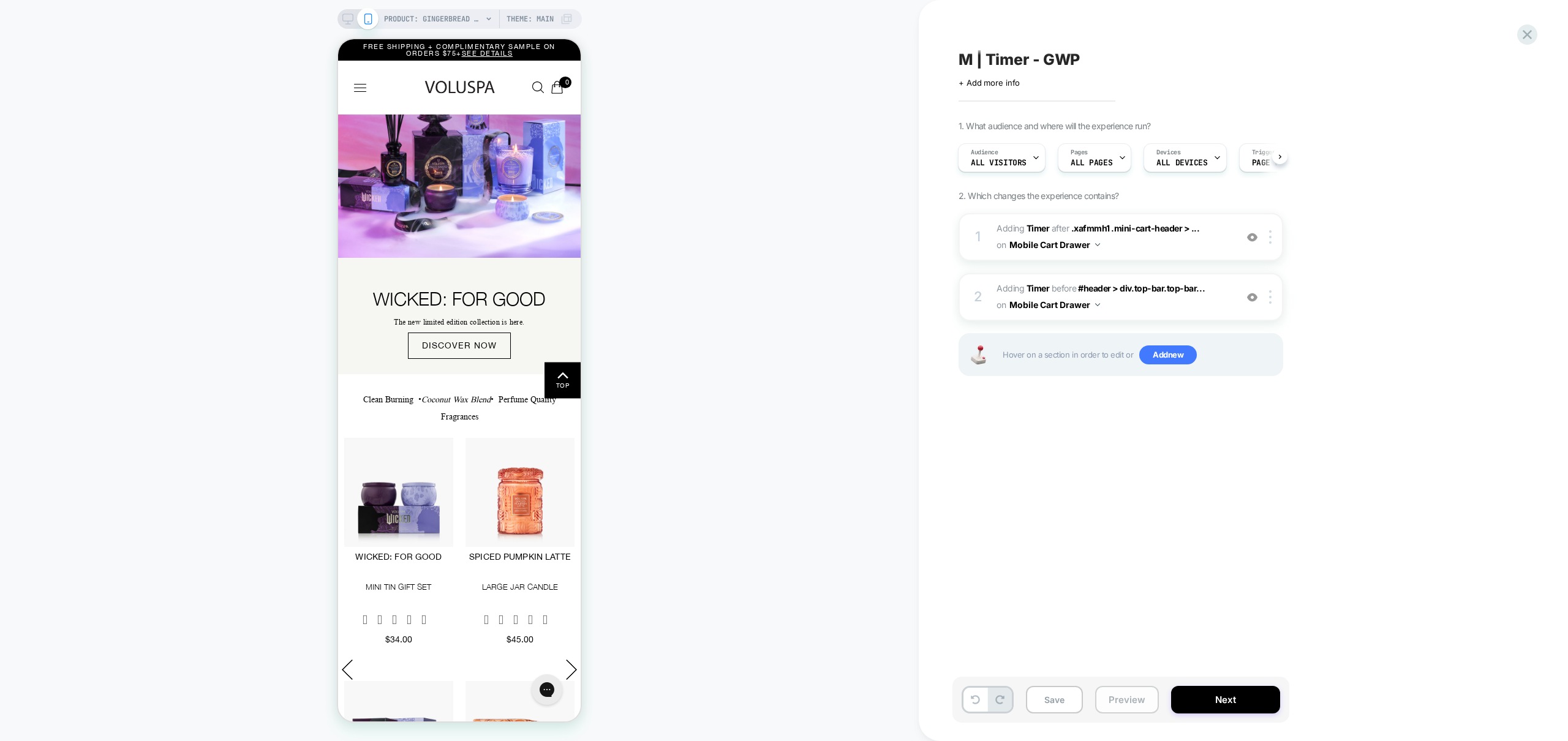
click at [1141, 707] on button "Preview" at bounding box center [1127, 700] width 64 height 28
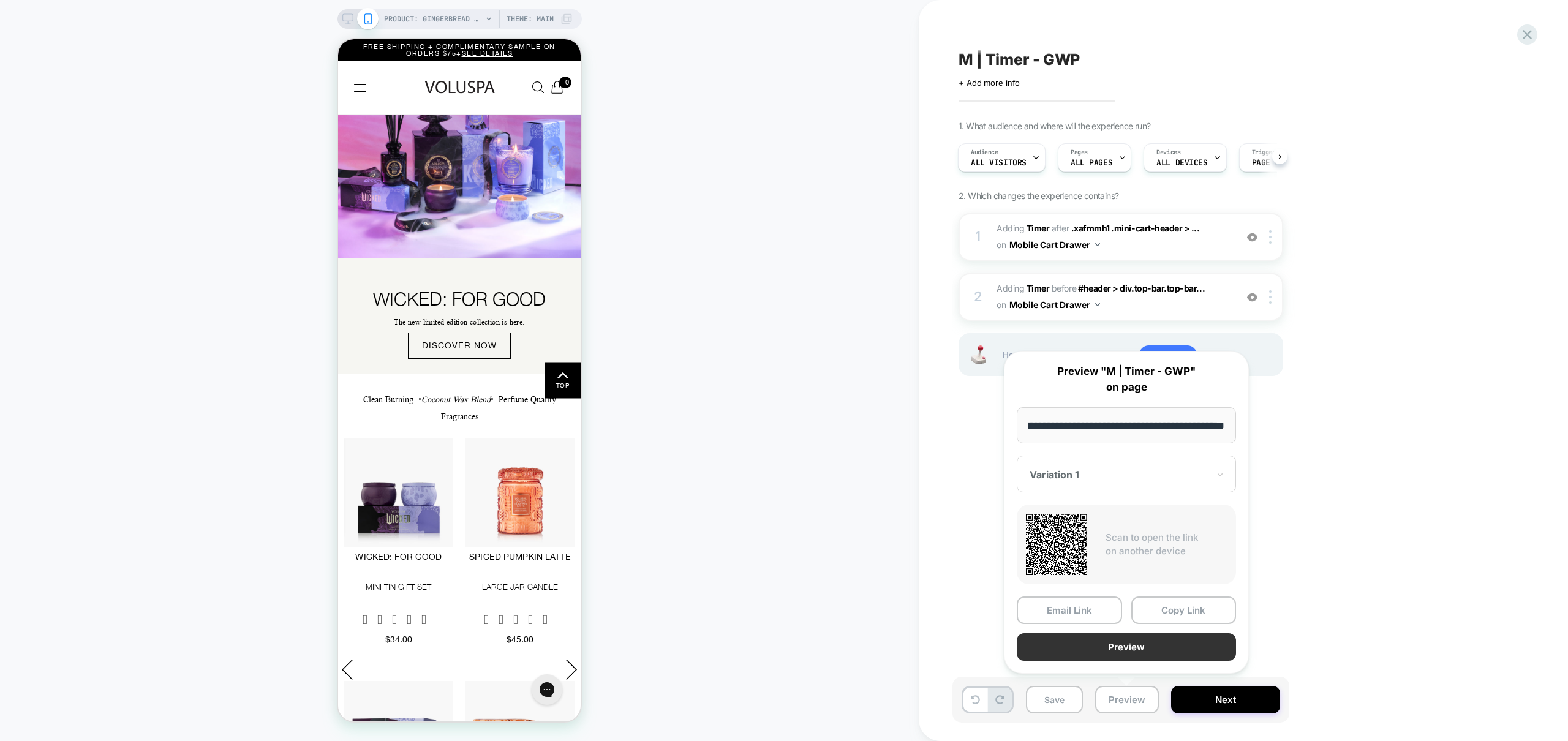
scroll to position [0, 0]
click at [1144, 642] on button "Preview" at bounding box center [1126, 647] width 219 height 28
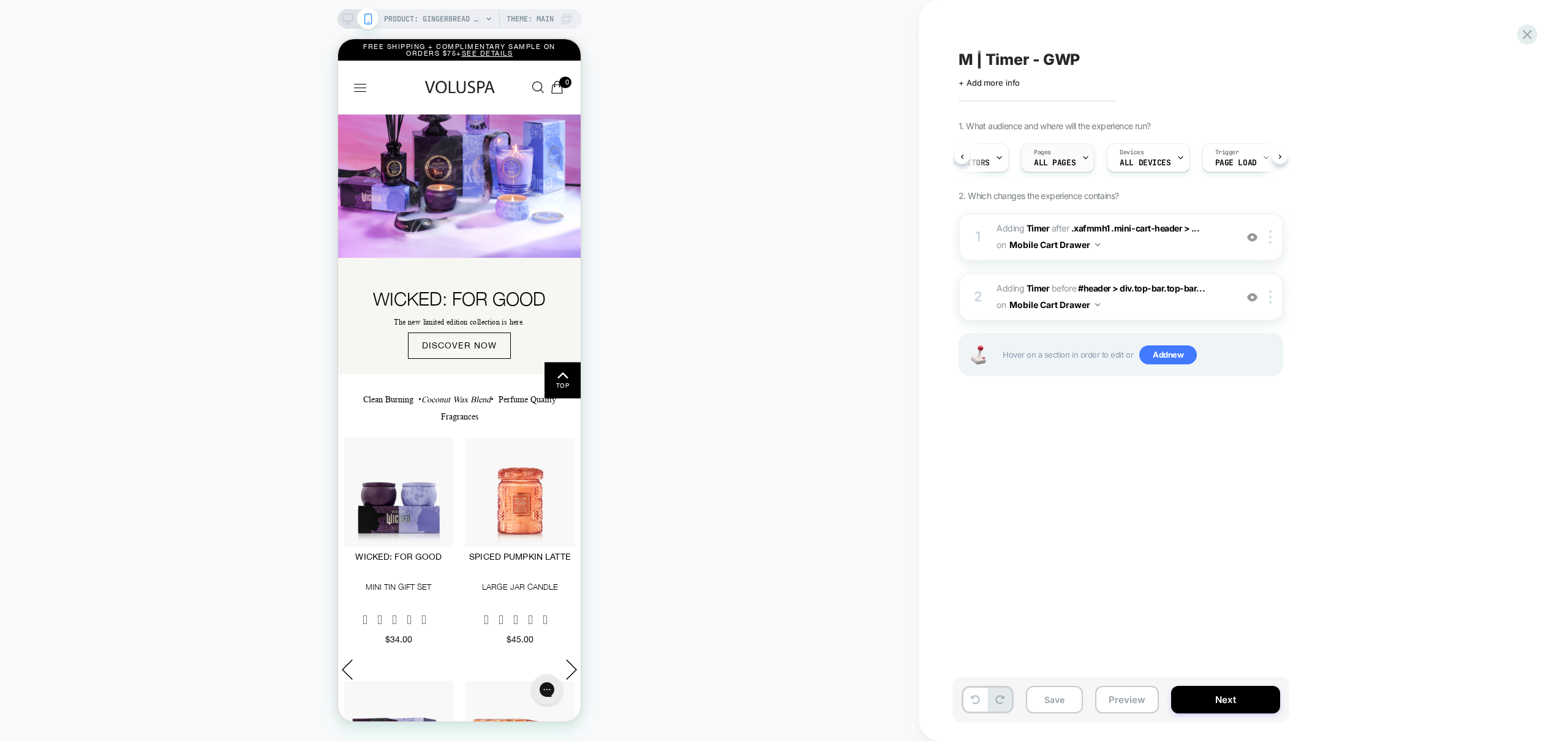
scroll to position [0, 36]
click at [1130, 708] on button "Preview" at bounding box center [1127, 700] width 64 height 28
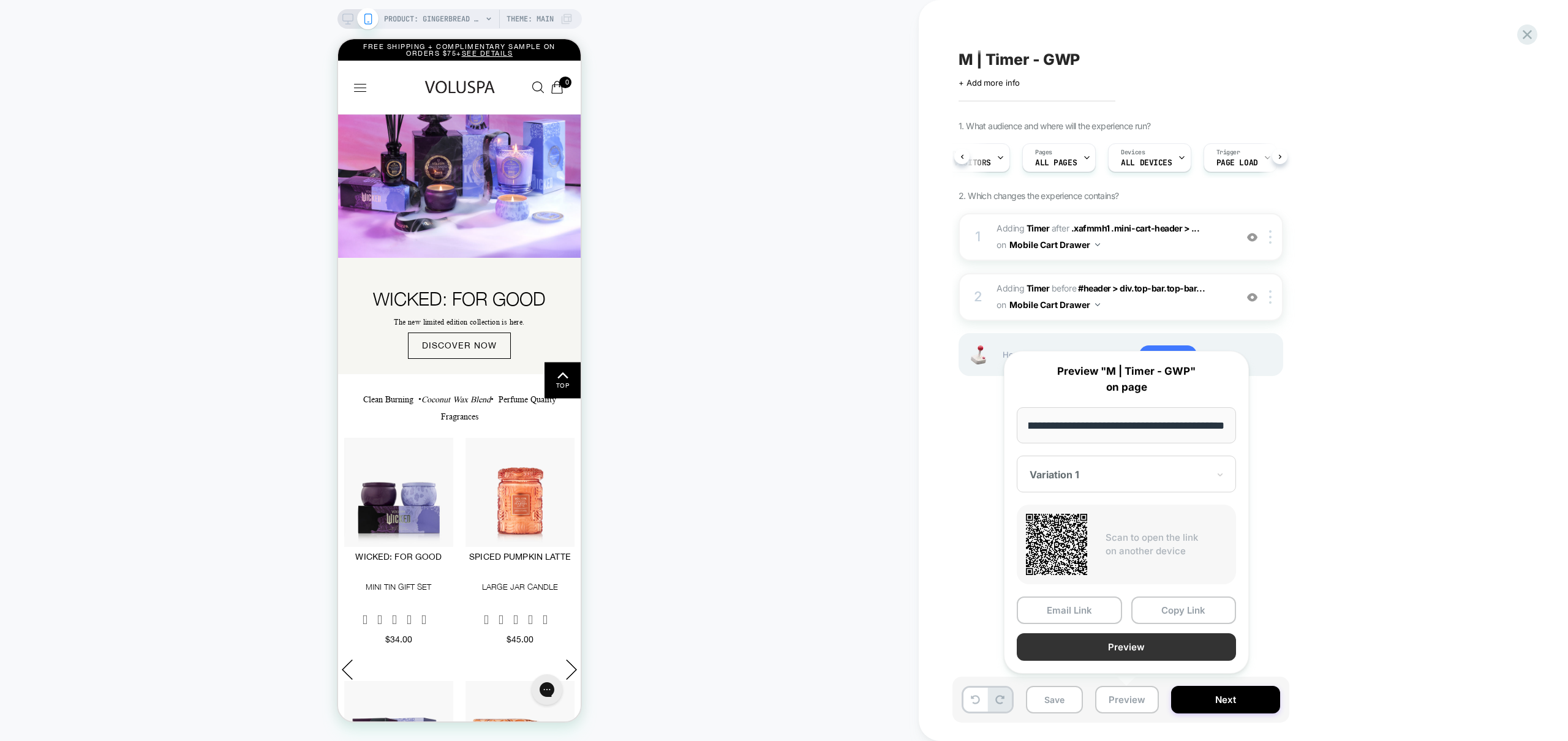
scroll to position [0, 0]
click at [1154, 649] on button "Preview" at bounding box center [1126, 647] width 219 height 28
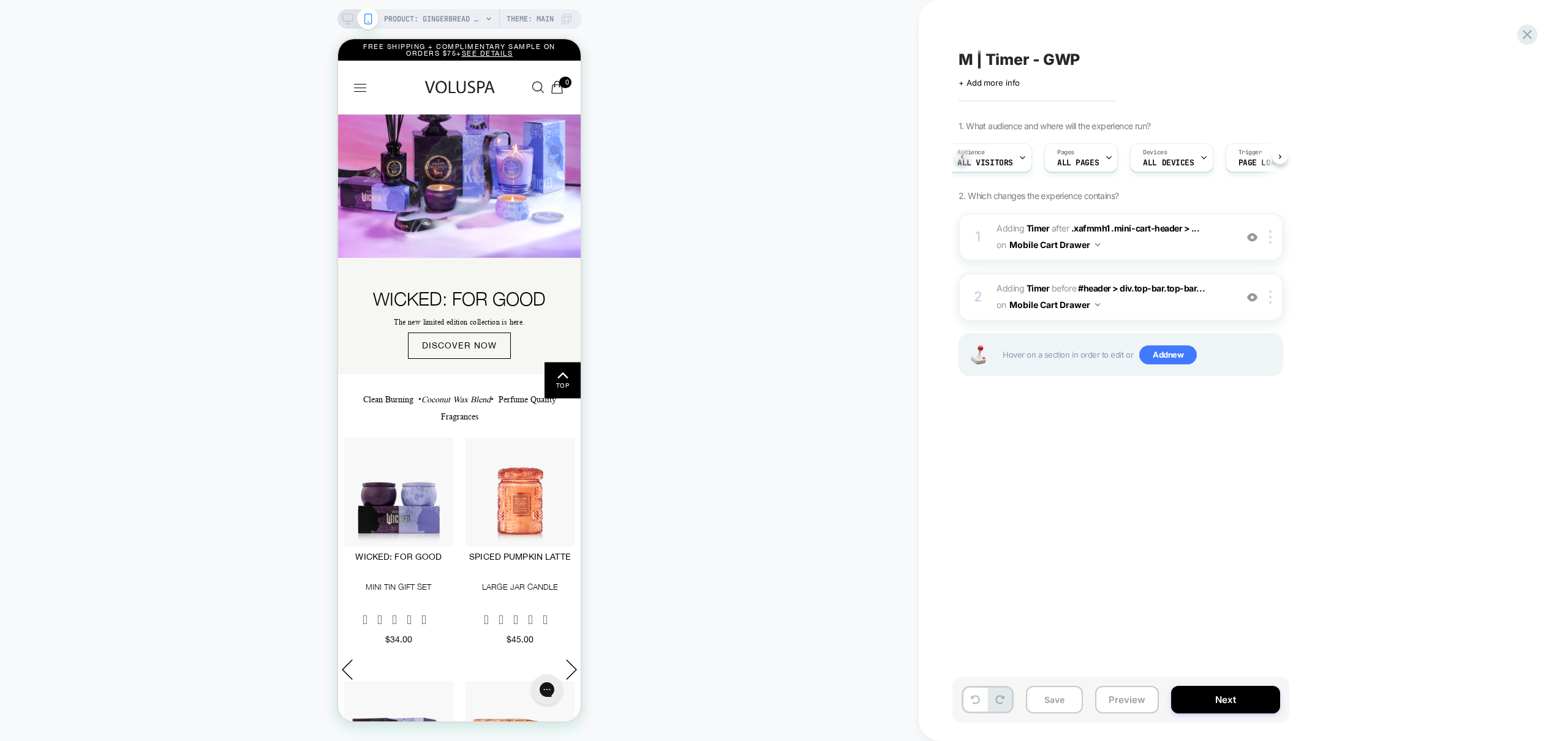
scroll to position [0, 6]
click at [964, 158] on div "Audience All Visitors Pages ALL PAGES Devices ALL DEVICES Trigger Page Load" at bounding box center [1120, 158] width 325 height 41
click at [1100, 156] on div "Pages ALL PAGES" at bounding box center [1086, 158] width 66 height 28
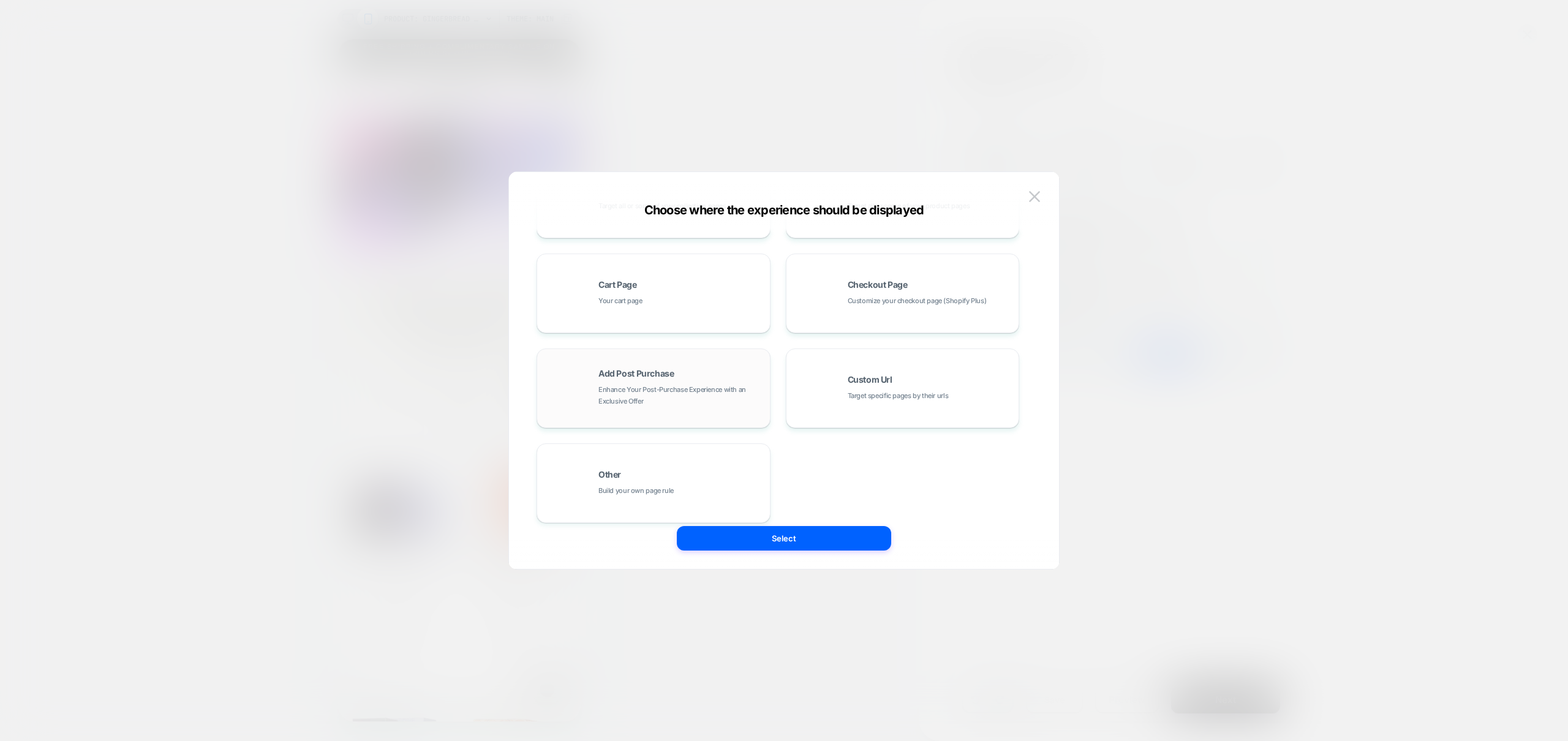
scroll to position [185, 0]
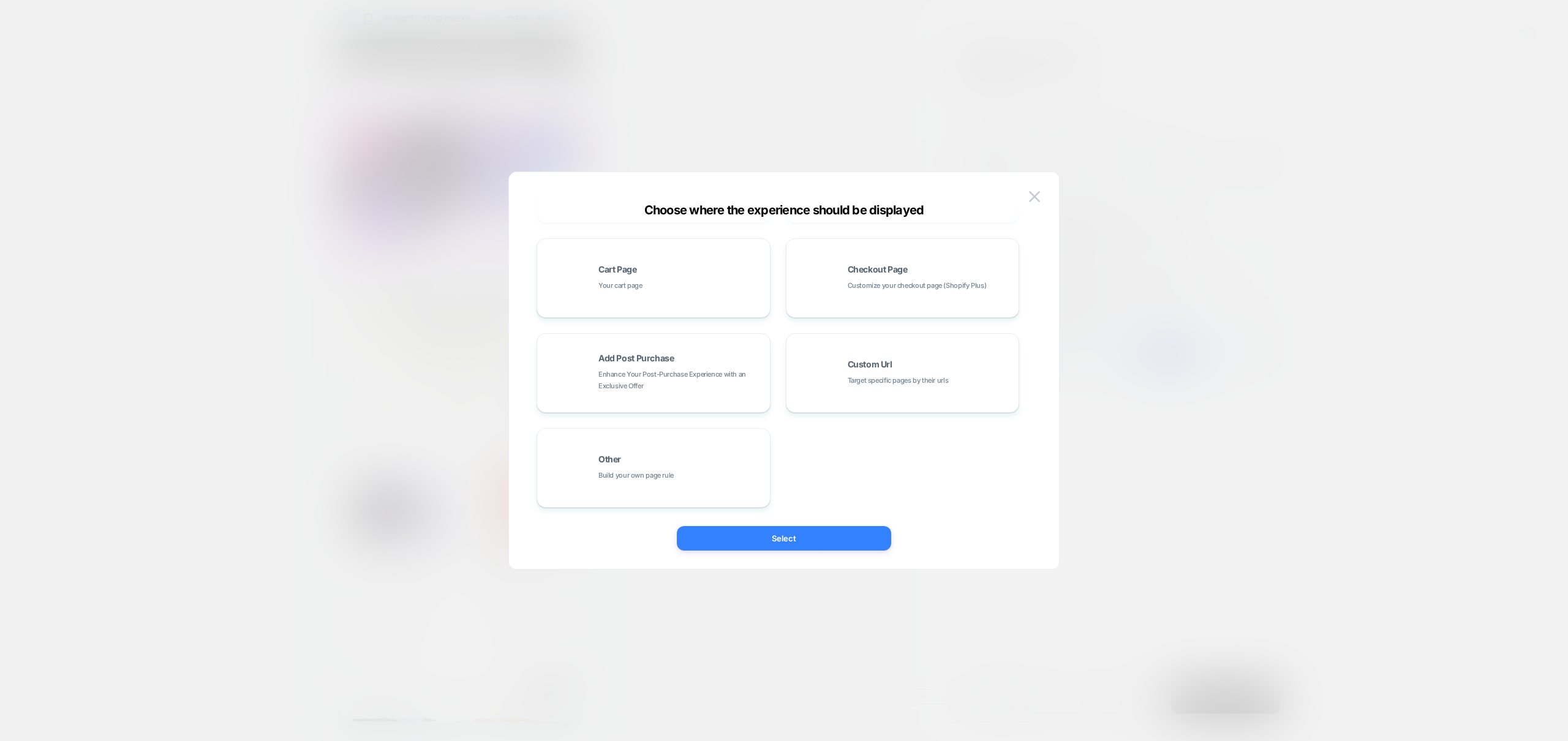
click at [819, 538] on button "Select" at bounding box center [783, 538] width 214 height 24
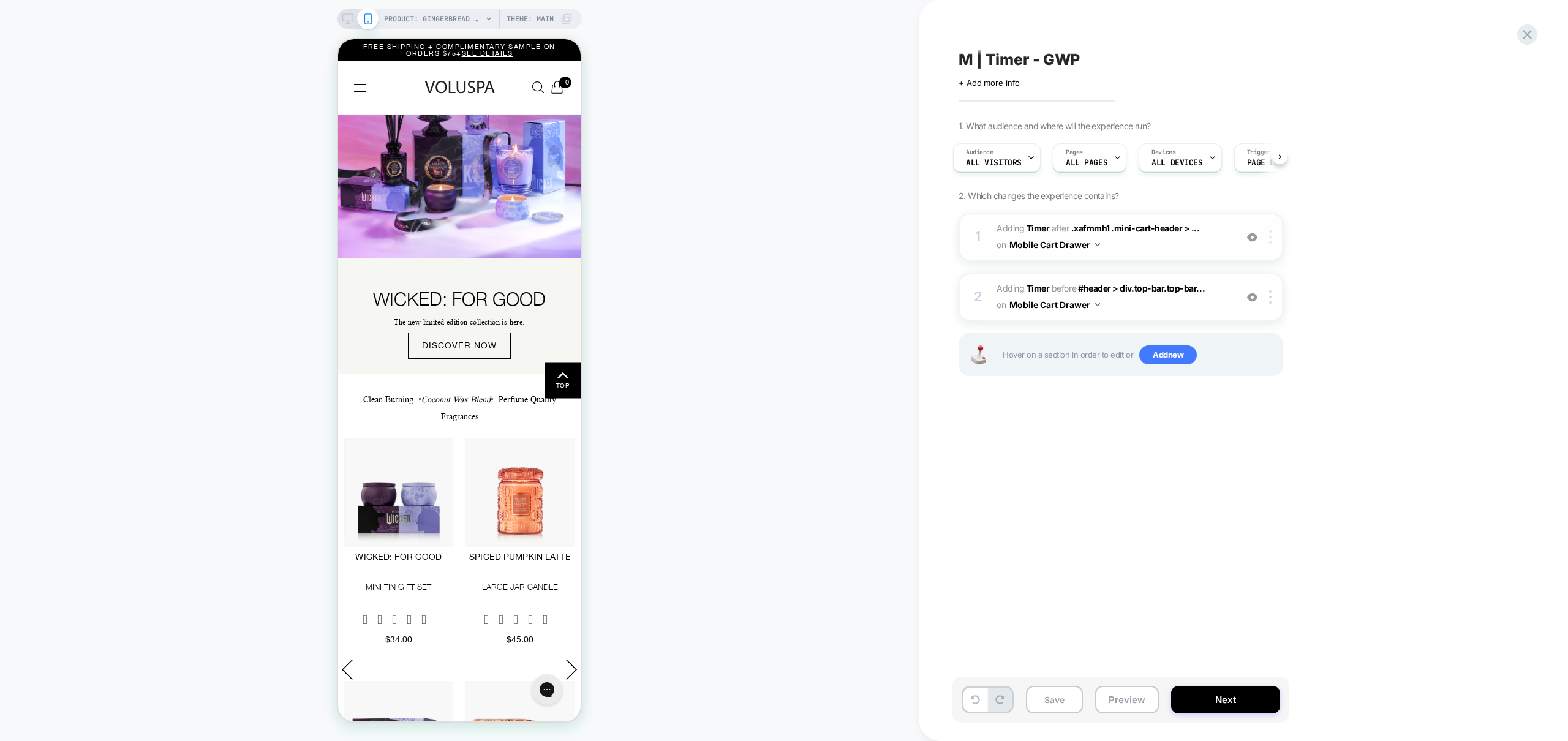
click at [1272, 242] on div at bounding box center [1272, 237] width 20 height 14
click at [1273, 240] on div at bounding box center [1272, 237] width 20 height 14
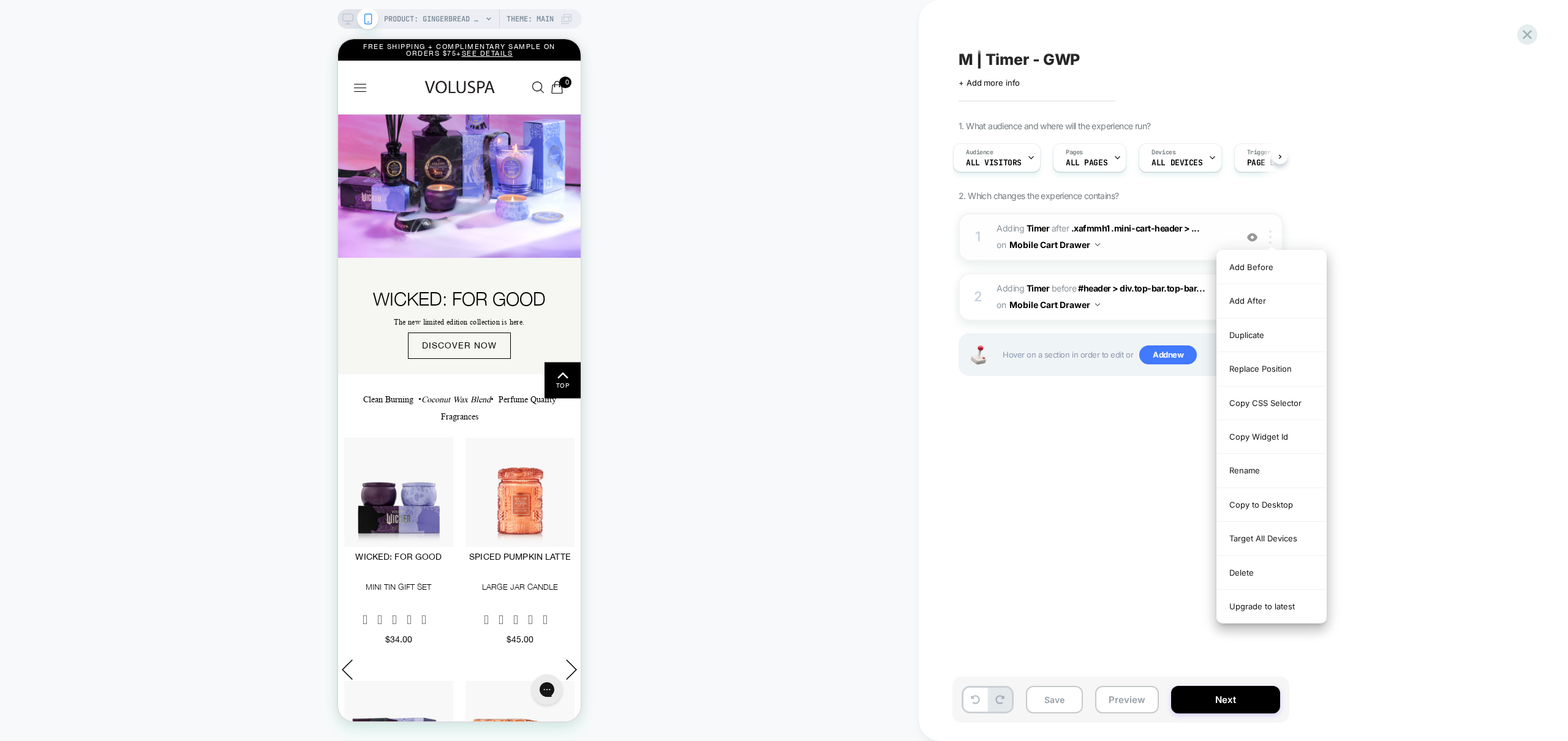
click at [1273, 240] on div at bounding box center [1272, 237] width 20 height 14
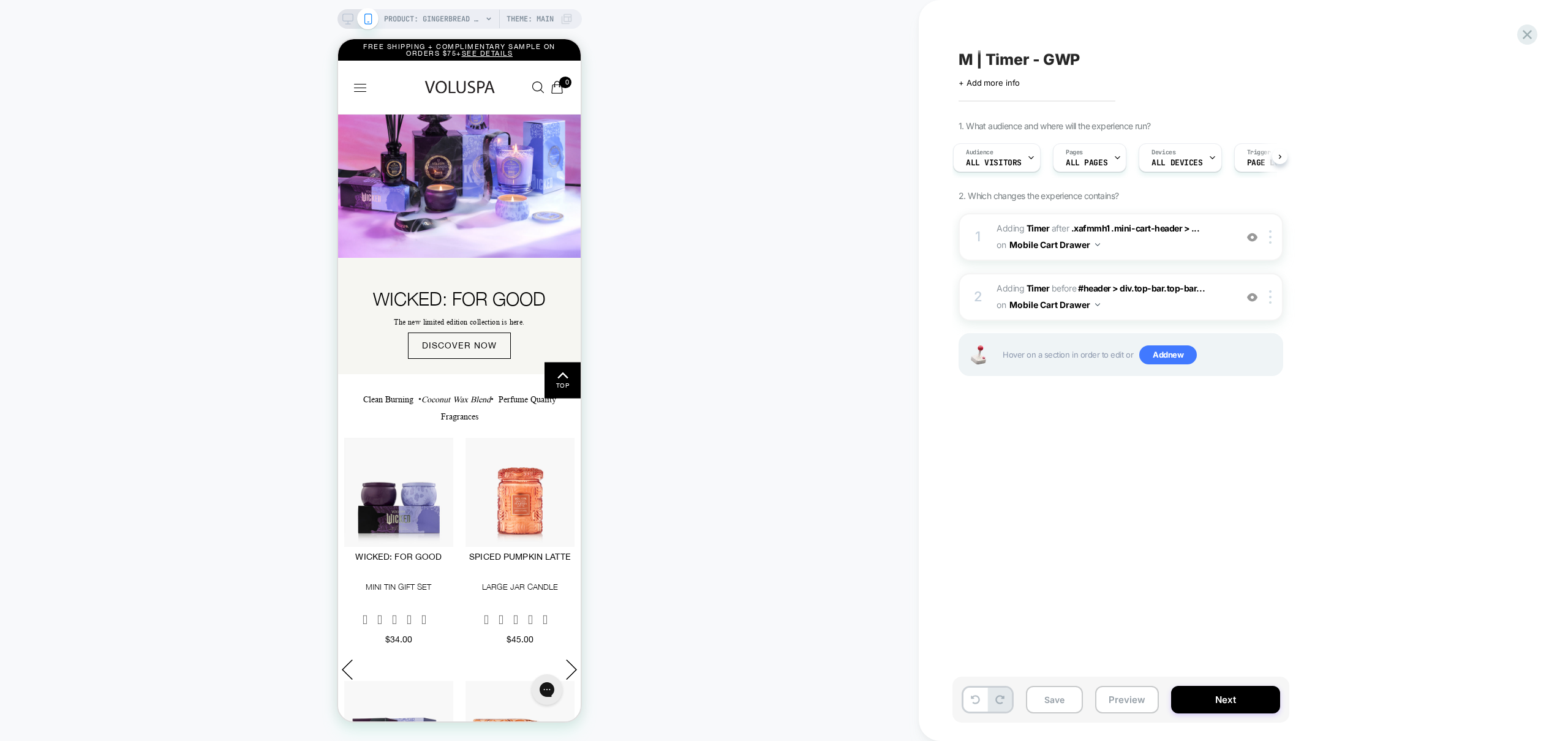
click at [1330, 220] on div "1. What audience and where will the experience run? Audience All Visitors Pages…" at bounding box center [1181, 263] width 447 height 286
click at [1140, 696] on button "Preview" at bounding box center [1127, 700] width 64 height 28
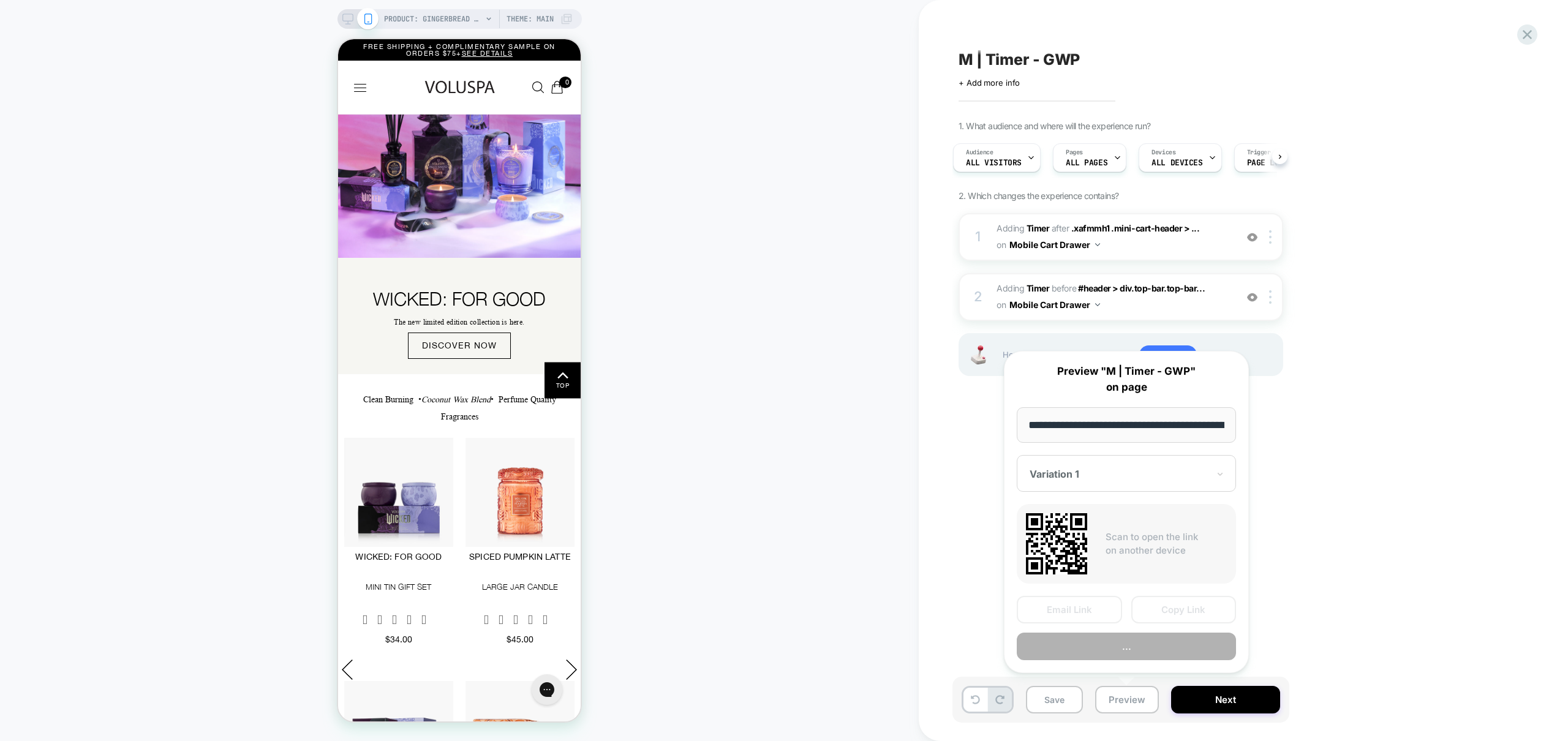
scroll to position [0, 177]
click at [1137, 647] on button "Preview" at bounding box center [1126, 647] width 219 height 28
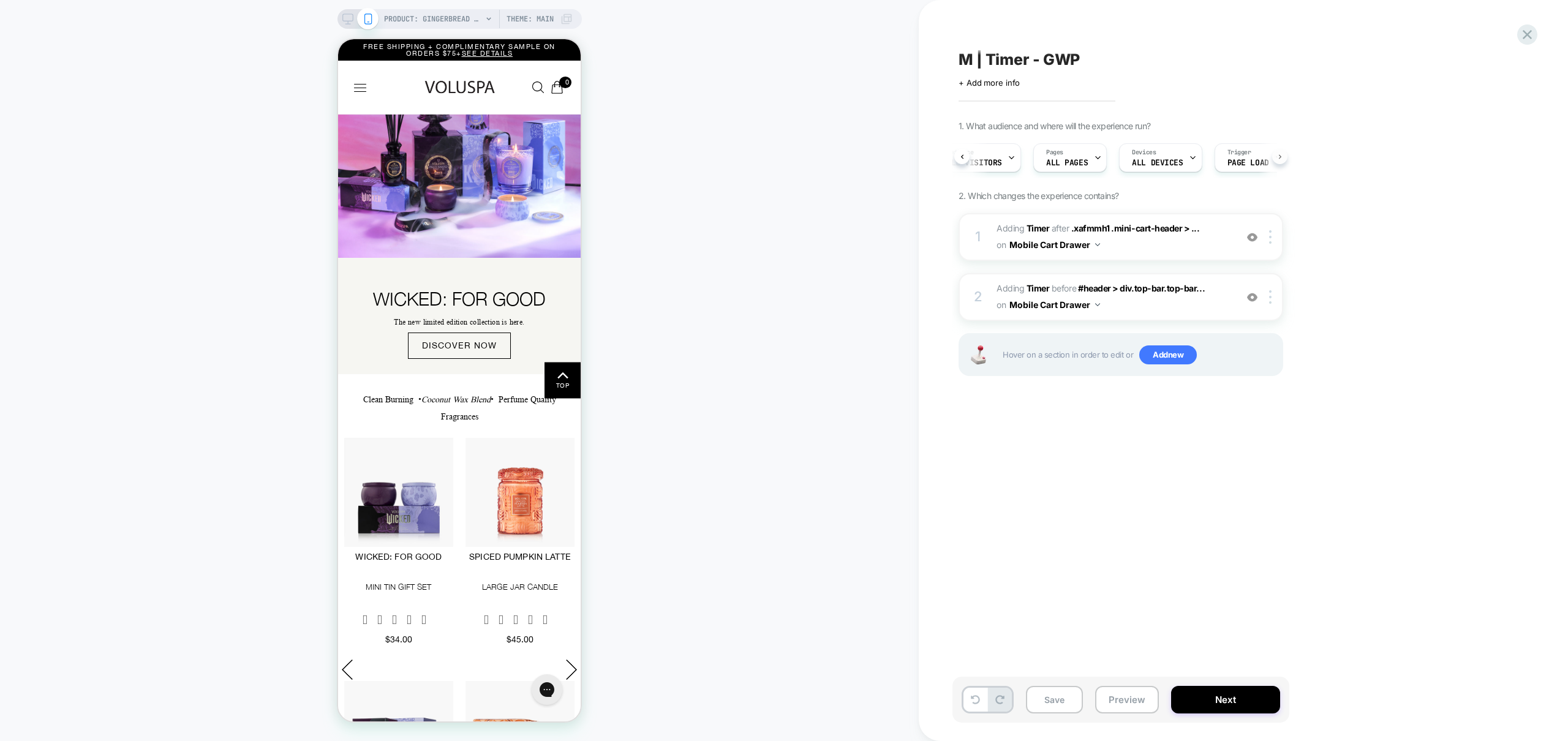
click at [1281, 157] on icon at bounding box center [1280, 157] width 5 height 5
click at [1269, 296] on img at bounding box center [1270, 297] width 2 height 14
click at [1271, 293] on img at bounding box center [1270, 297] width 2 height 14
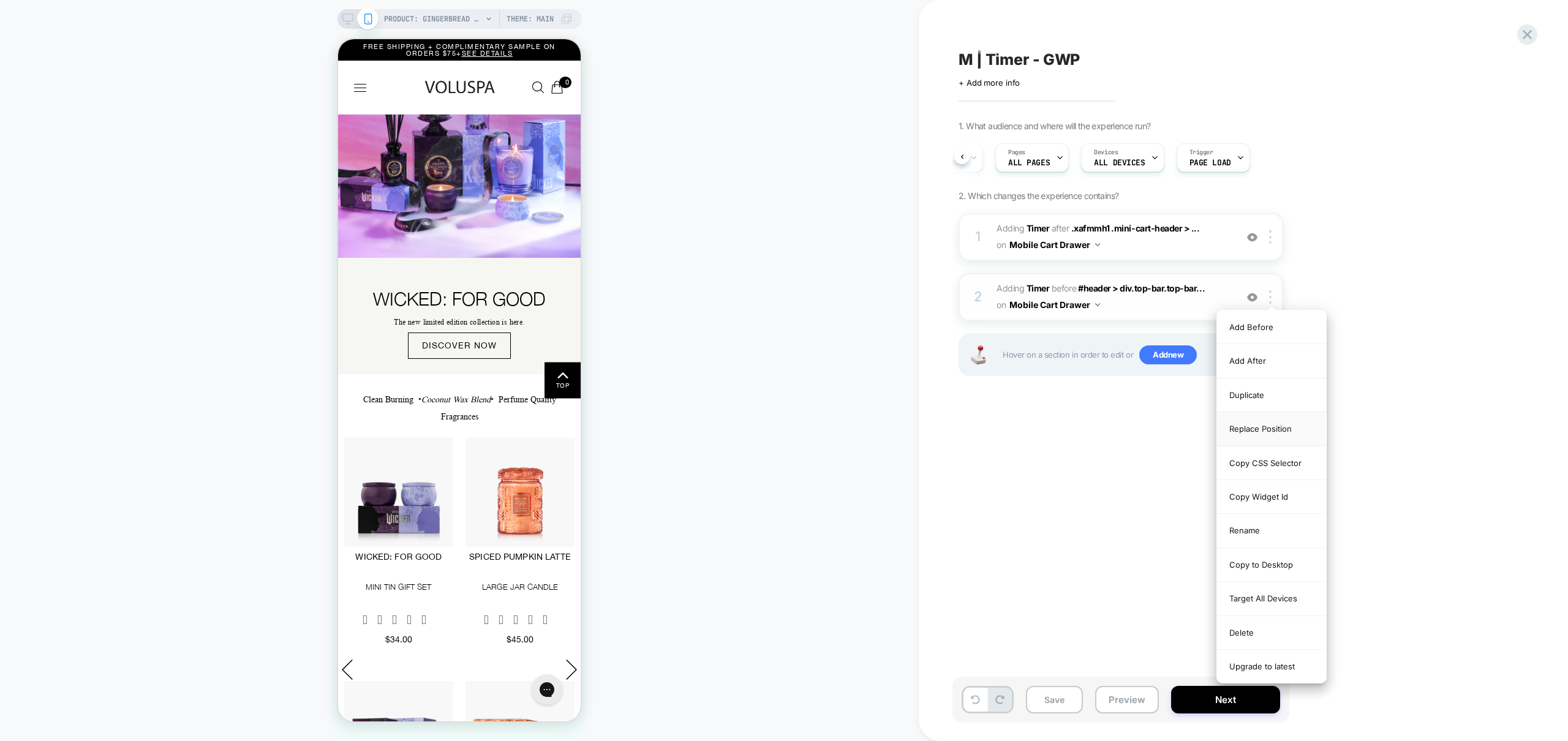
click at [1277, 432] on div "Replace Position" at bounding box center [1272, 428] width 109 height 33
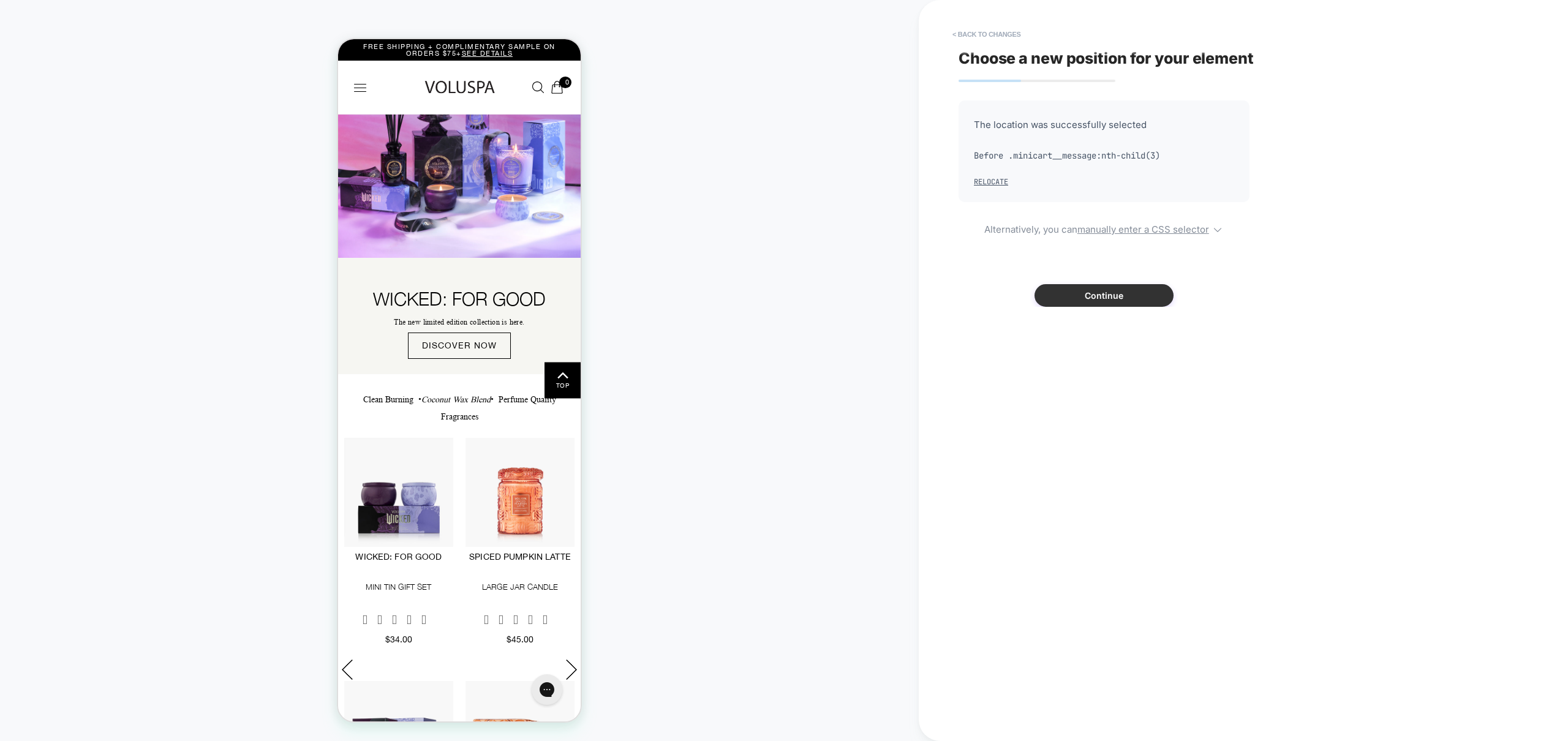
click at [1115, 296] on button "Continue" at bounding box center [1104, 296] width 139 height 23
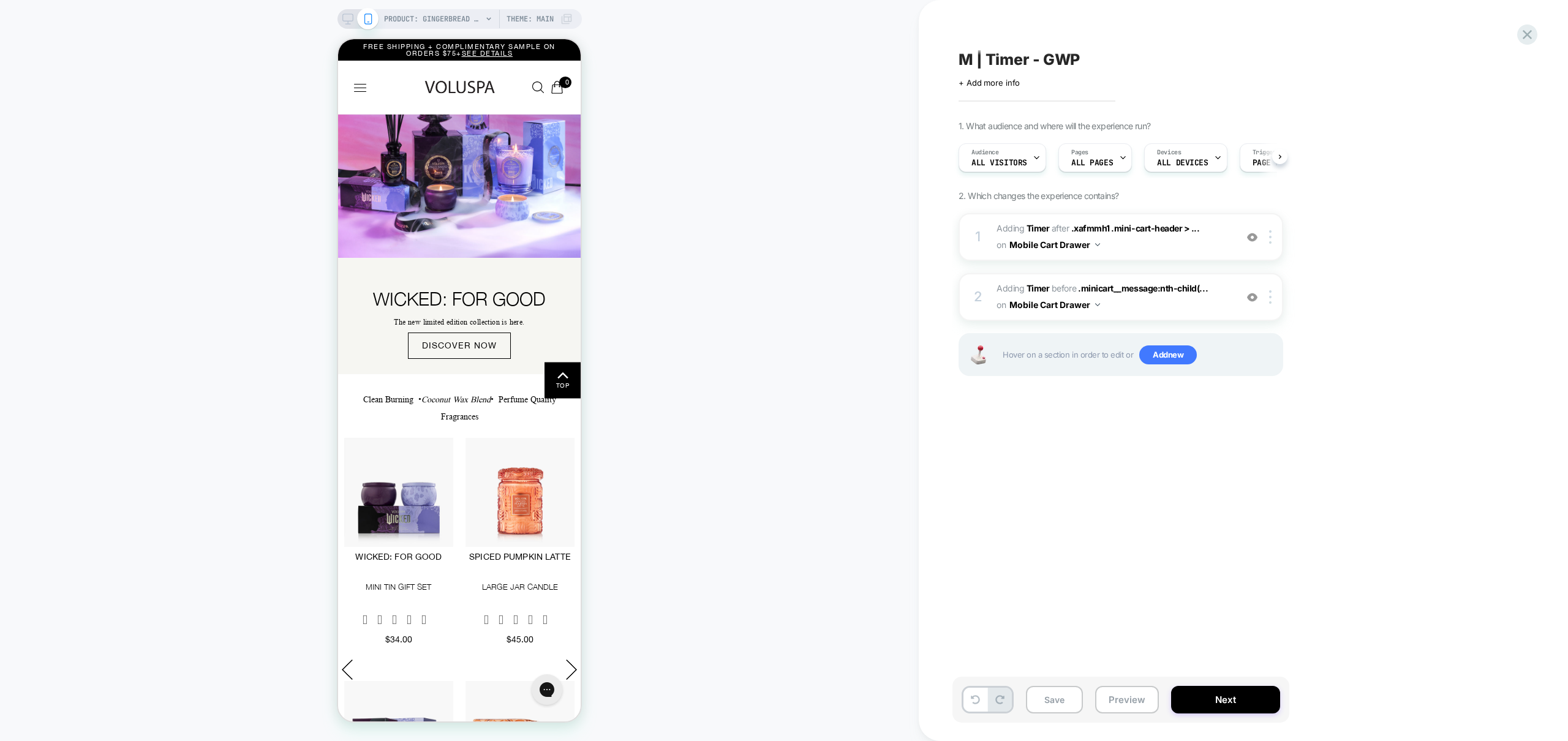
scroll to position [0, 1]
click at [1125, 697] on button "Preview" at bounding box center [1127, 700] width 64 height 28
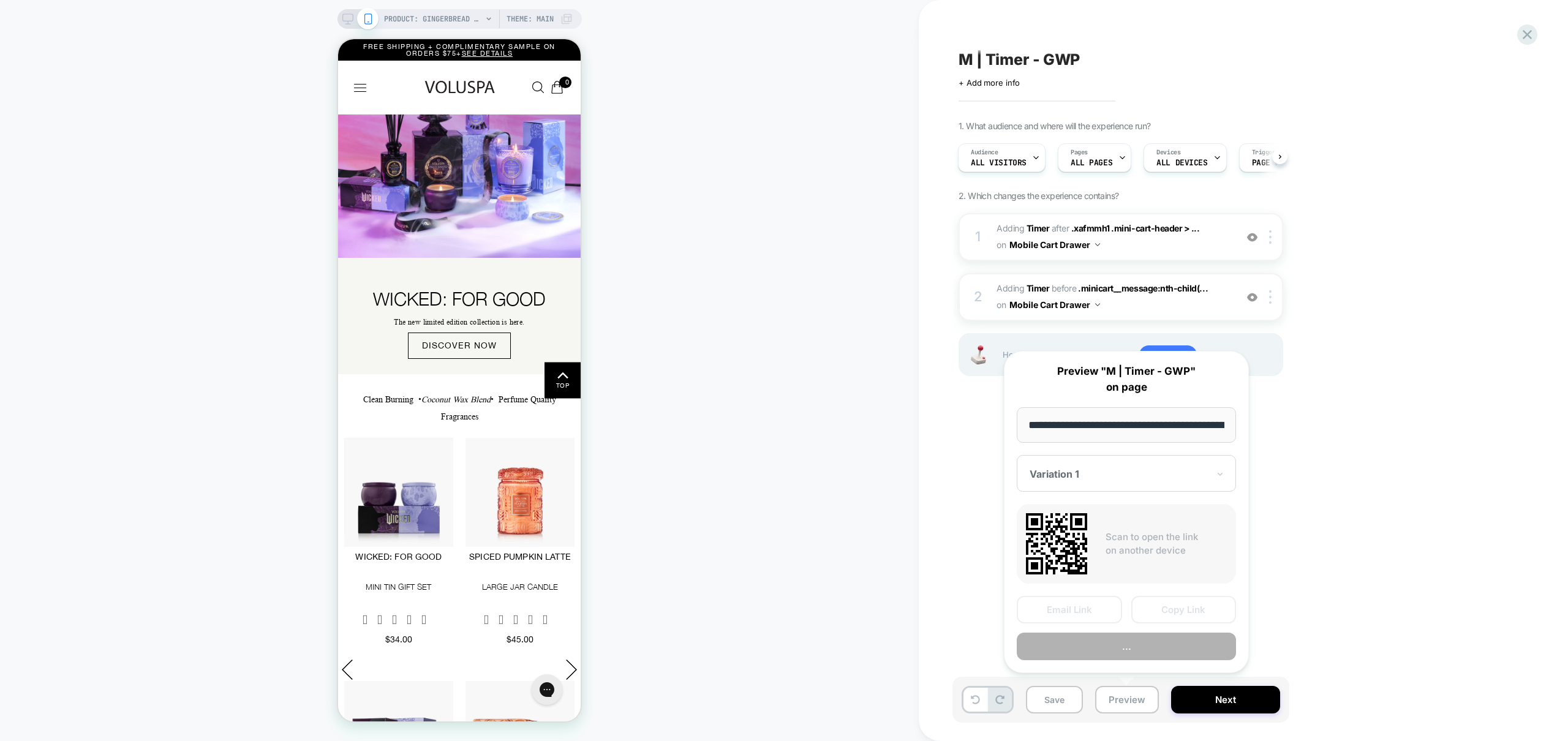
scroll to position [0, 177]
click at [1145, 651] on button "Preview" at bounding box center [1126, 647] width 219 height 28
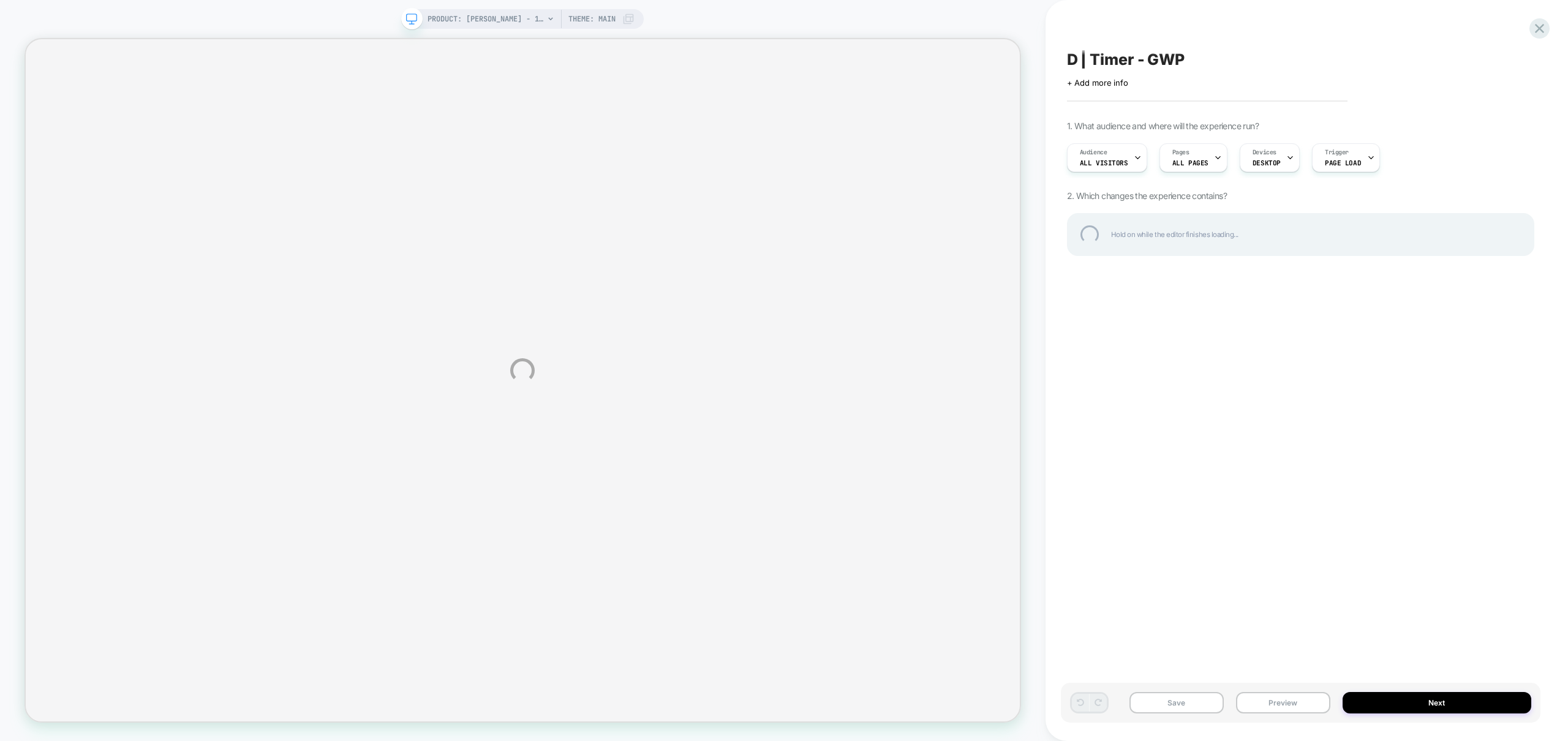
click at [501, 15] on div "PRODUCT: Neroli Sunbath - 10ml Eau De Parfum PRODUCT: Neroli Sunbath - 10ml Eau…" at bounding box center [784, 370] width 1568 height 741
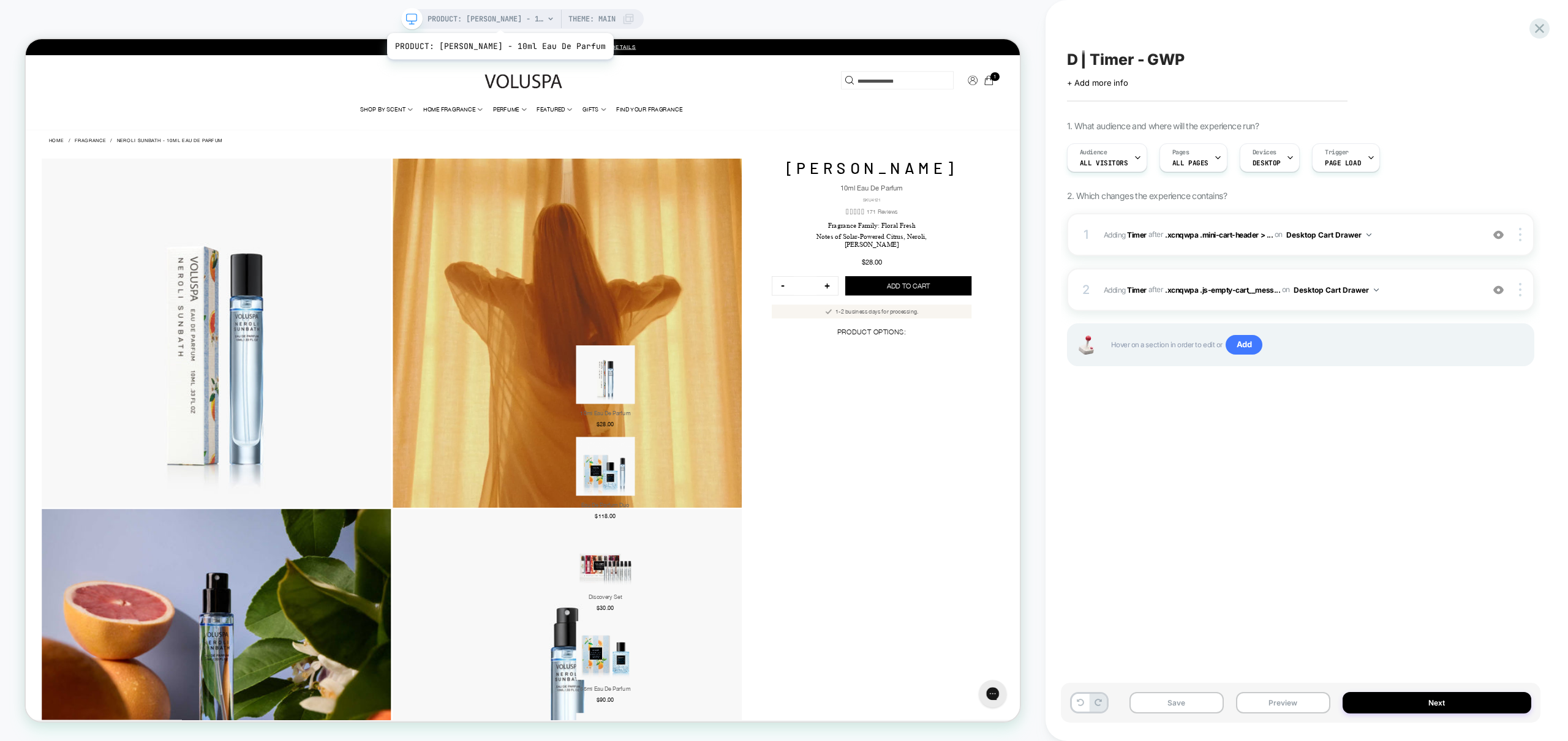
click at [501, 18] on span "PRODUCT: Neroli Sunbath - 10ml Eau De Parfum" at bounding box center [485, 19] width 116 height 20
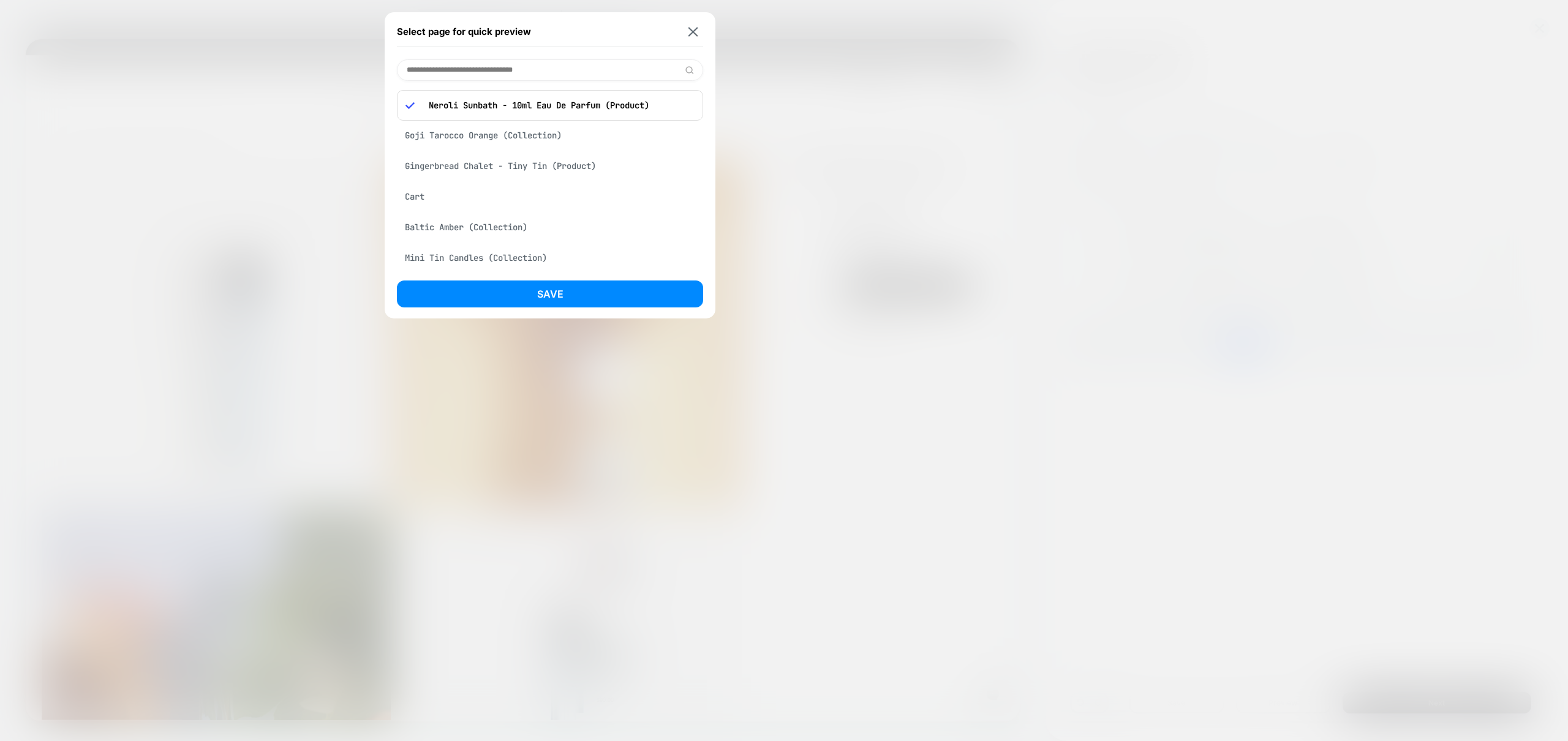
click at [401, 196] on div "Cart" at bounding box center [550, 196] width 306 height 24
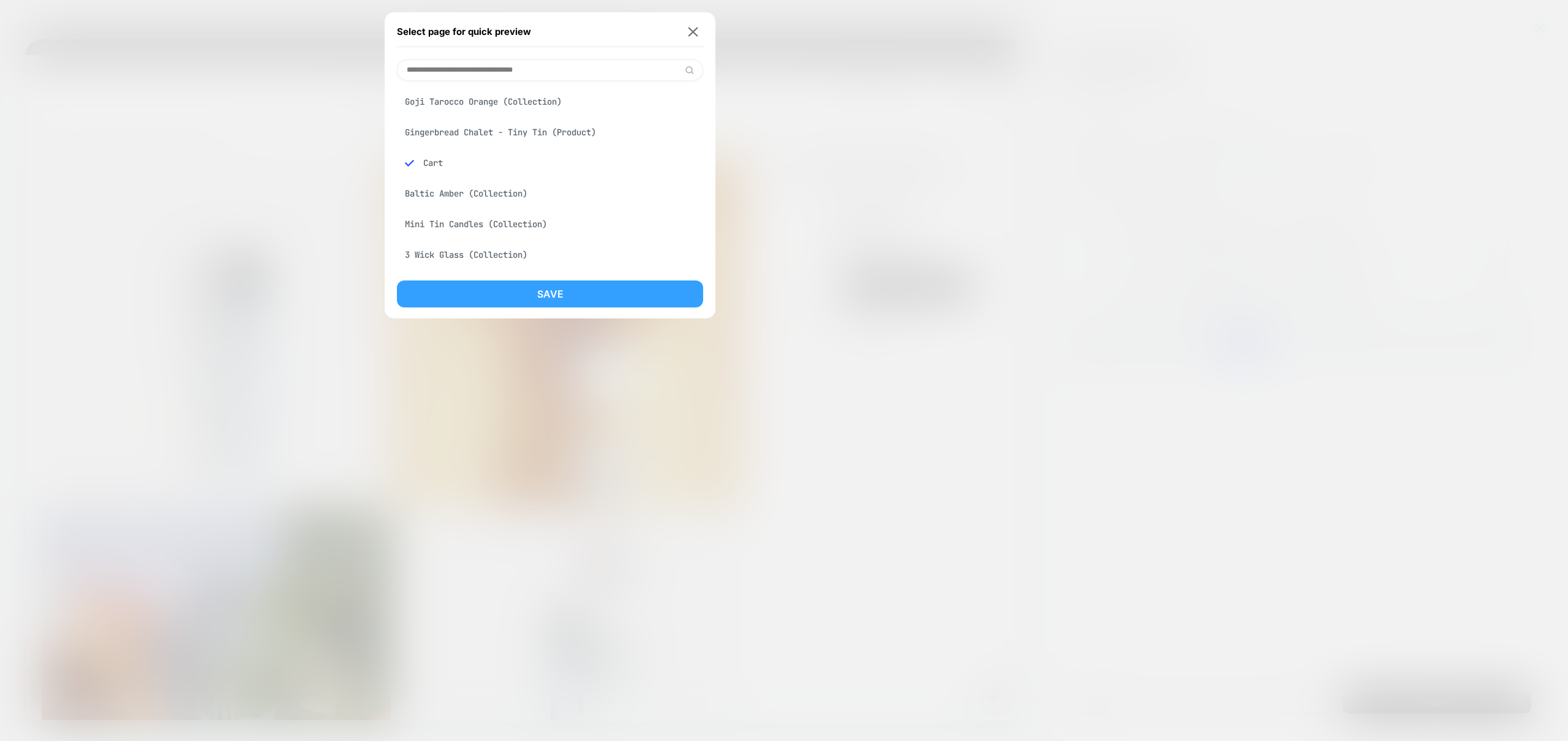
click at [566, 294] on button "Save" at bounding box center [550, 294] width 306 height 27
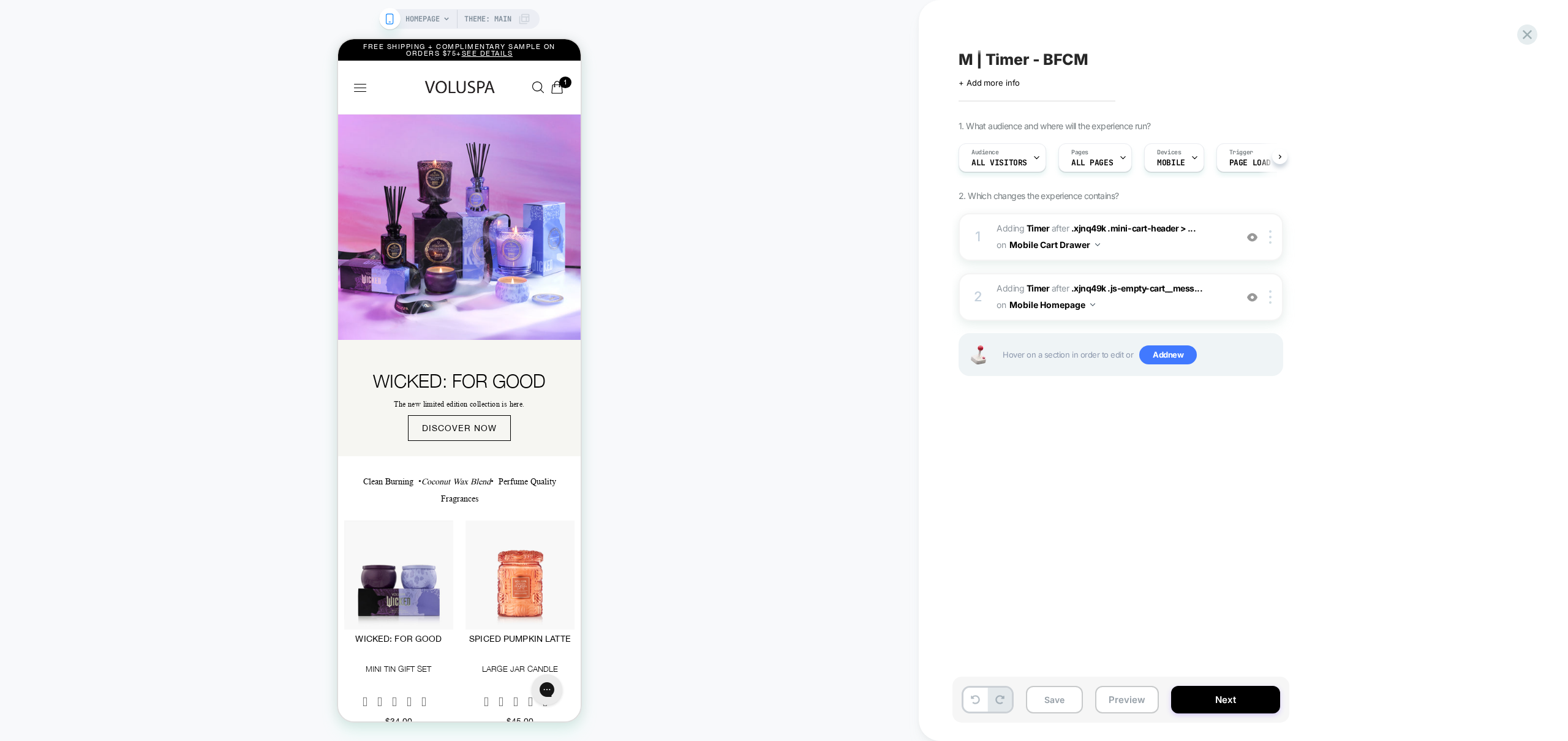
scroll to position [0, 1]
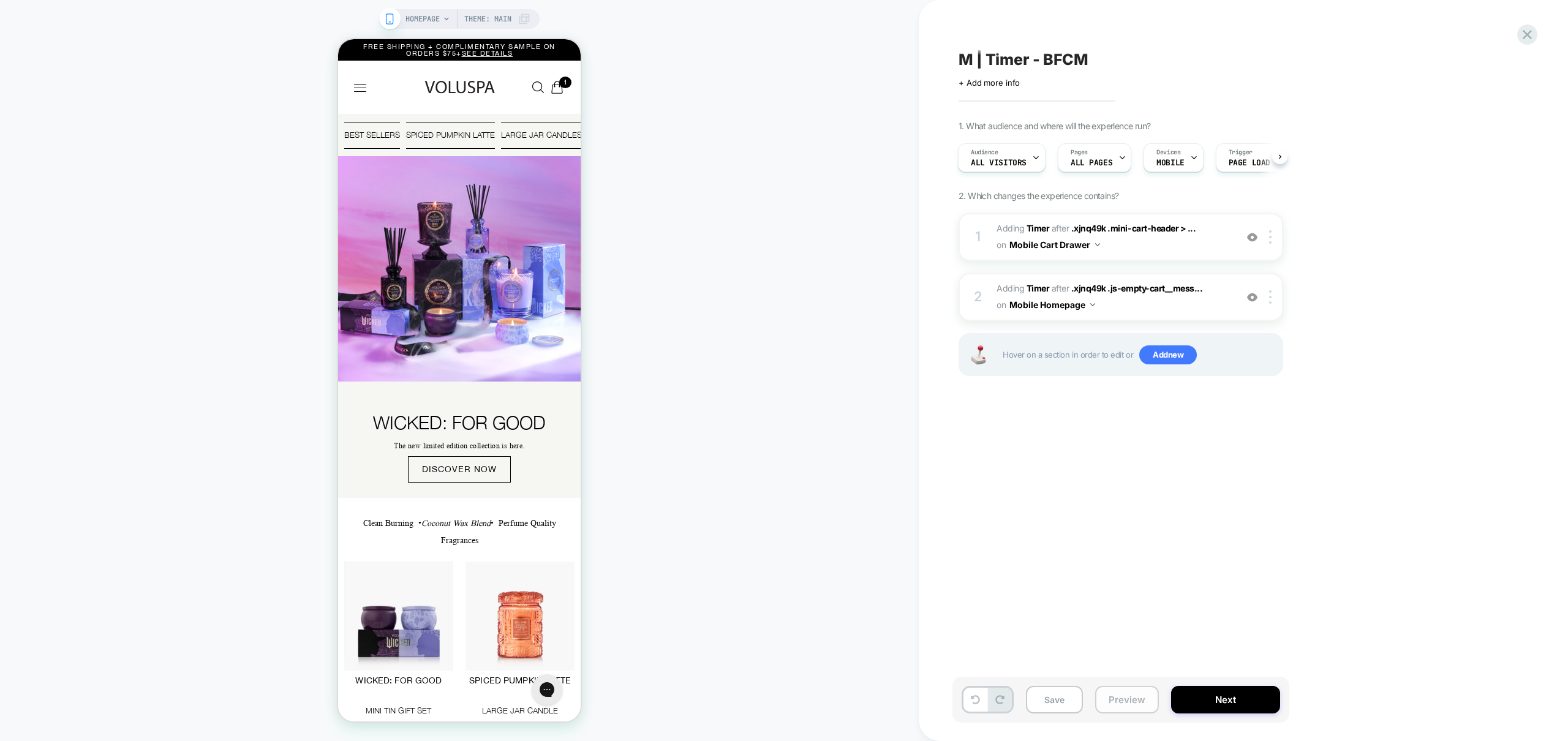
click at [1141, 705] on button "Preview" at bounding box center [1127, 700] width 64 height 28
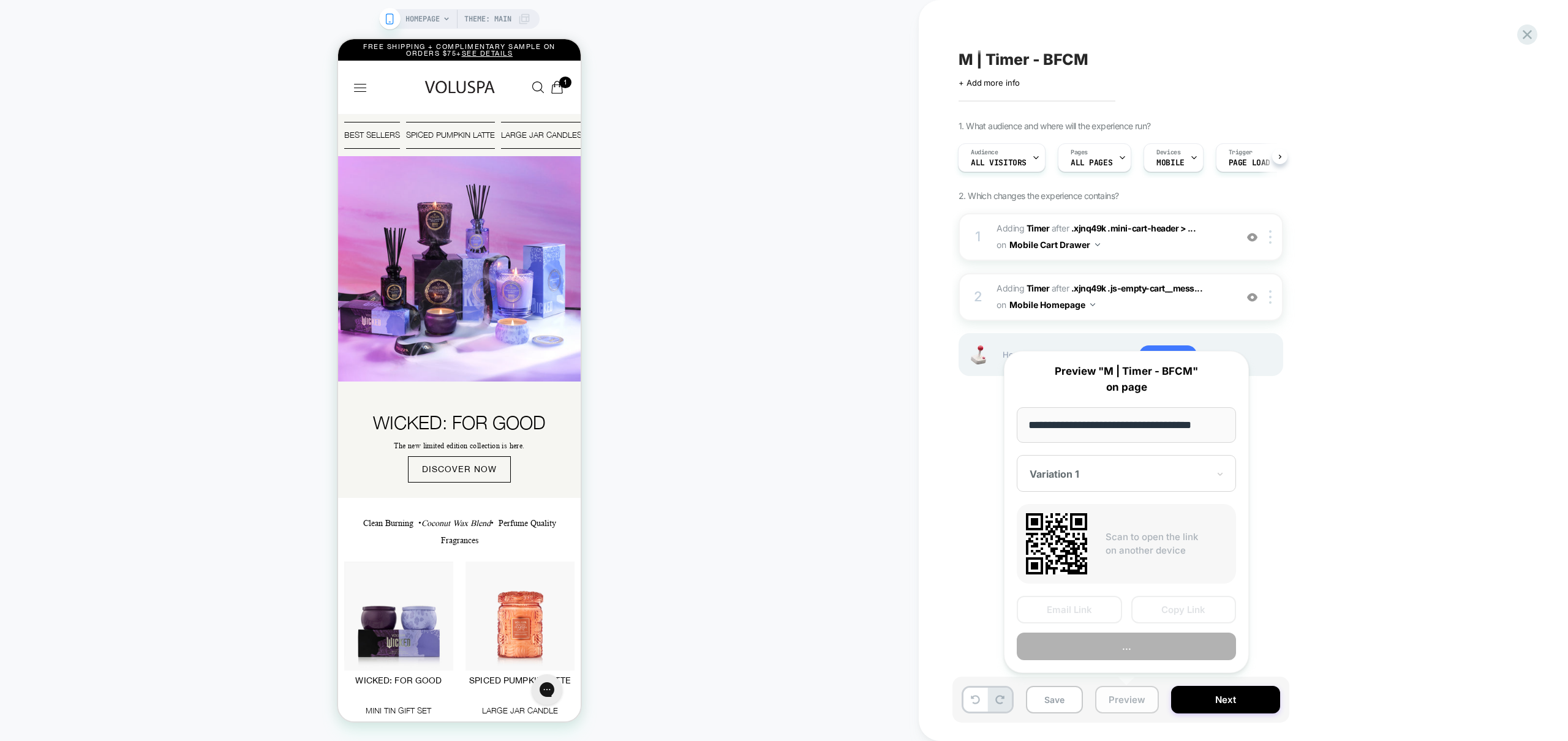
scroll to position [0, 4]
click at [1144, 647] on button "Preview" at bounding box center [1126, 647] width 219 height 28
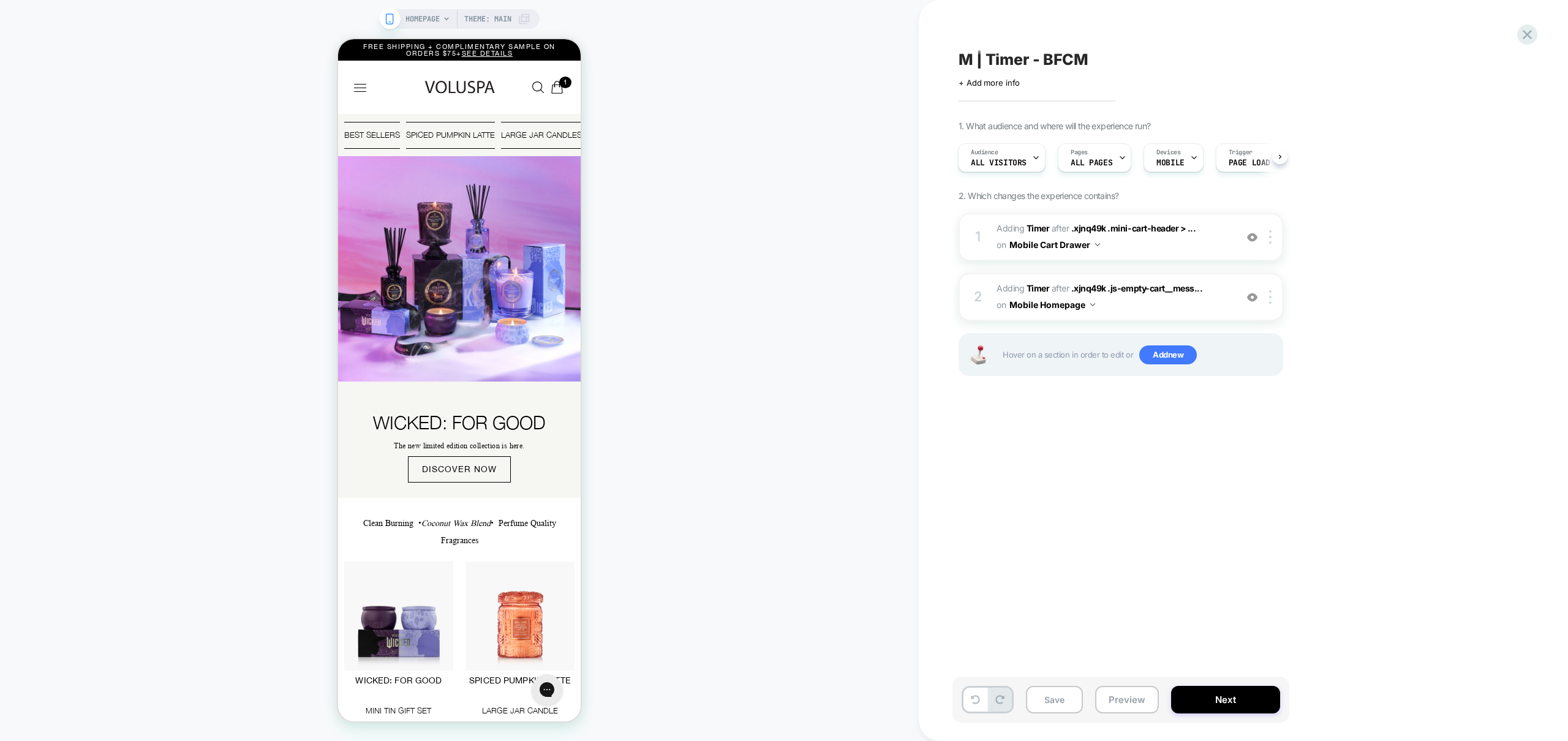
scroll to position [0, 0]
click at [561, 90] on icon "Cart with total products Svg Vector Icons : [URL][DOMAIN_NAME]" at bounding box center [557, 87] width 13 height 13
click at [1272, 236] on div at bounding box center [1272, 237] width 20 height 14
click at [1274, 239] on div at bounding box center [1272, 237] width 20 height 14
click at [1271, 239] on img at bounding box center [1270, 237] width 2 height 14
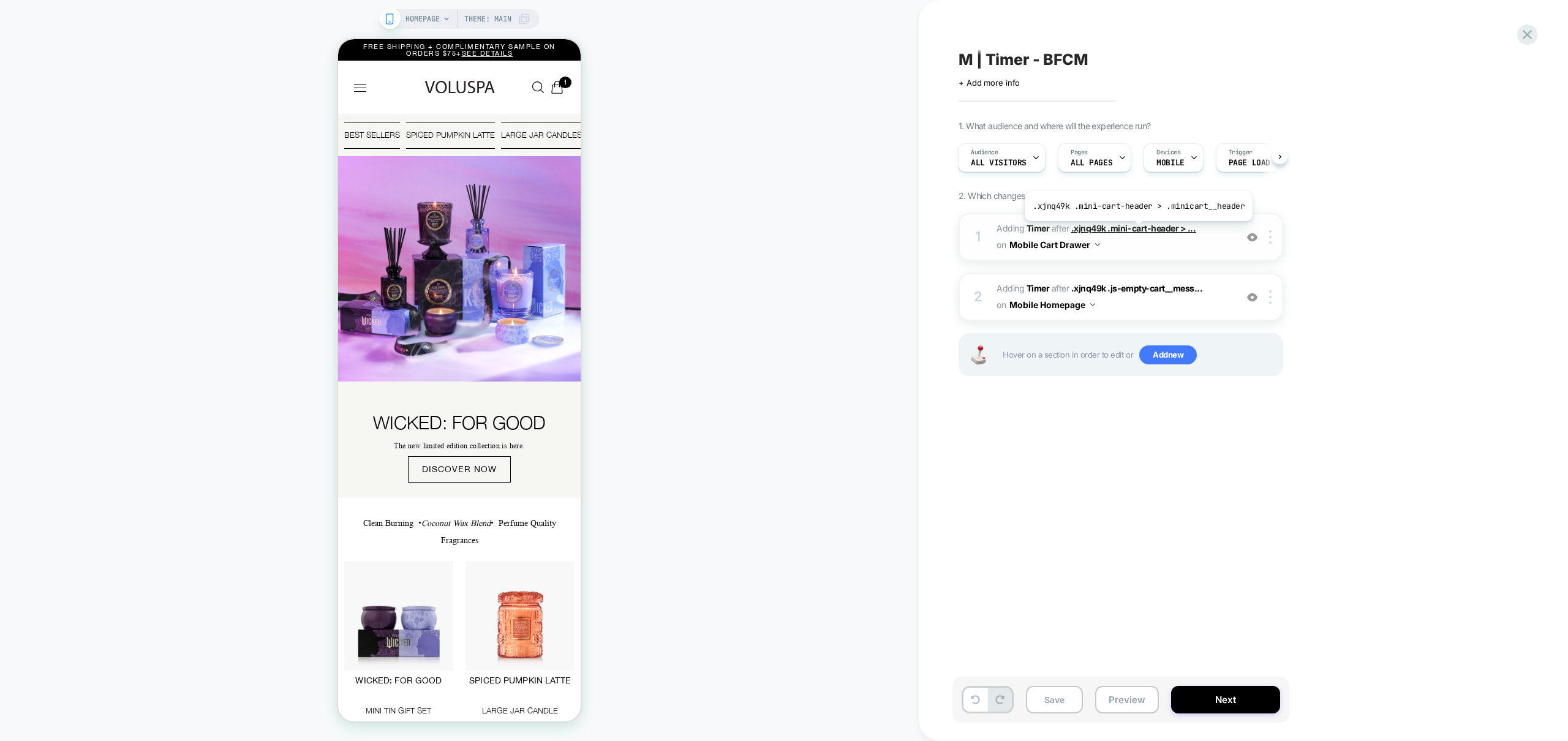
click at [1137, 230] on span ".xjnq49k .mini-cart-header > ..." at bounding box center [1133, 228] width 125 height 11
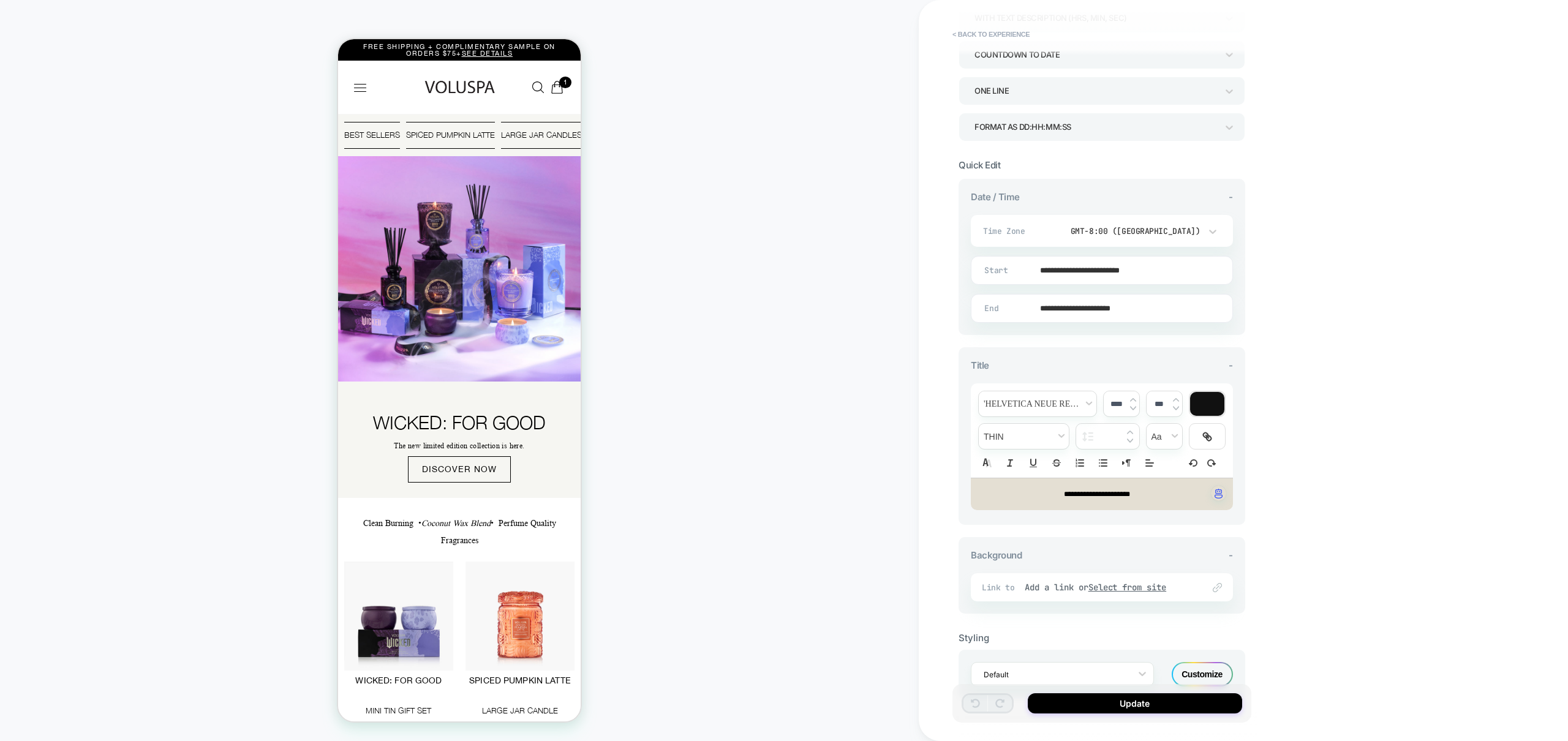
scroll to position [190, 0]
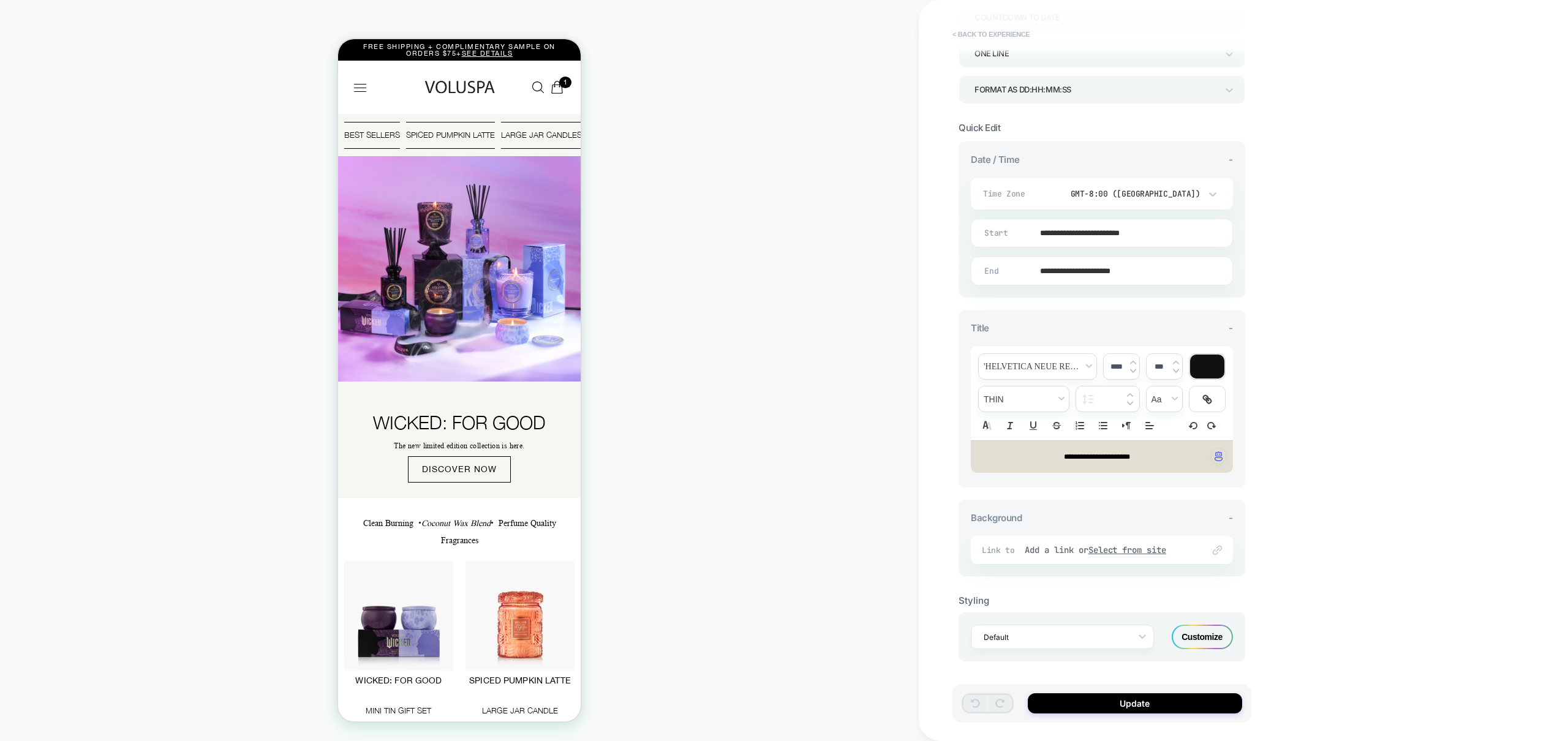
click at [996, 31] on button "< Back to experience" at bounding box center [991, 34] width 90 height 20
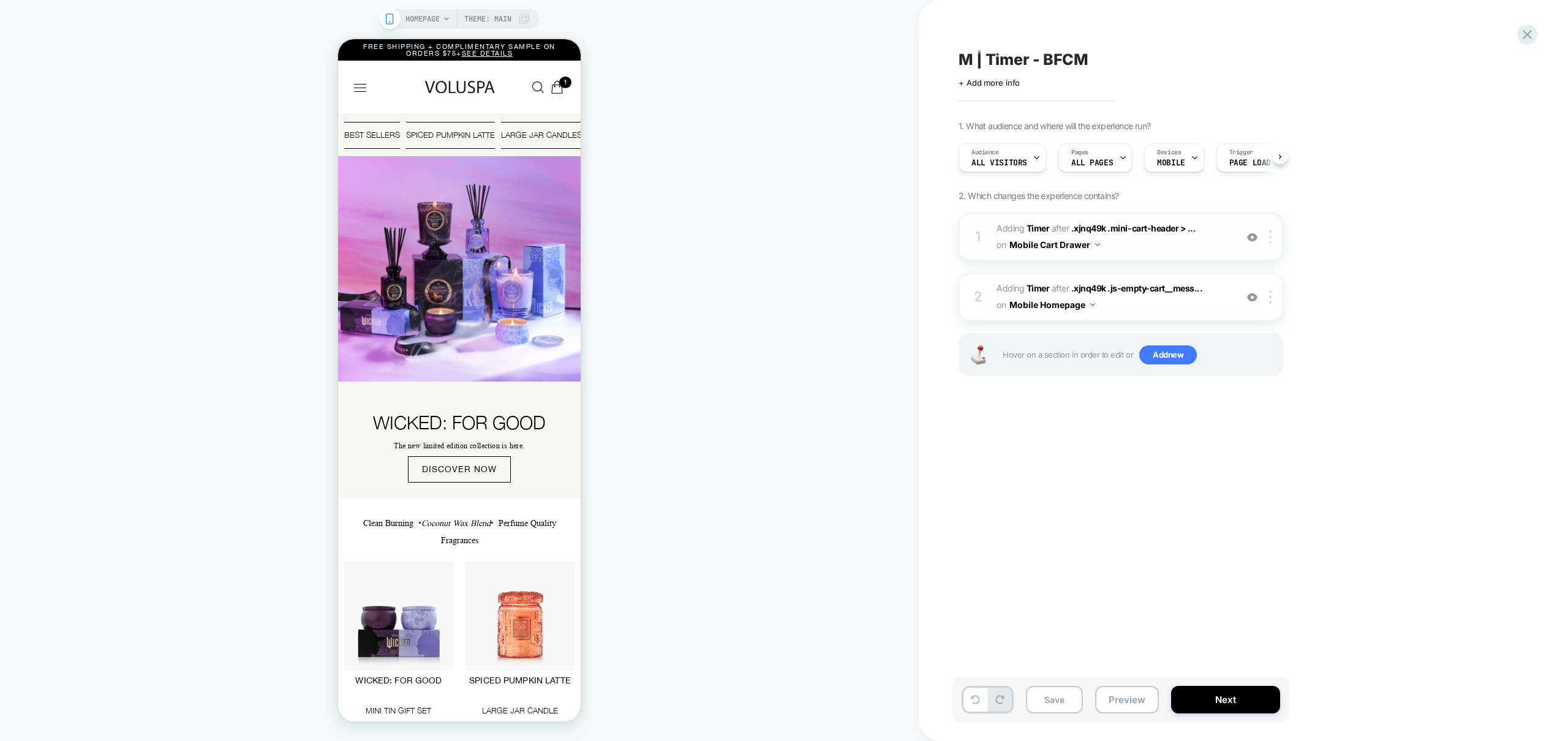
scroll to position [0, 1]
click at [1271, 237] on img at bounding box center [1270, 237] width 2 height 14
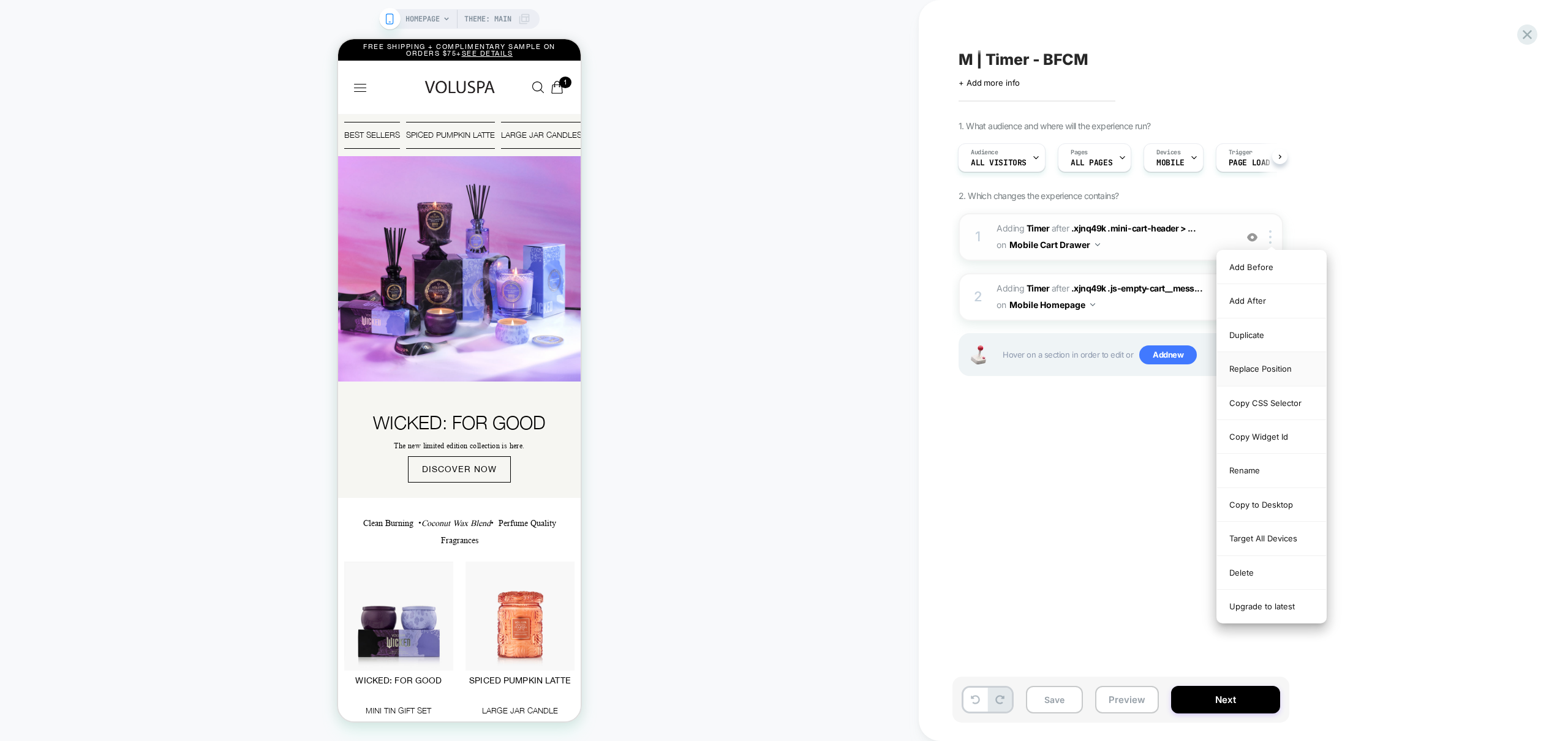
click at [1276, 364] on div "Replace Position" at bounding box center [1272, 369] width 109 height 33
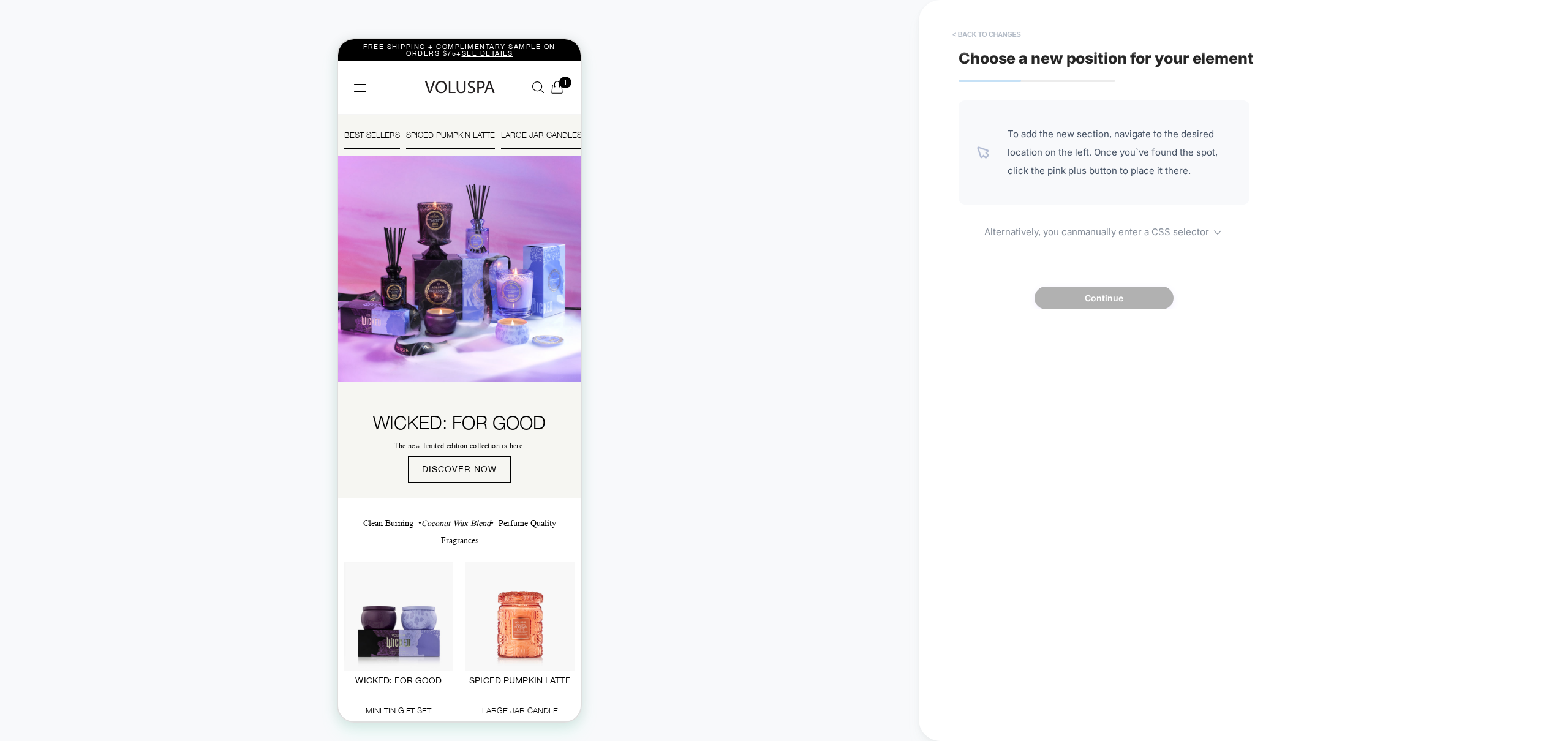
click at [1005, 40] on button "< Back to changes" at bounding box center [986, 34] width 81 height 20
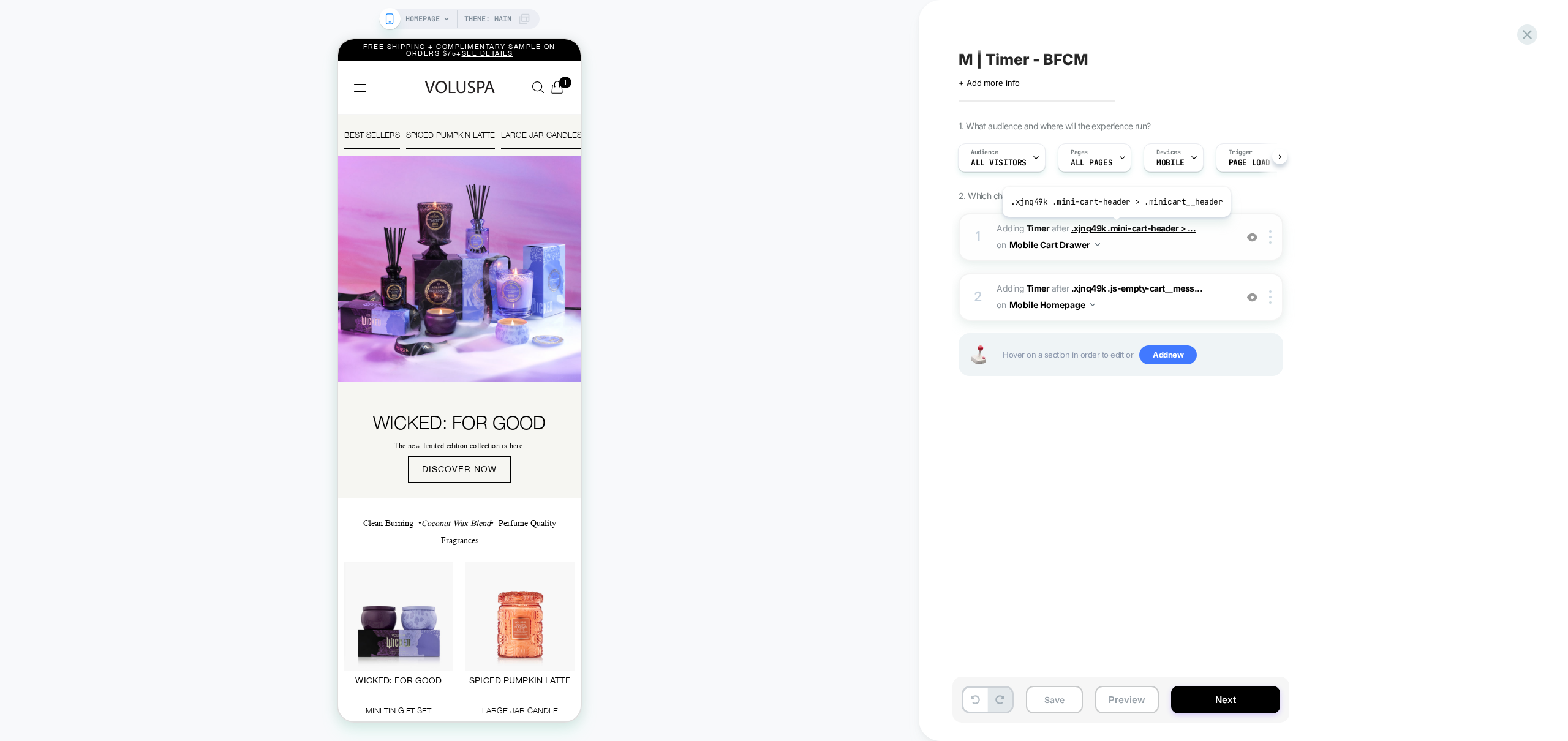
click at [1115, 226] on span ".xjnq49k .mini-cart-header > ..." at bounding box center [1133, 228] width 125 height 11
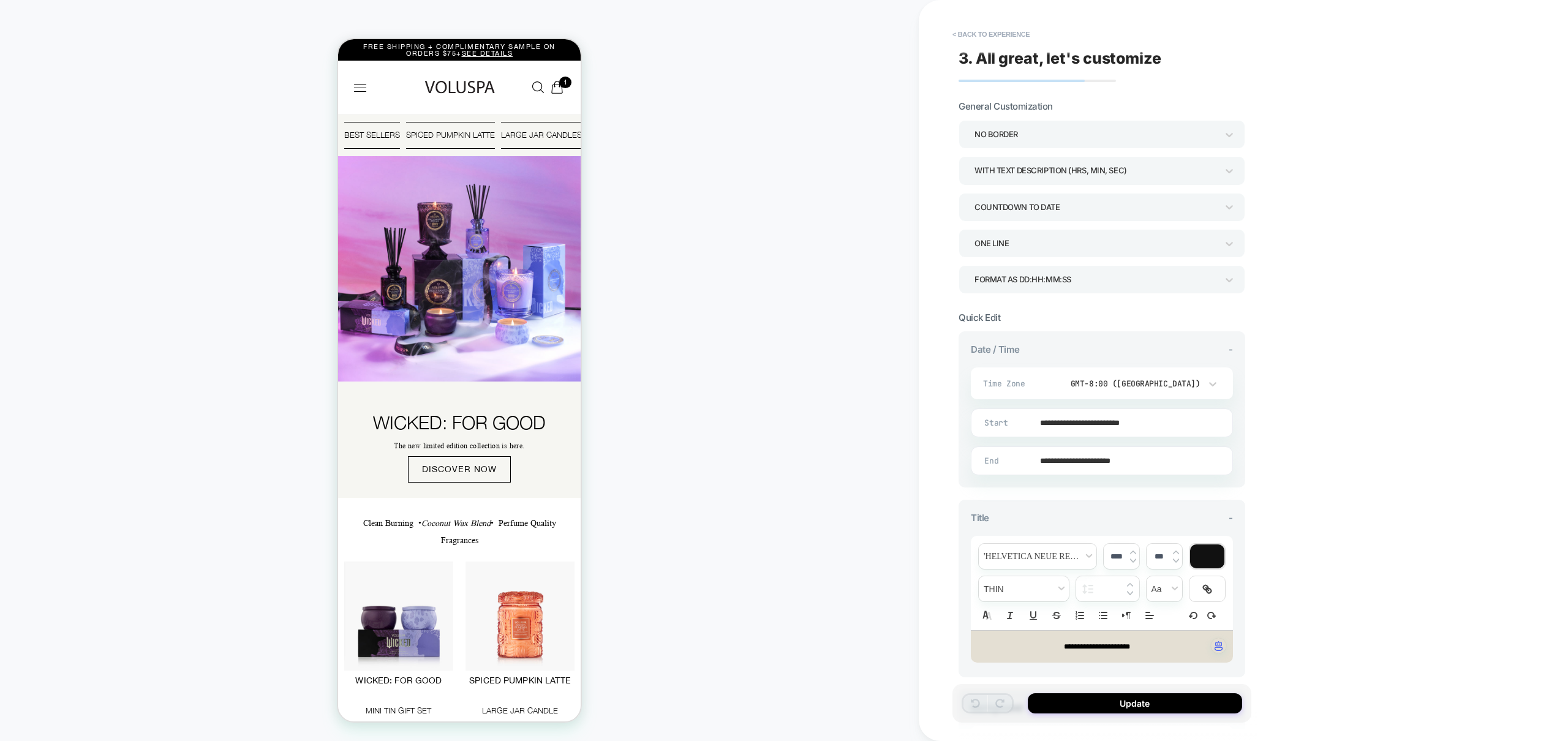
scroll to position [190, 0]
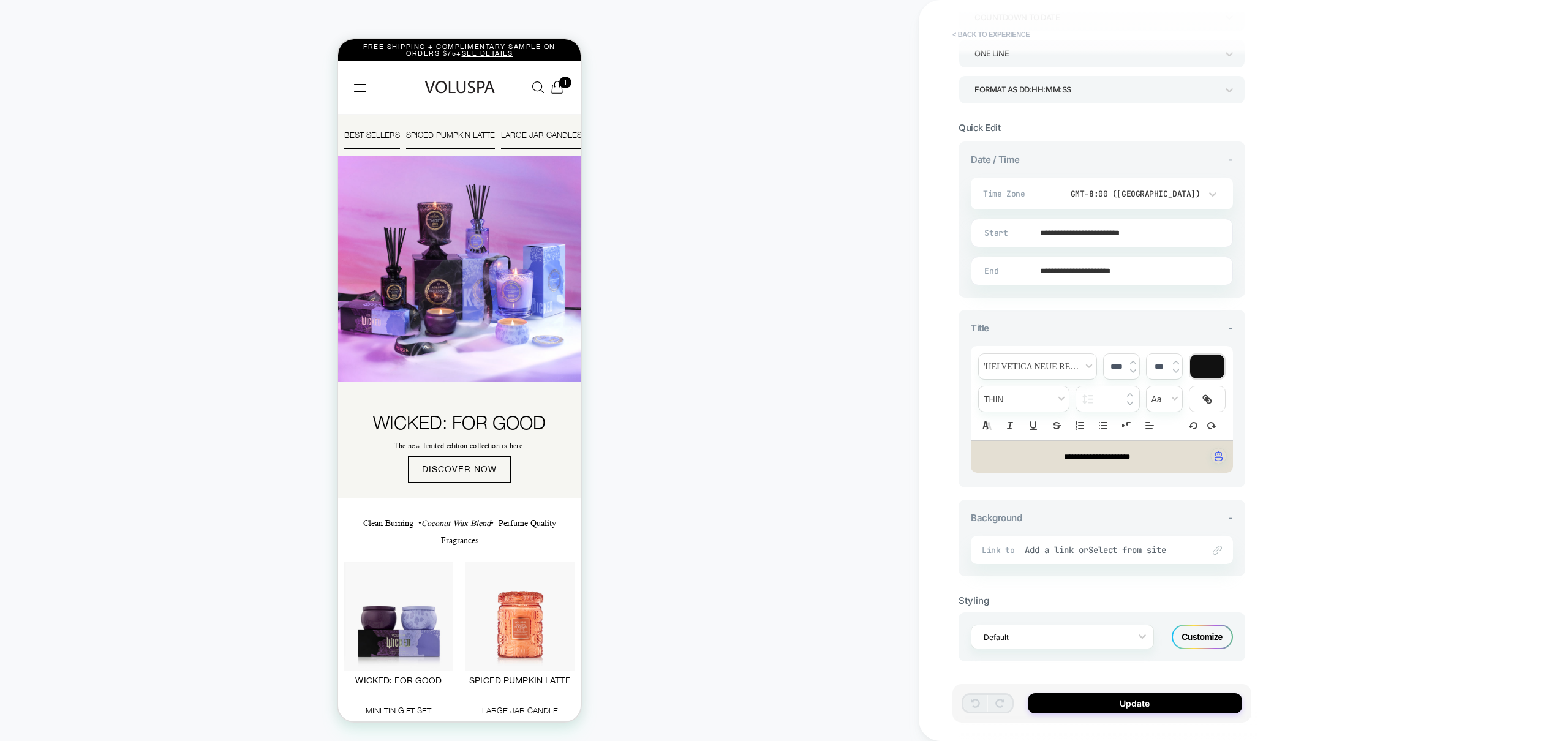
click at [1010, 38] on button "< Back to experience" at bounding box center [991, 34] width 90 height 20
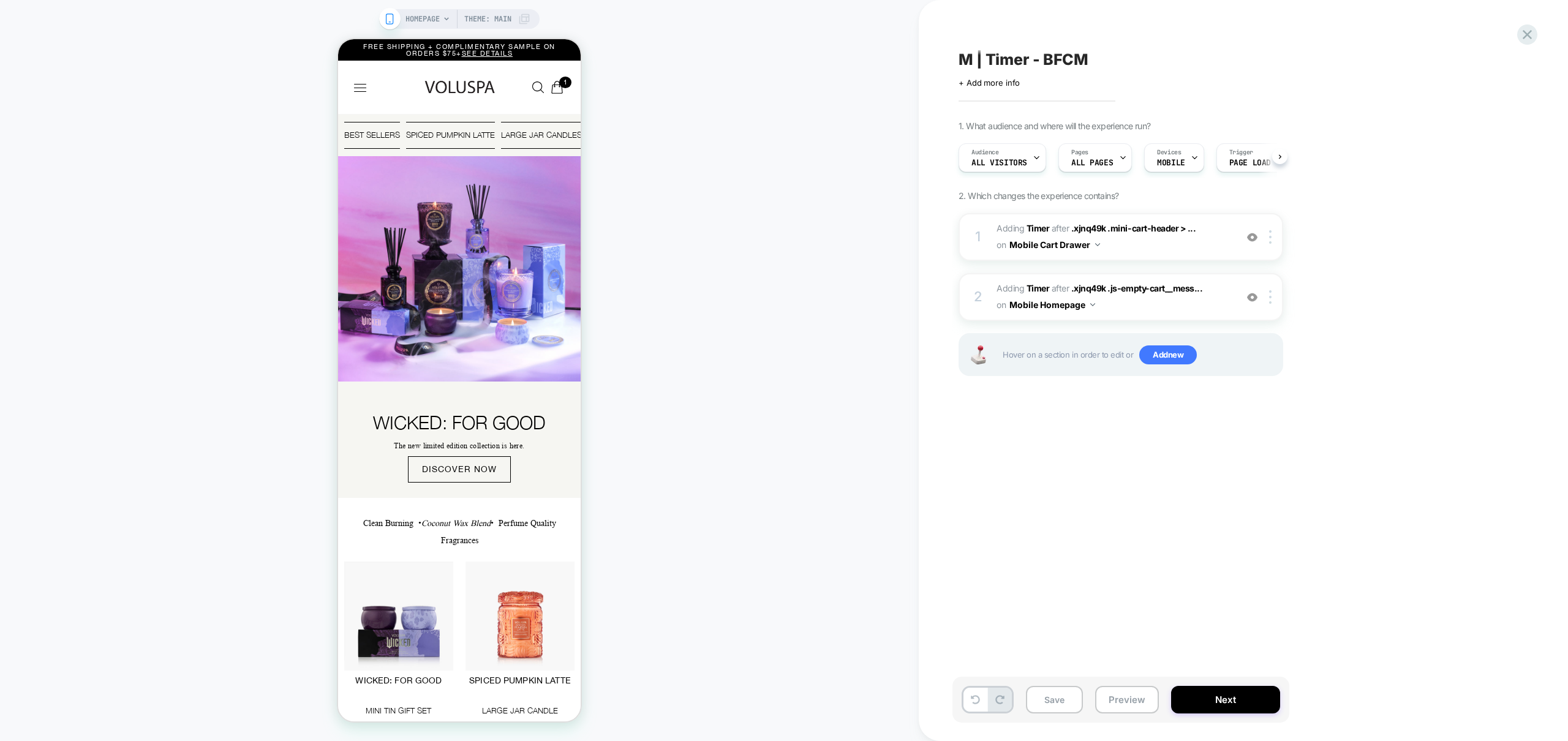
scroll to position [0, 1]
